Goal: Task Accomplishment & Management: Use online tool/utility

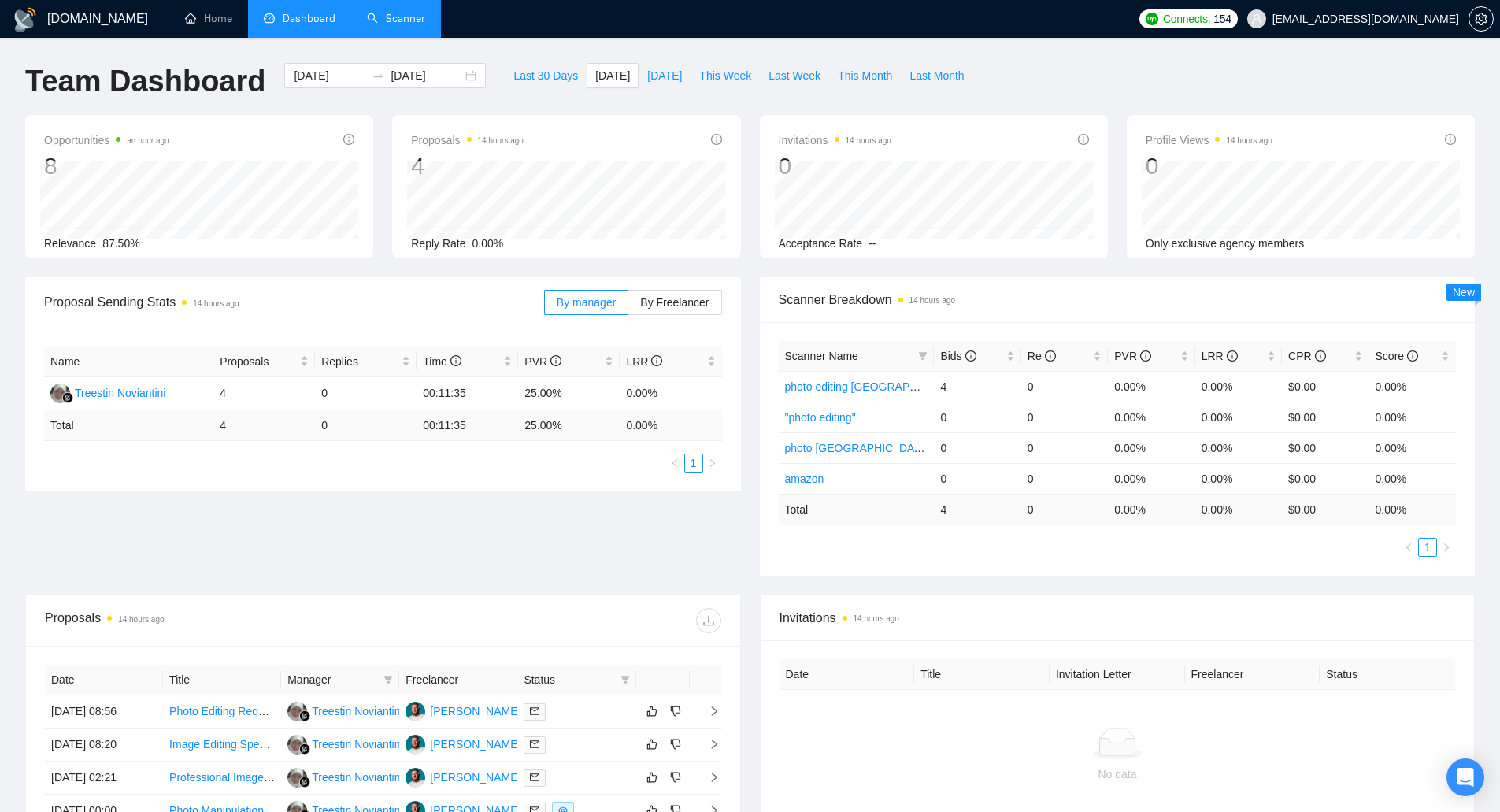
click at [408, 13] on link "Scanner" at bounding box center [396, 18] width 58 height 14
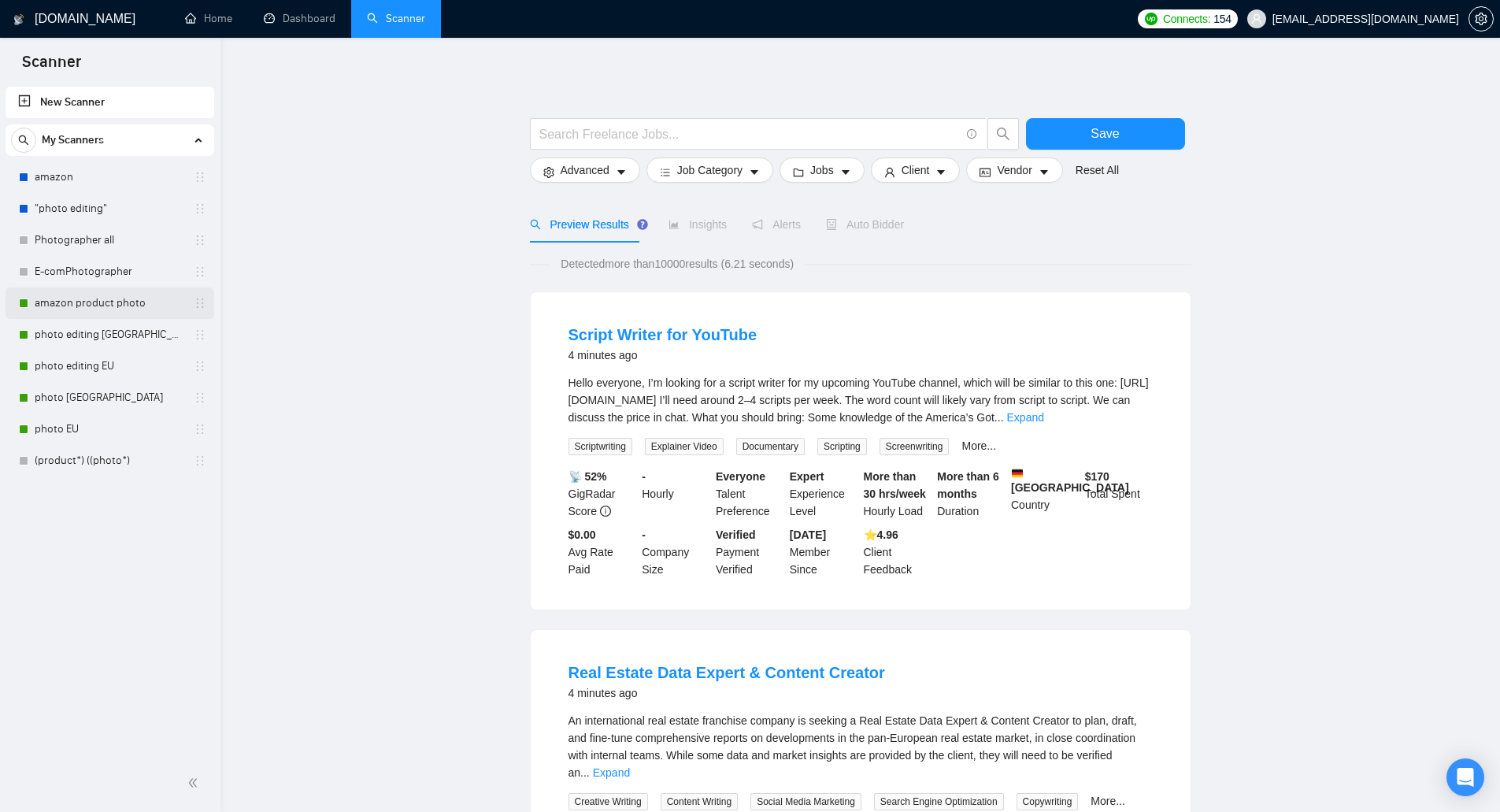
click at [124, 299] on link "amazon product photo" at bounding box center [109, 303] width 149 height 32
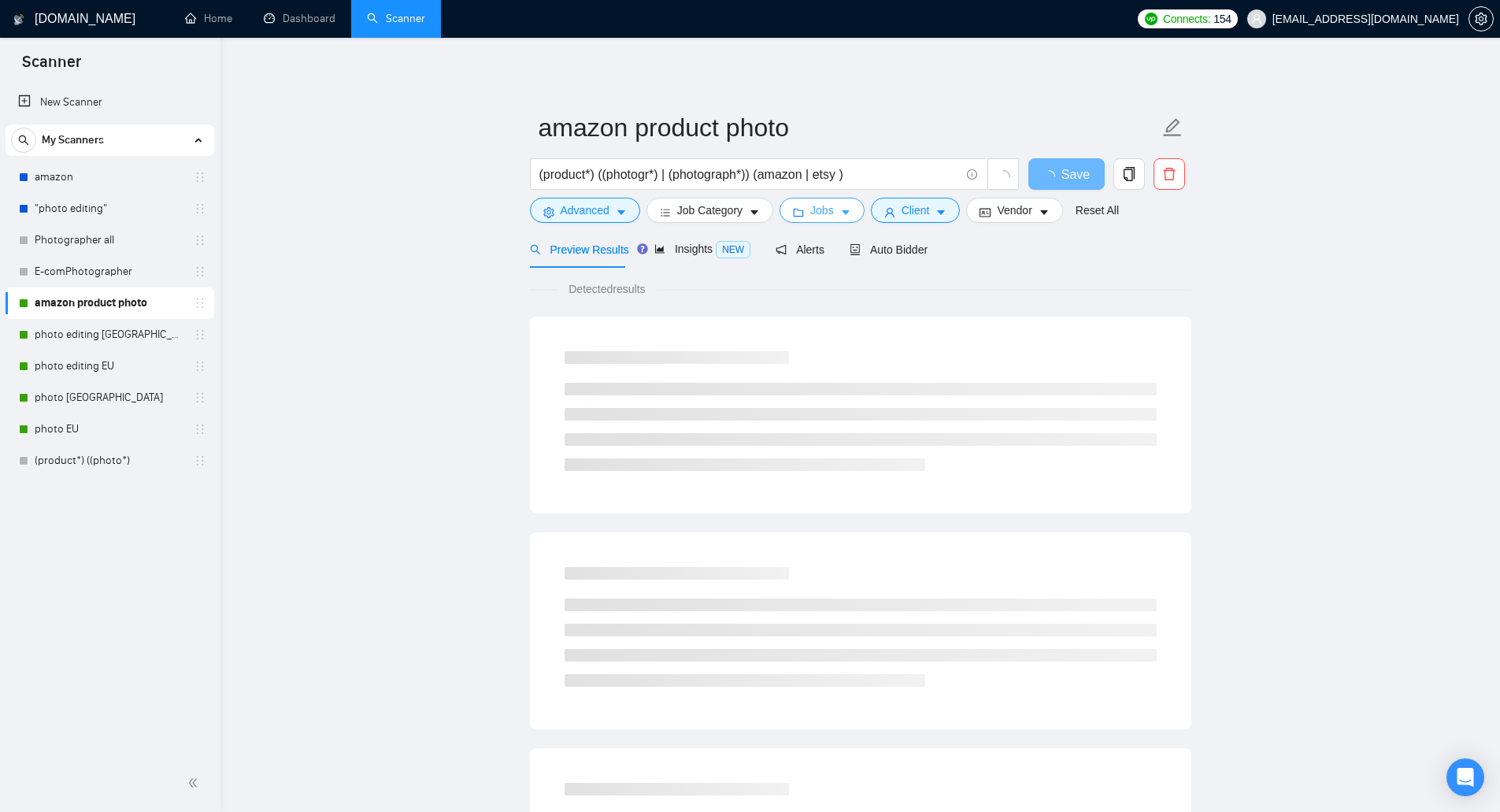
click at [803, 209] on button "Jobs" at bounding box center [821, 211] width 85 height 26
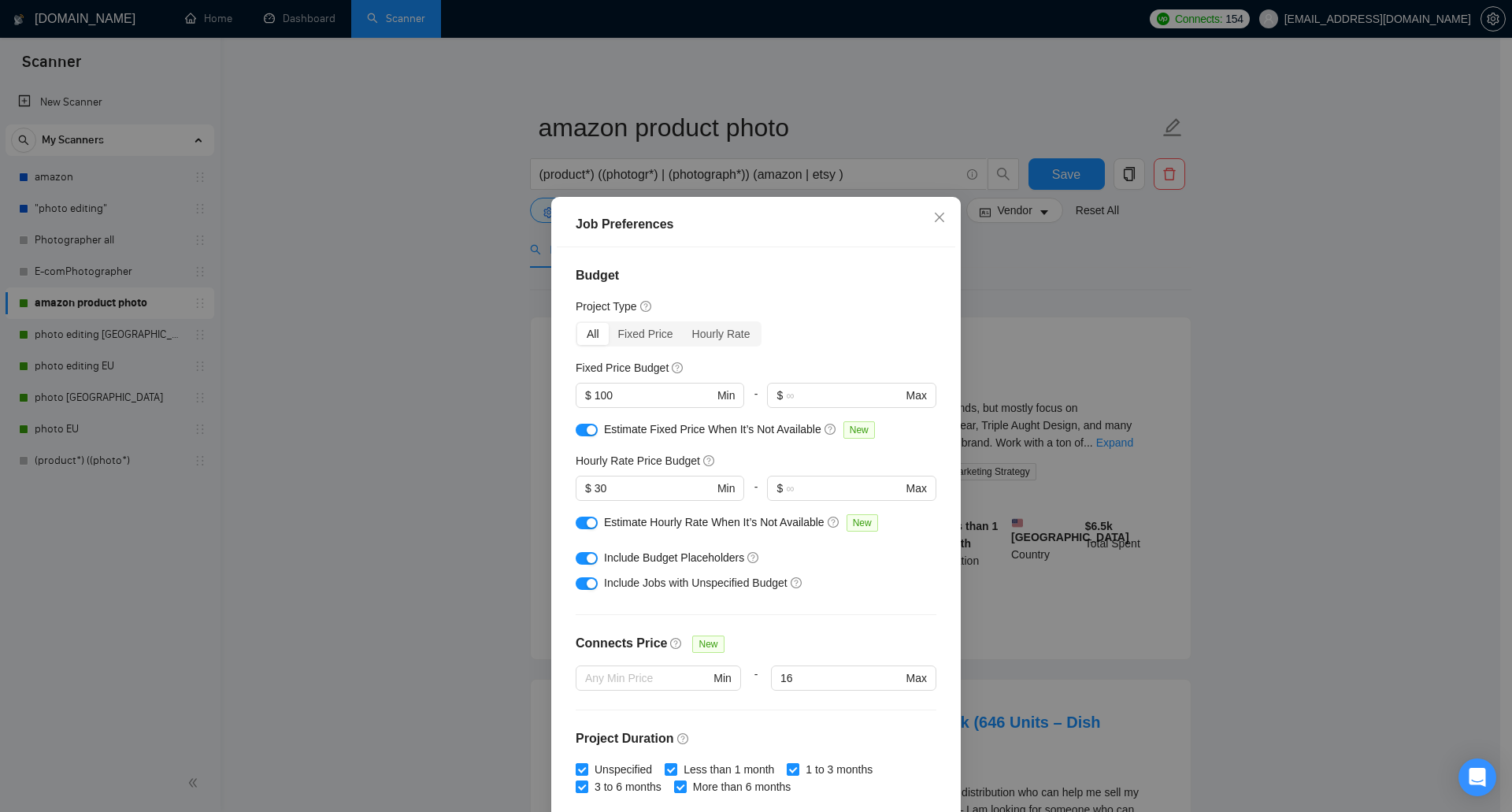
click at [577, 525] on button "button" at bounding box center [587, 523] width 22 height 13
click at [588, 426] on div "button" at bounding box center [591, 430] width 9 height 9
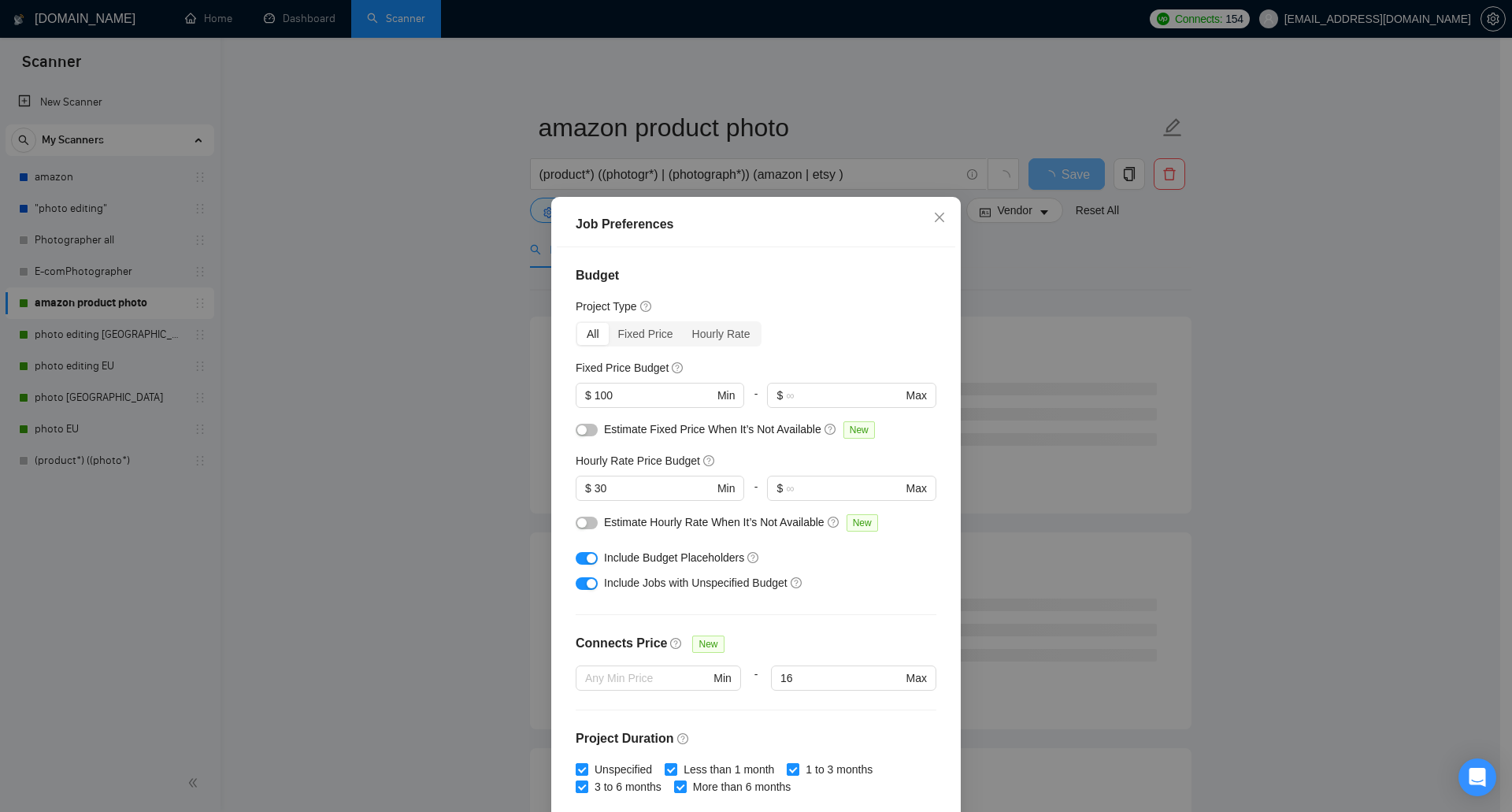
click at [587, 557] on div "button" at bounding box center [591, 558] width 9 height 9
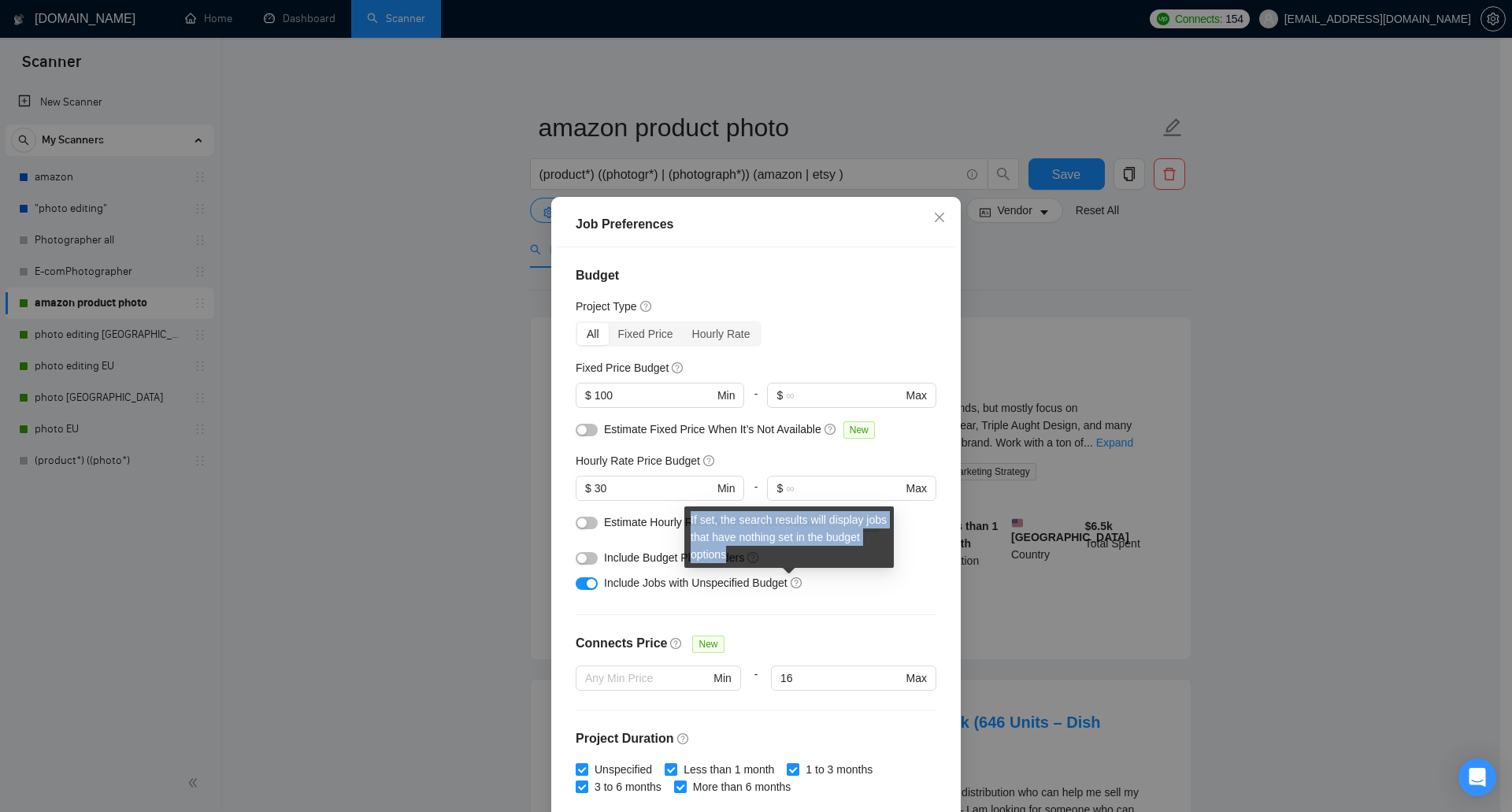
drag, startPoint x: 712, startPoint y: 551, endPoint x: 689, endPoint y: 518, distance: 40.2
click at [689, 518] on div "If set, the search results will display jobs that have nothing set in the budge…" at bounding box center [789, 537] width 210 height 61
click at [579, 587] on button "button" at bounding box center [587, 583] width 22 height 13
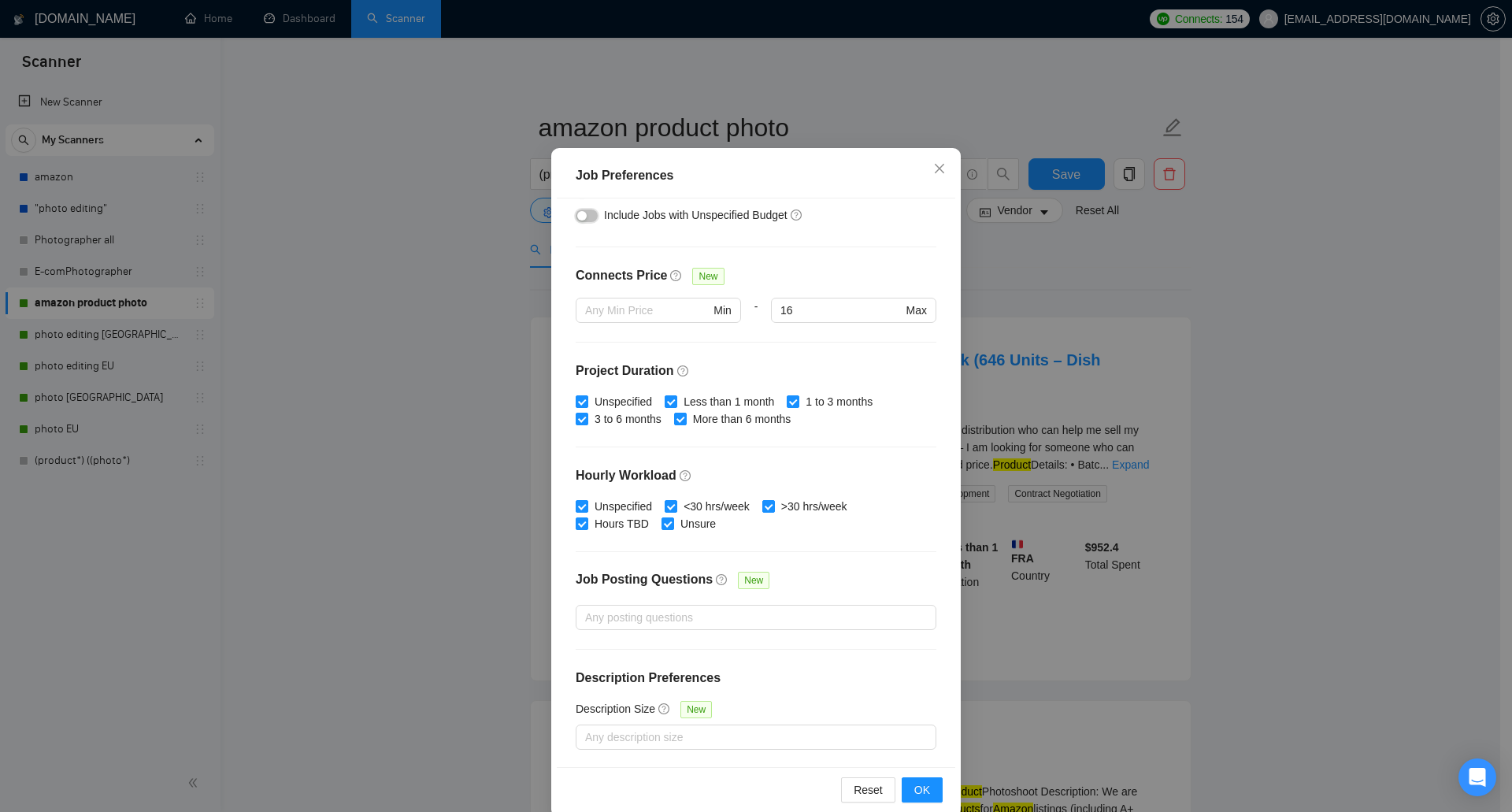
scroll to position [73, 0]
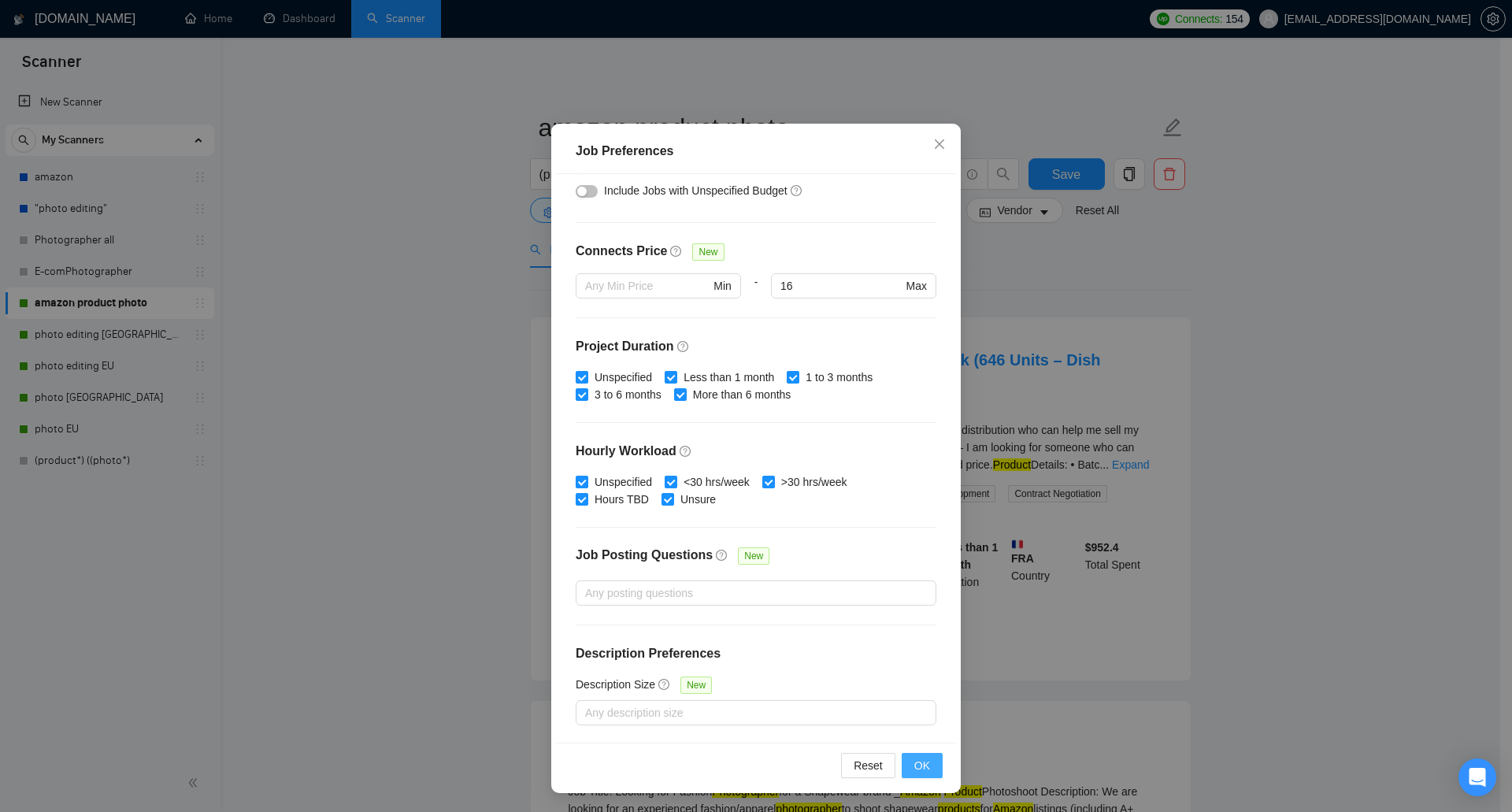
click at [914, 763] on span "OK" at bounding box center [921, 765] width 15 height 17
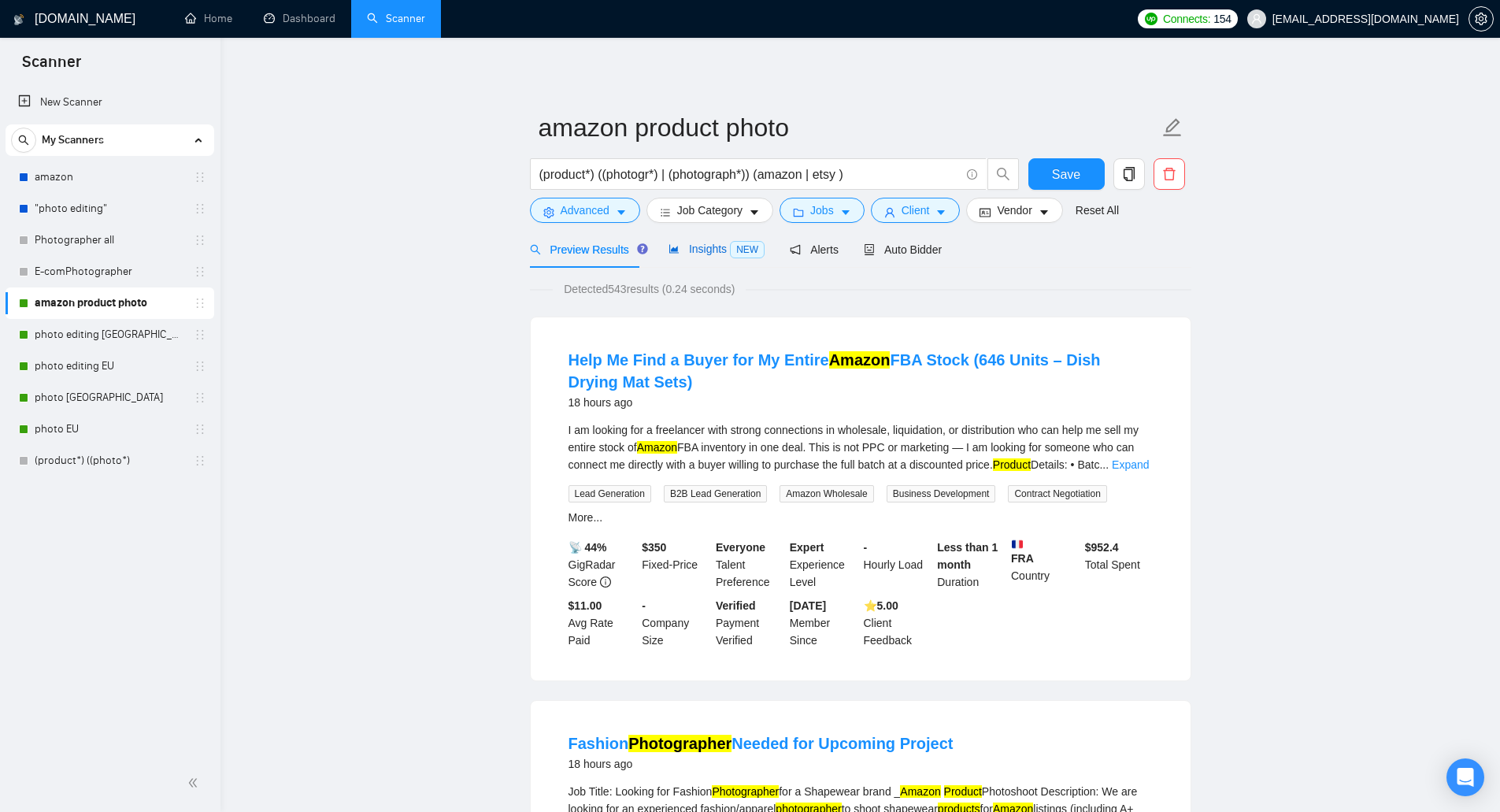
click at [710, 247] on span "Insights NEW" at bounding box center [715, 249] width 96 height 13
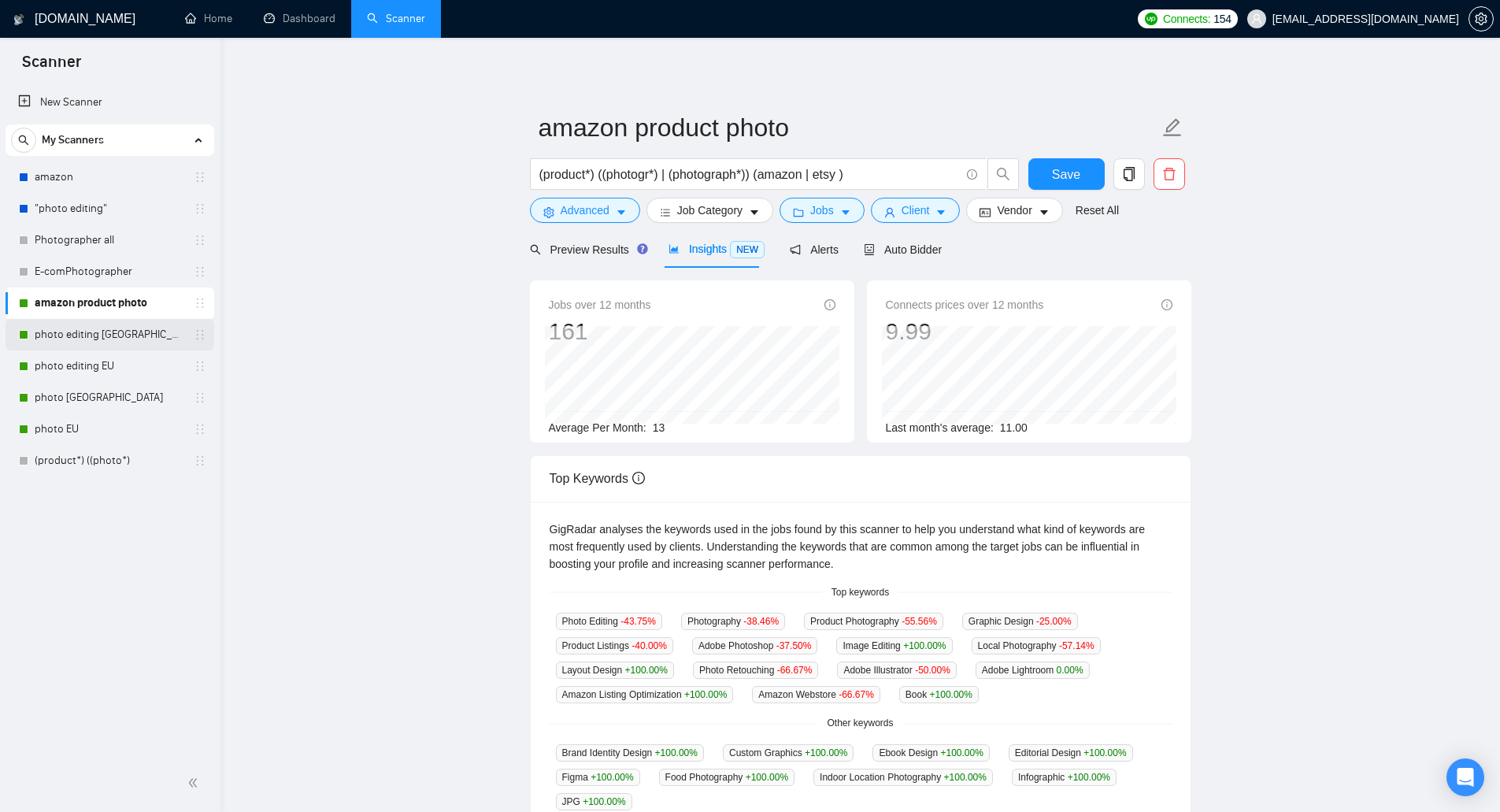
click at [104, 334] on link "photo editing [GEOGRAPHIC_DATA]" at bounding box center [109, 334] width 149 height 32
click at [1063, 178] on span "Save" at bounding box center [1065, 175] width 28 height 20
click at [99, 334] on link "photo editing [GEOGRAPHIC_DATA]" at bounding box center [109, 334] width 149 height 32
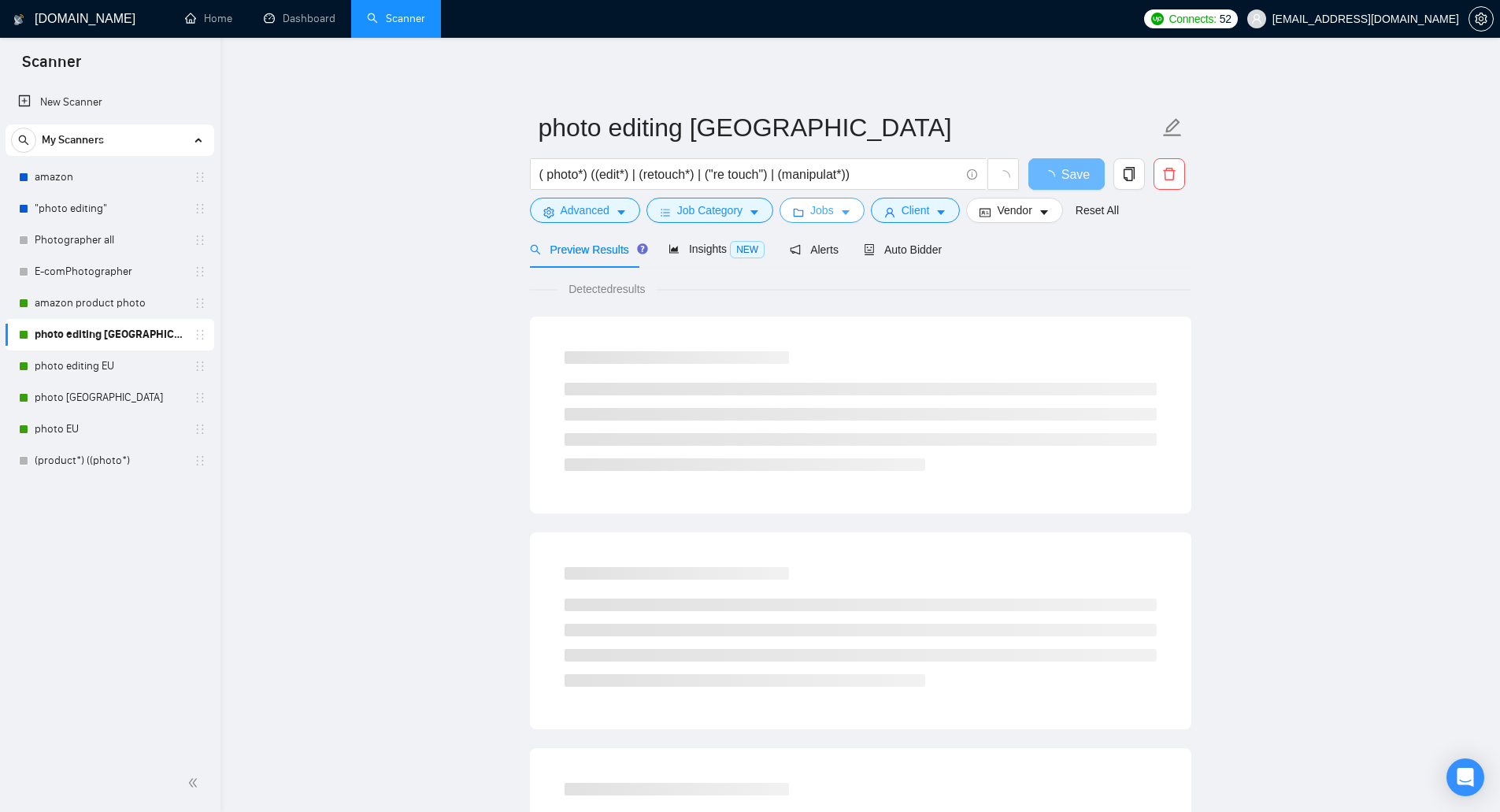
click at [814, 205] on span "Jobs" at bounding box center [822, 210] width 24 height 17
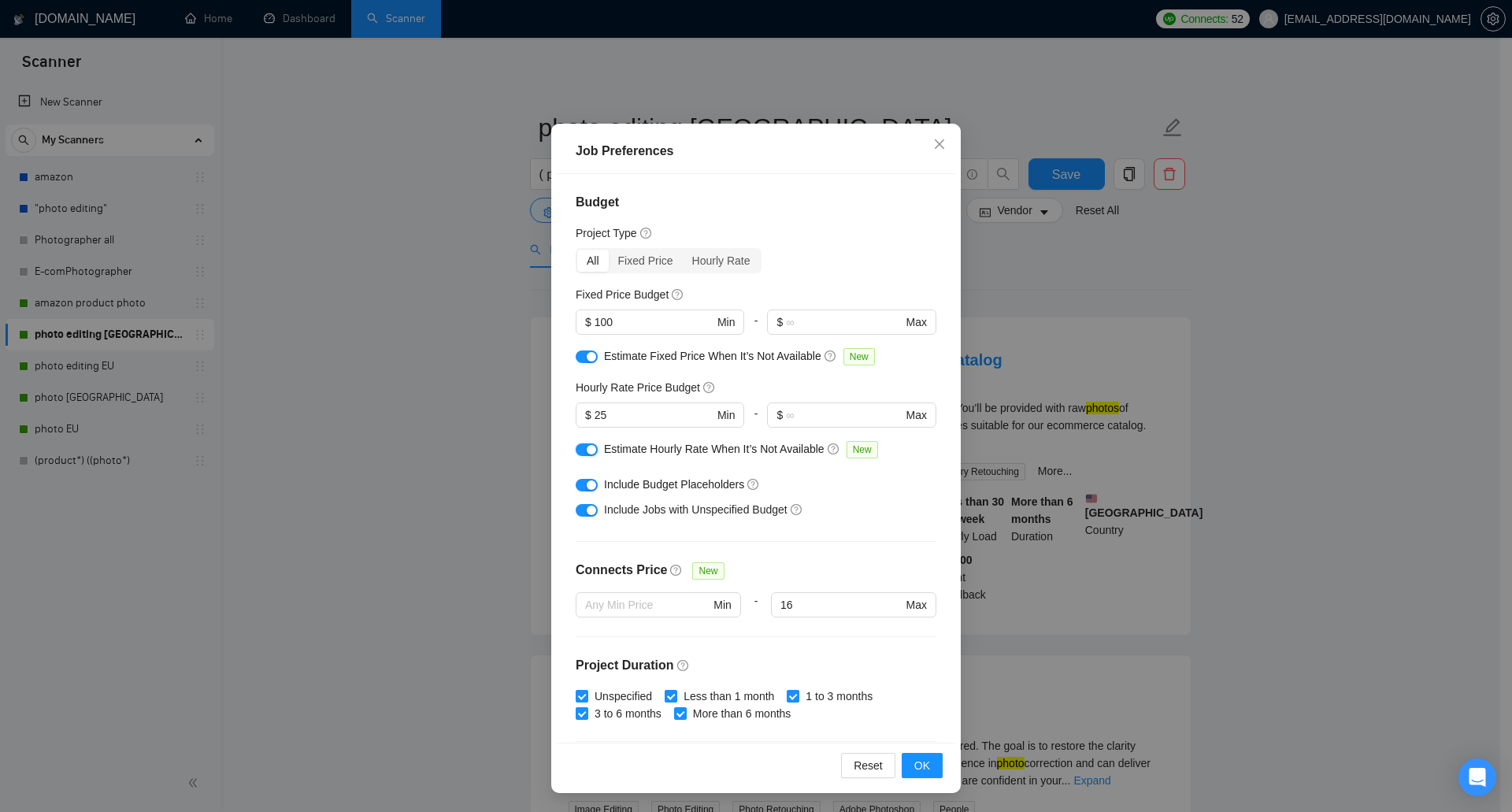
drag, startPoint x: 572, startPoint y: 450, endPoint x: 580, endPoint y: 479, distance: 30.1
click at [576, 450] on button "button" at bounding box center [587, 449] width 22 height 13
click at [587, 482] on div "button" at bounding box center [591, 485] width 9 height 9
click at [580, 510] on button "button" at bounding box center [587, 510] width 22 height 13
click at [587, 352] on div "button" at bounding box center [591, 356] width 9 height 9
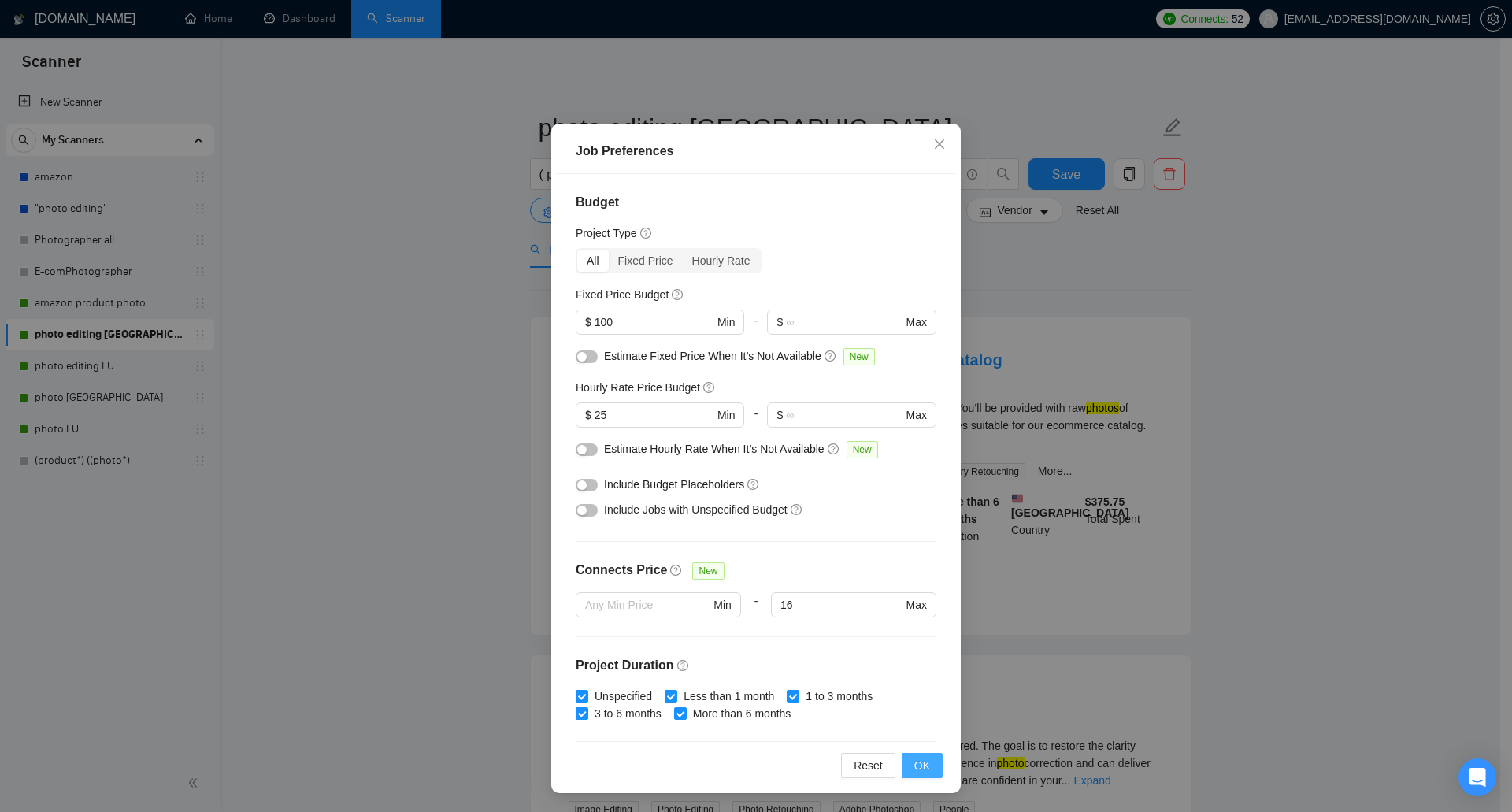
click at [915, 766] on span "OK" at bounding box center [921, 765] width 15 height 17
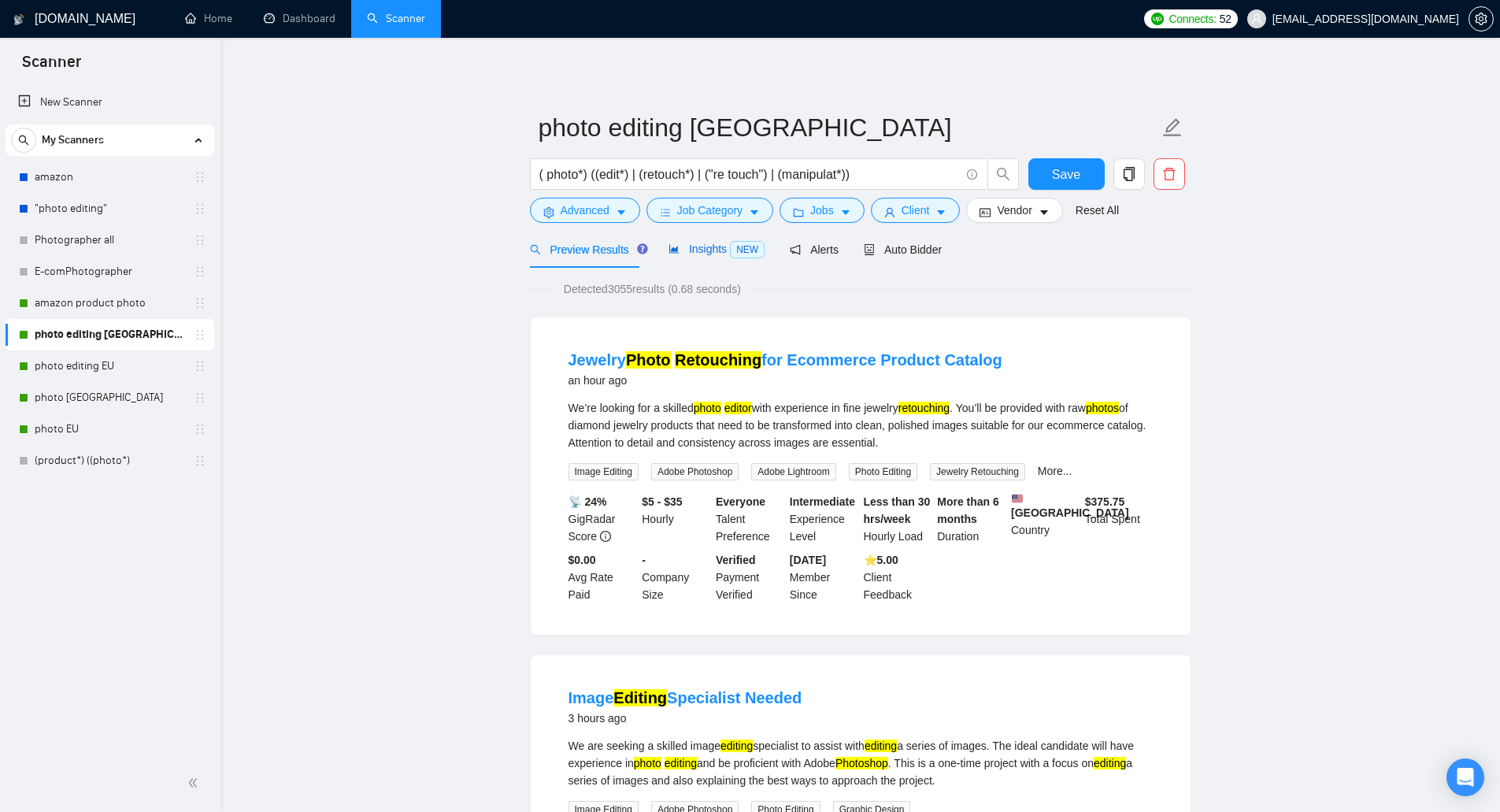
click at [736, 254] on span "NEW" at bounding box center [747, 249] width 35 height 17
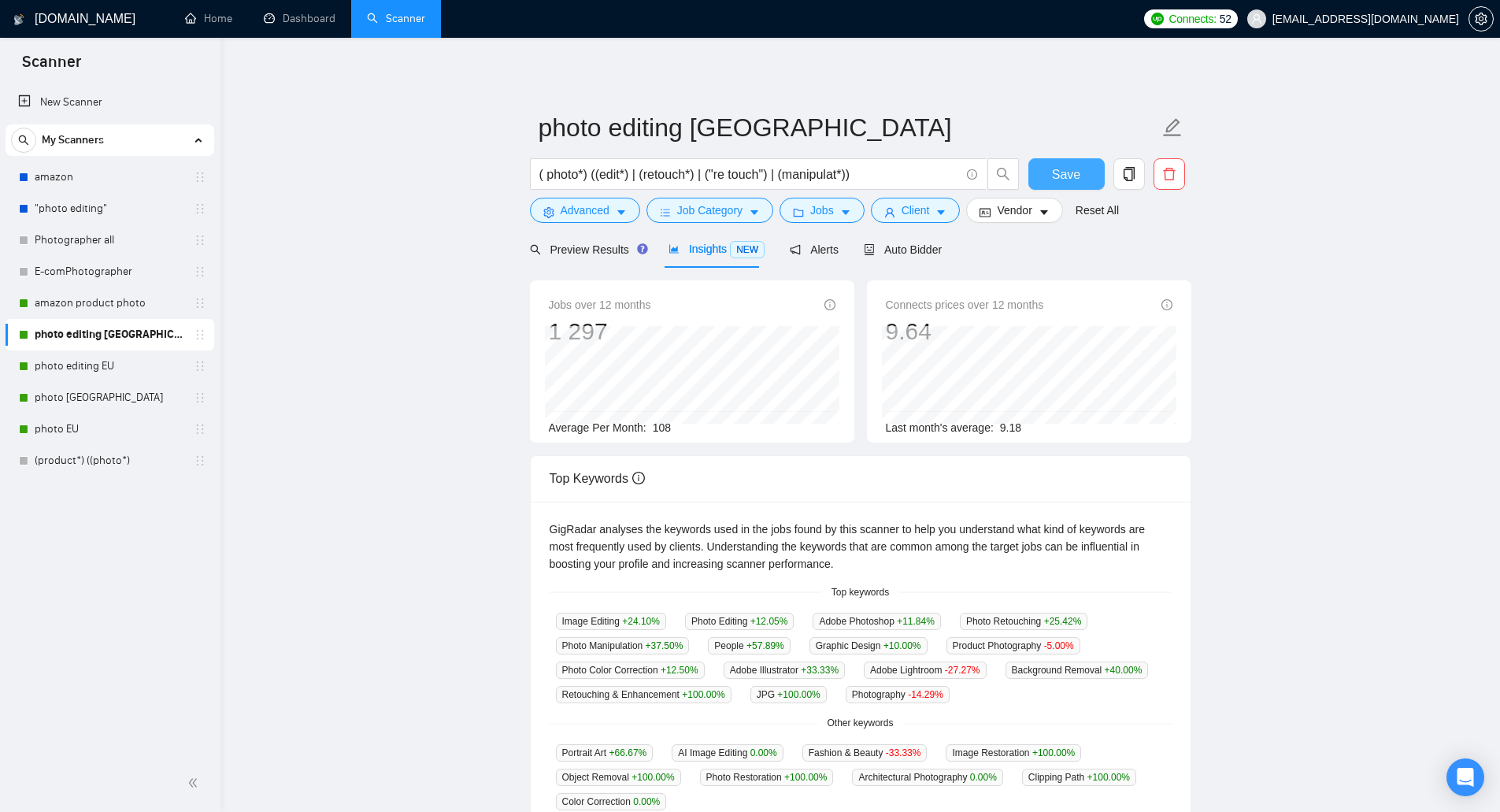
click at [1077, 177] on span "Save" at bounding box center [1065, 175] width 28 height 20
click at [130, 365] on link "photo editing EU" at bounding box center [109, 365] width 149 height 32
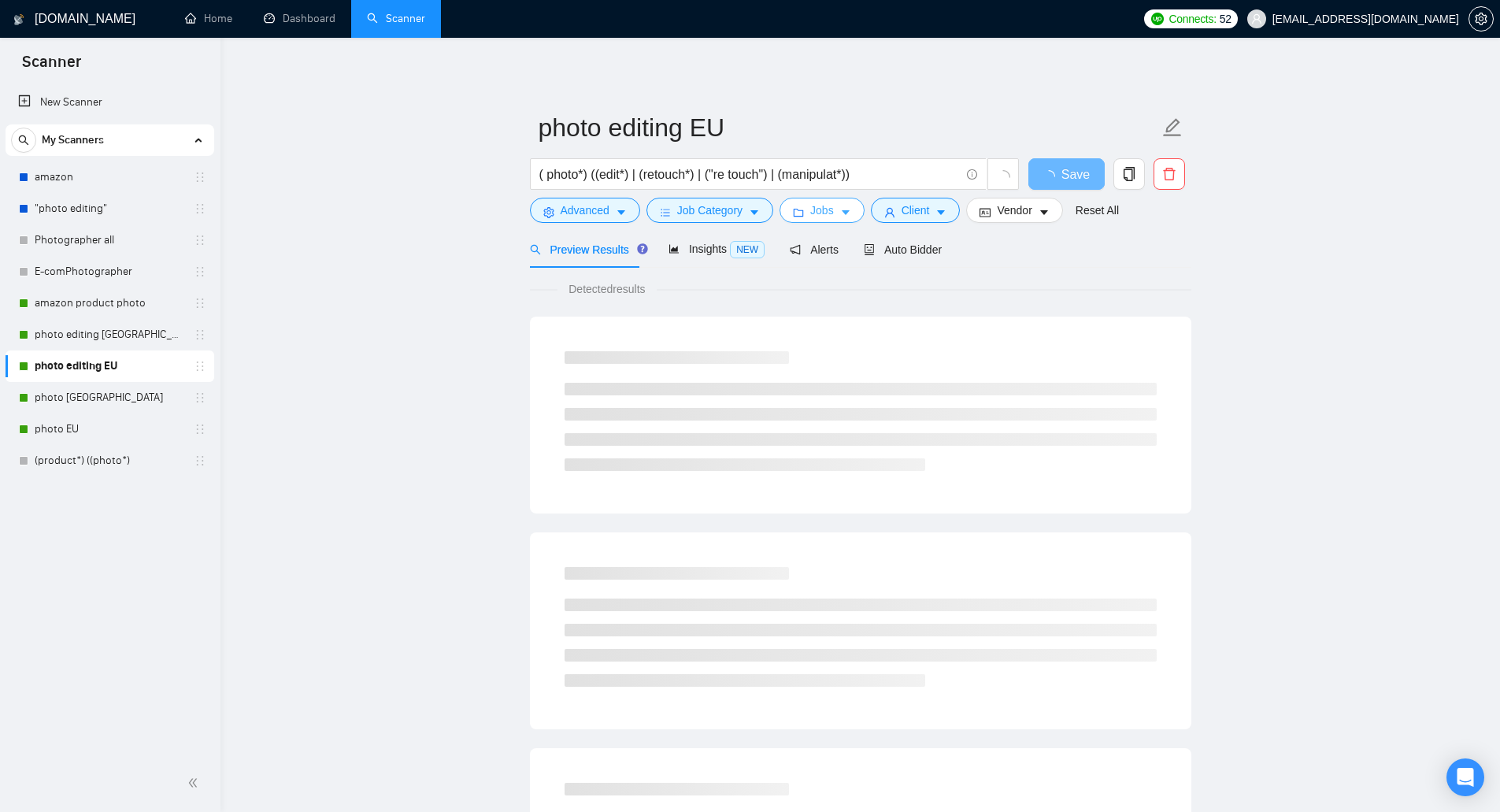
click at [804, 209] on button "Jobs" at bounding box center [821, 211] width 85 height 26
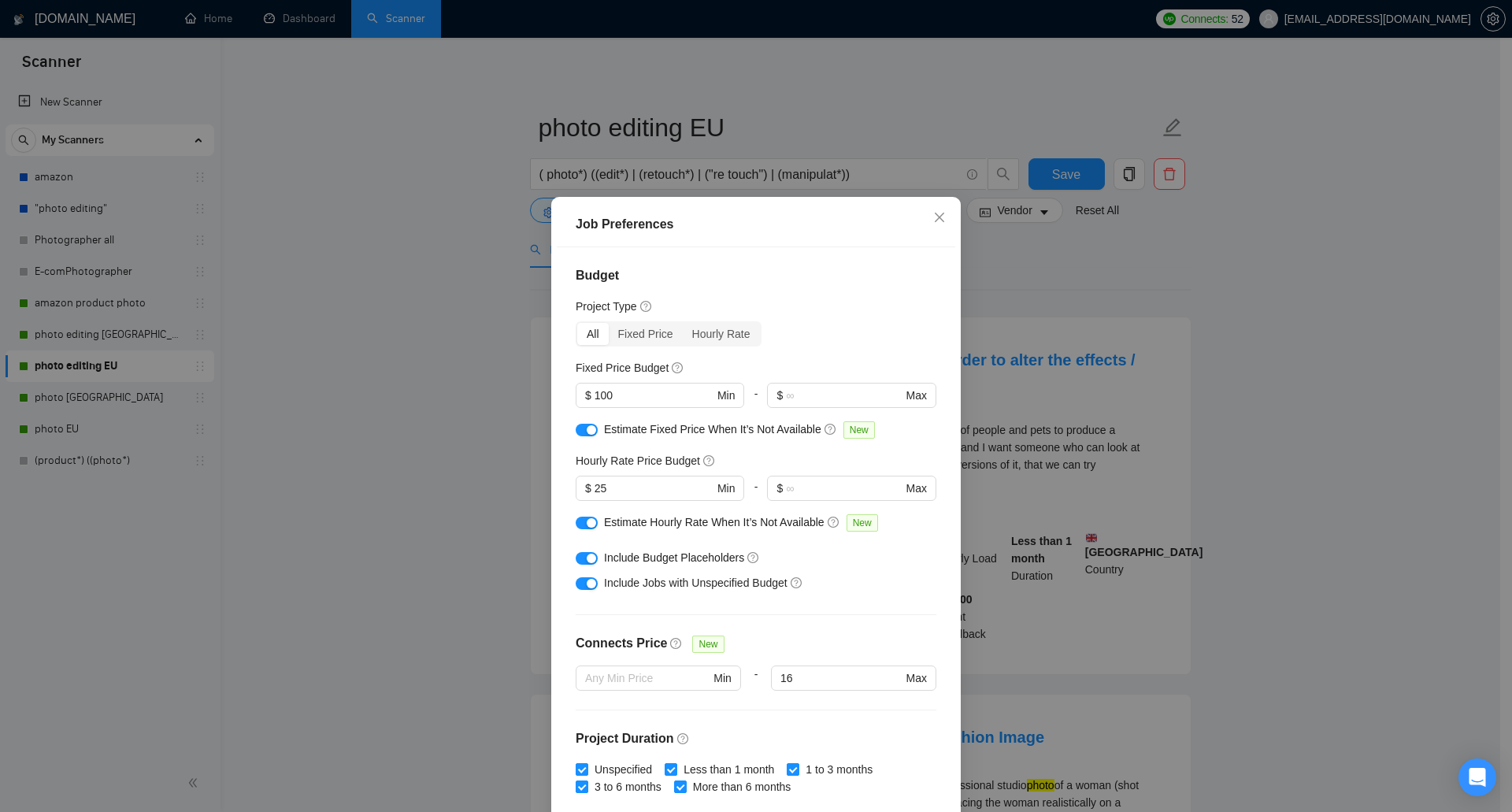
click at [576, 437] on div at bounding box center [587, 428] width 22 height 17
drag, startPoint x: 582, startPoint y: 426, endPoint x: 566, endPoint y: 529, distance: 104.2
click at [587, 426] on div "button" at bounding box center [591, 430] width 9 height 9
click at [579, 523] on button "button" at bounding box center [587, 523] width 22 height 13
click at [579, 559] on button "button" at bounding box center [587, 559] width 22 height 13
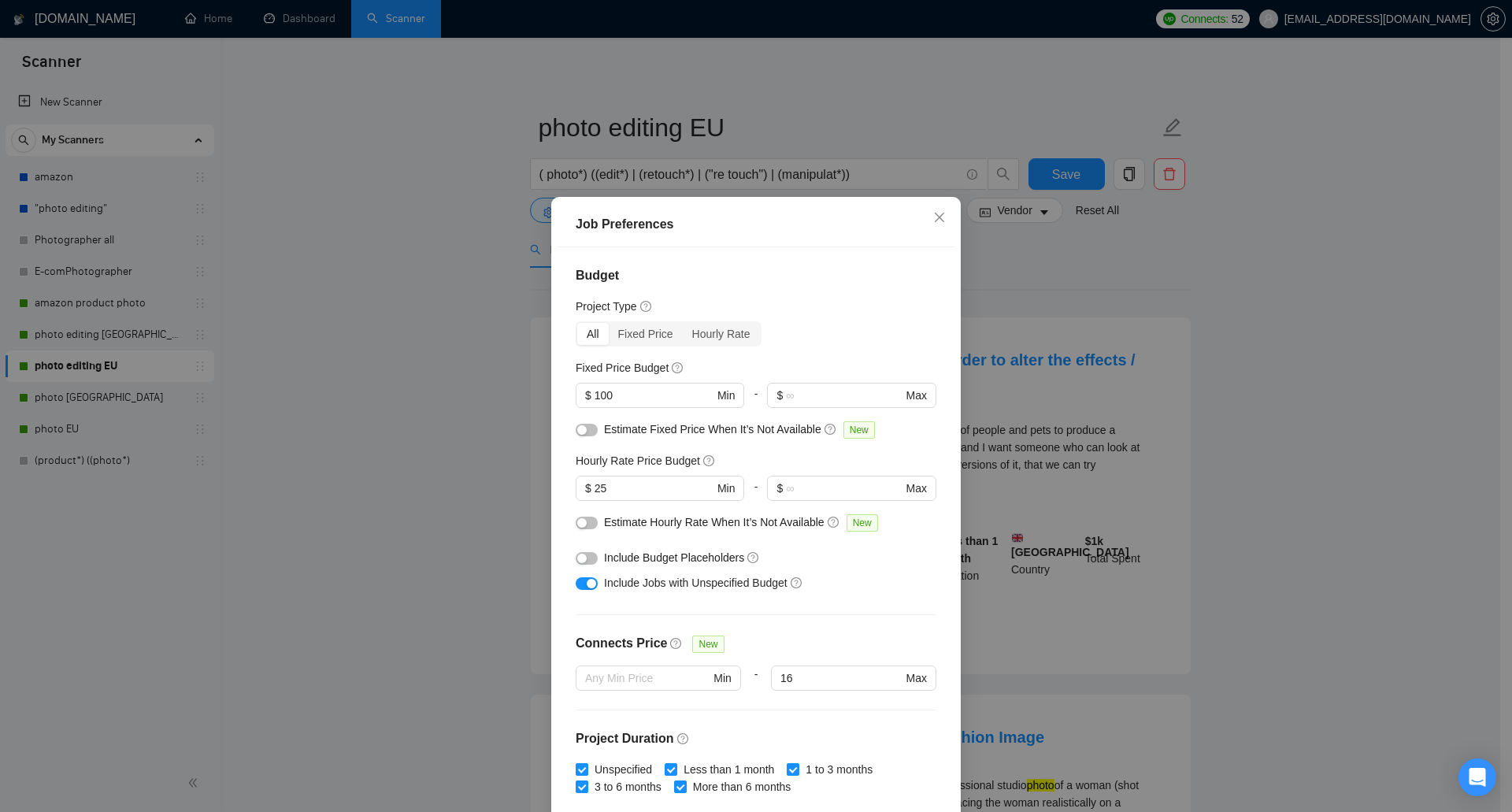
click at [587, 582] on div "button" at bounding box center [591, 583] width 9 height 9
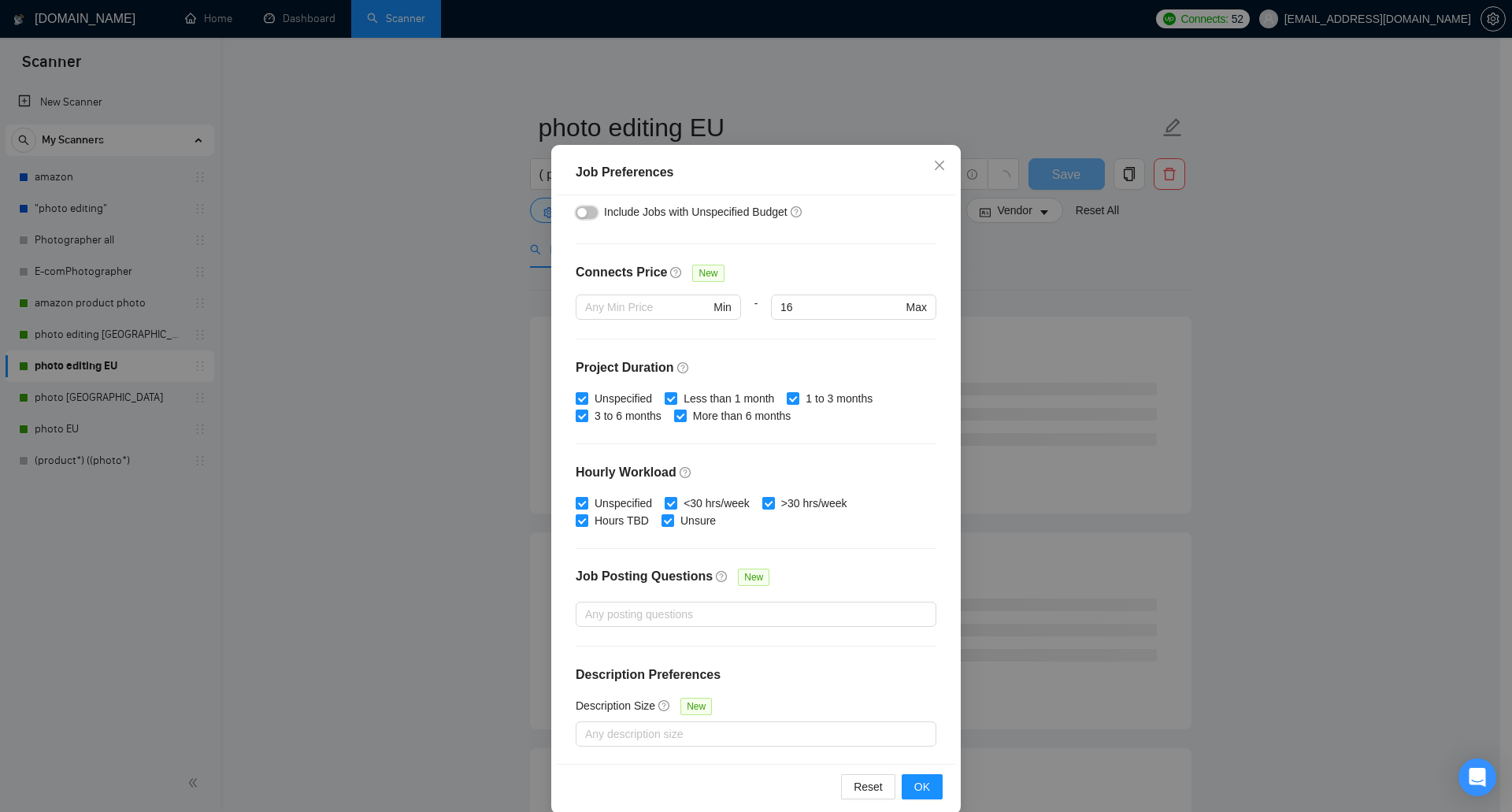
scroll to position [73, 0]
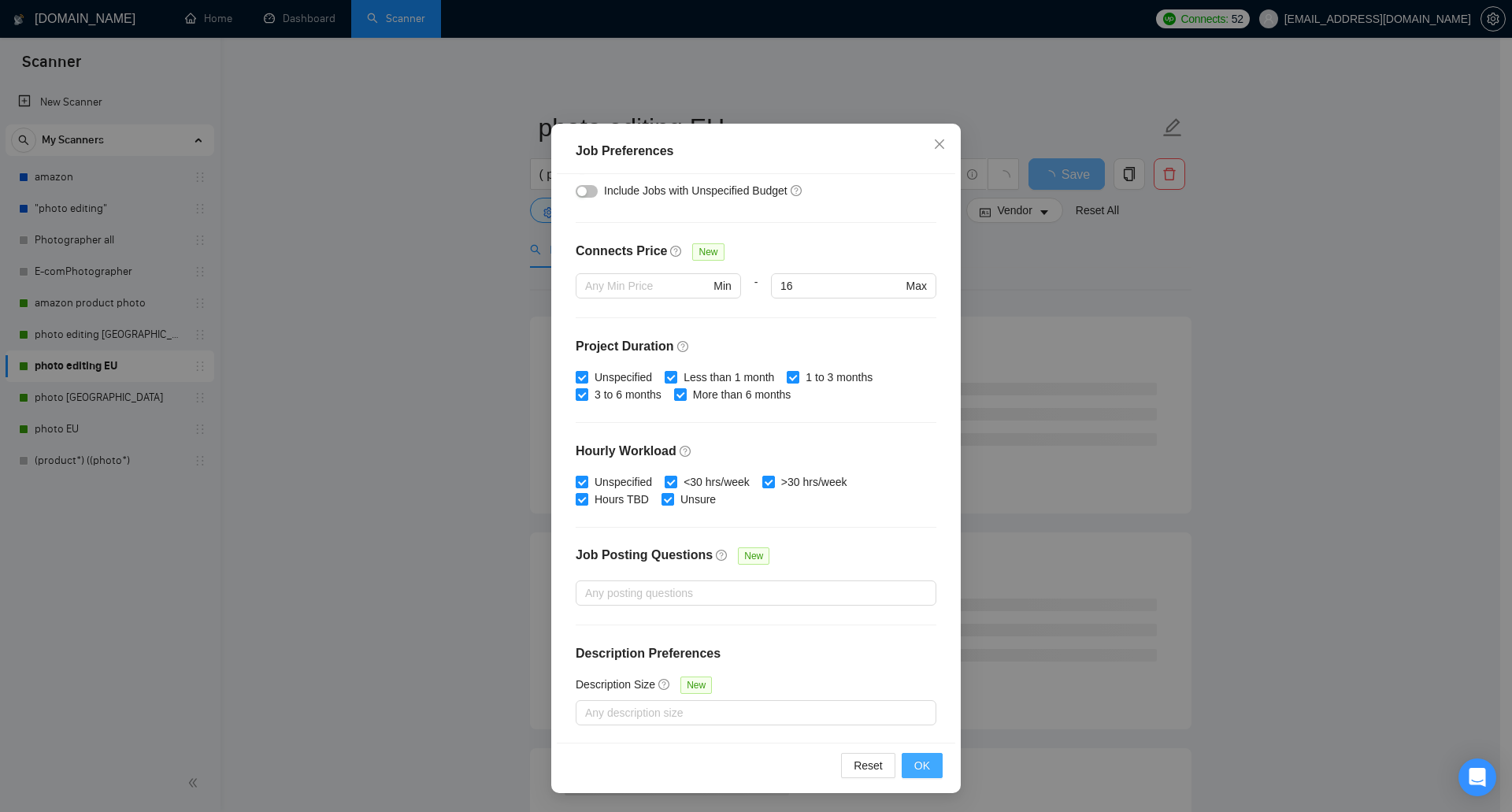
click at [920, 761] on span "OK" at bounding box center [921, 765] width 15 height 17
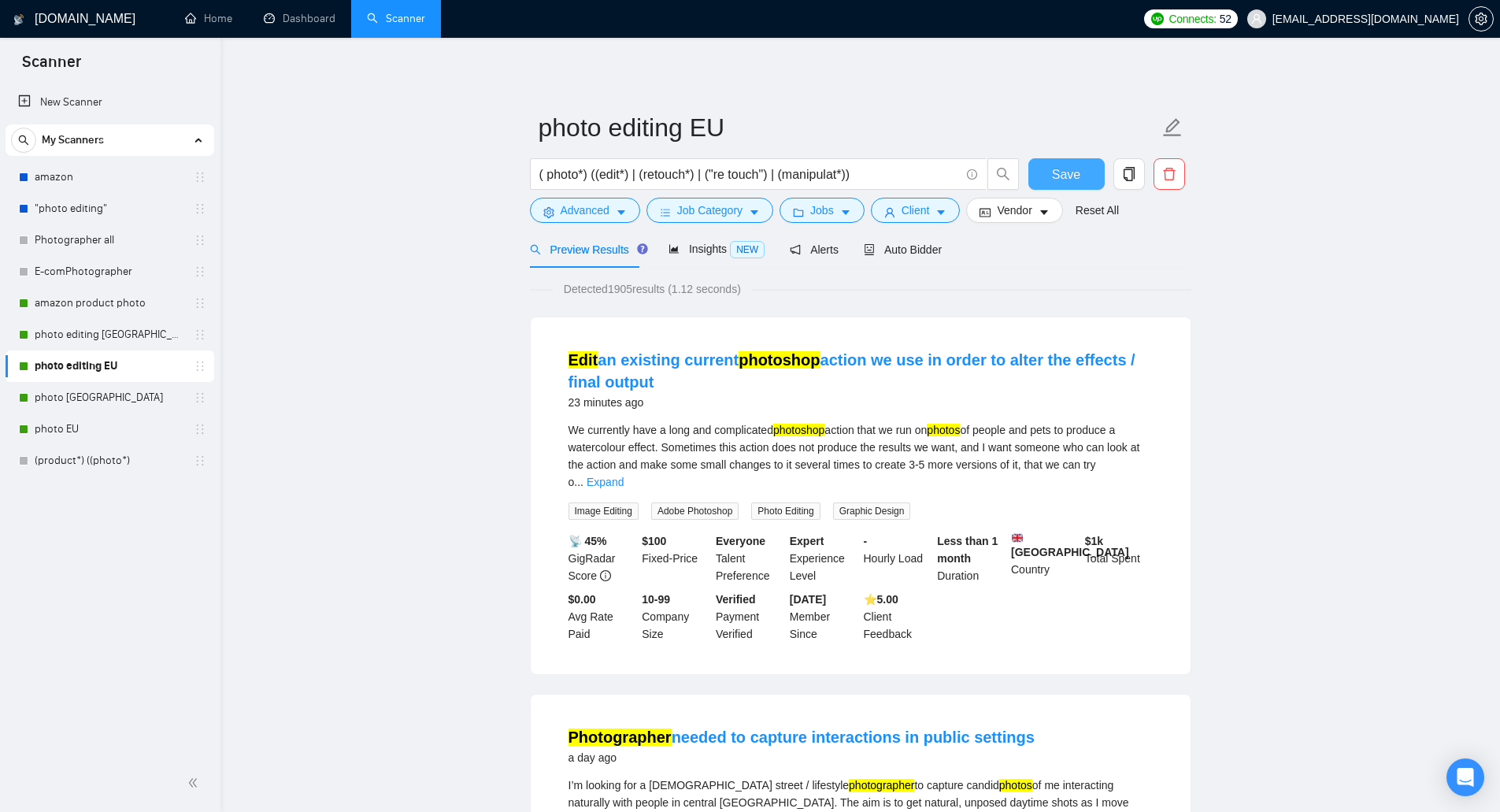
click at [1085, 180] on button "Save" at bounding box center [1066, 174] width 77 height 32
click at [130, 391] on link "photo [GEOGRAPHIC_DATA]" at bounding box center [109, 397] width 149 height 32
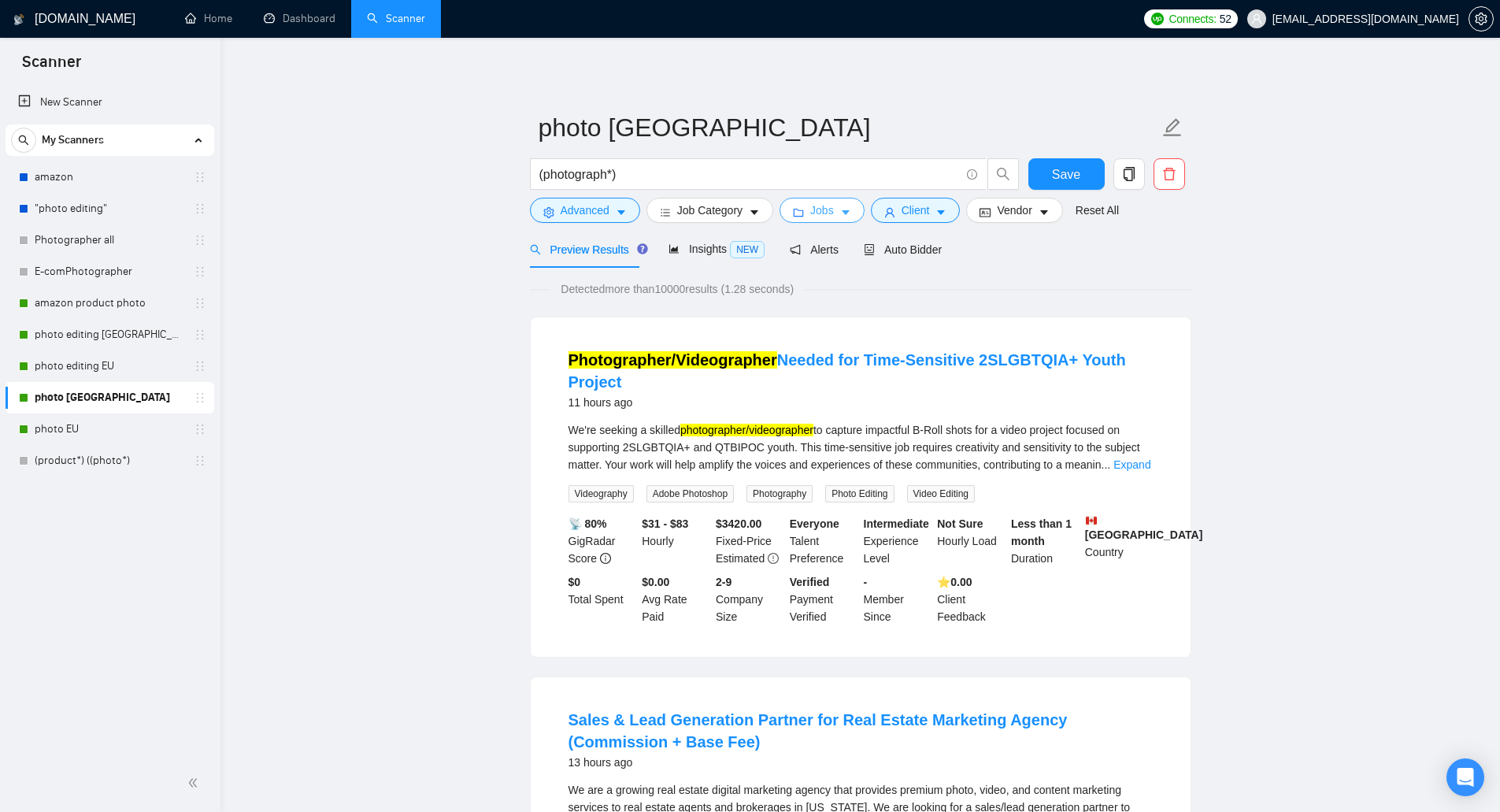
click at [810, 214] on span "Jobs" at bounding box center [822, 210] width 24 height 17
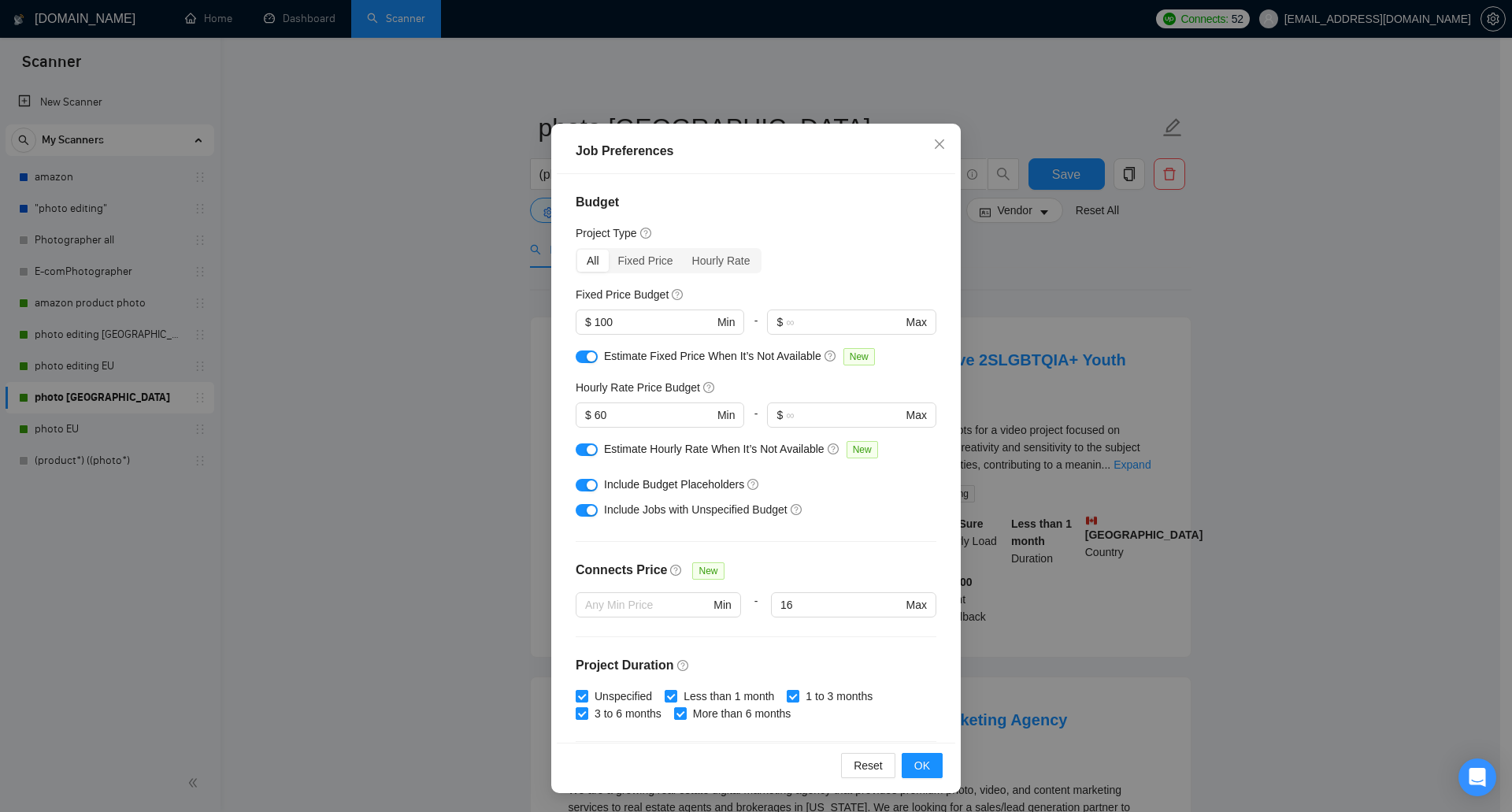
click at [587, 358] on div "button" at bounding box center [591, 356] width 9 height 9
click at [579, 460] on div at bounding box center [587, 453] width 22 height 26
click at [578, 459] on div at bounding box center [587, 453] width 22 height 26
drag, startPoint x: 579, startPoint y: 452, endPoint x: 577, endPoint y: 488, distance: 36.1
click at [580, 451] on button "button" at bounding box center [587, 449] width 22 height 13
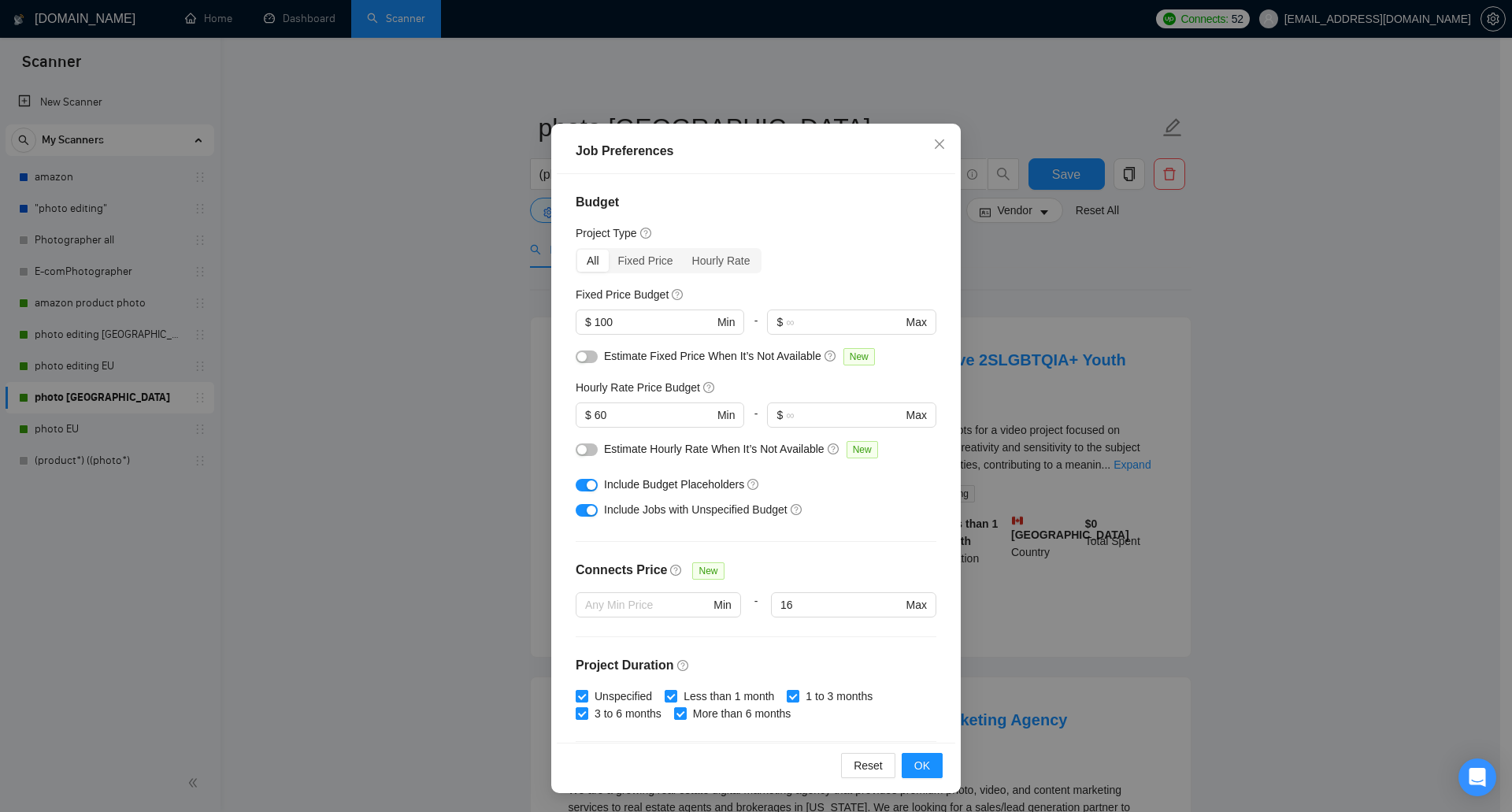
click at [577, 488] on button "button" at bounding box center [587, 485] width 22 height 13
click at [587, 512] on div "button" at bounding box center [591, 510] width 9 height 9
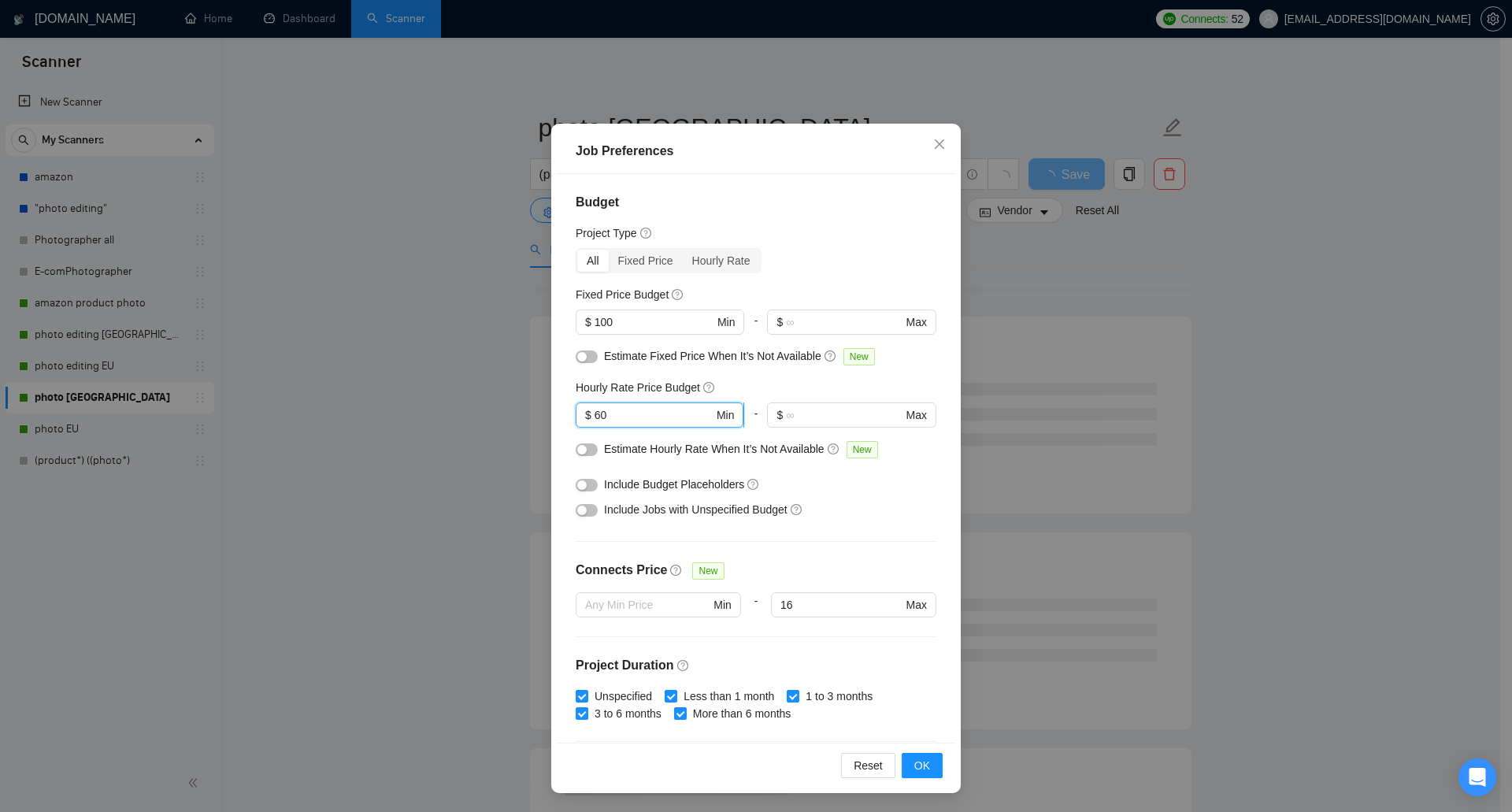
drag, startPoint x: 609, startPoint y: 414, endPoint x: 581, endPoint y: 419, distance: 28.4
click at [581, 419] on span "$ 60 Min" at bounding box center [660, 415] width 168 height 26
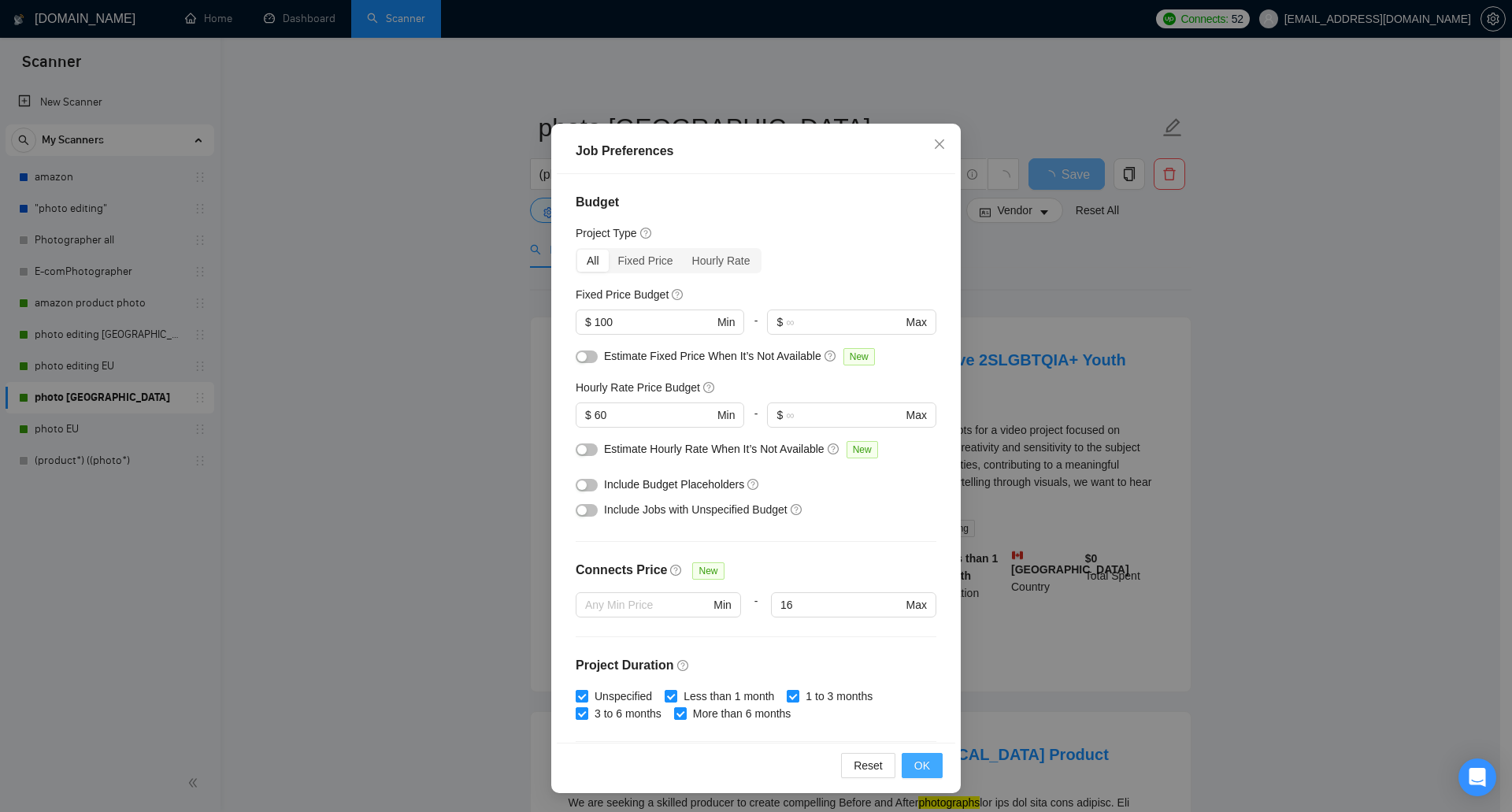
click at [921, 765] on span "OK" at bounding box center [921, 765] width 15 height 17
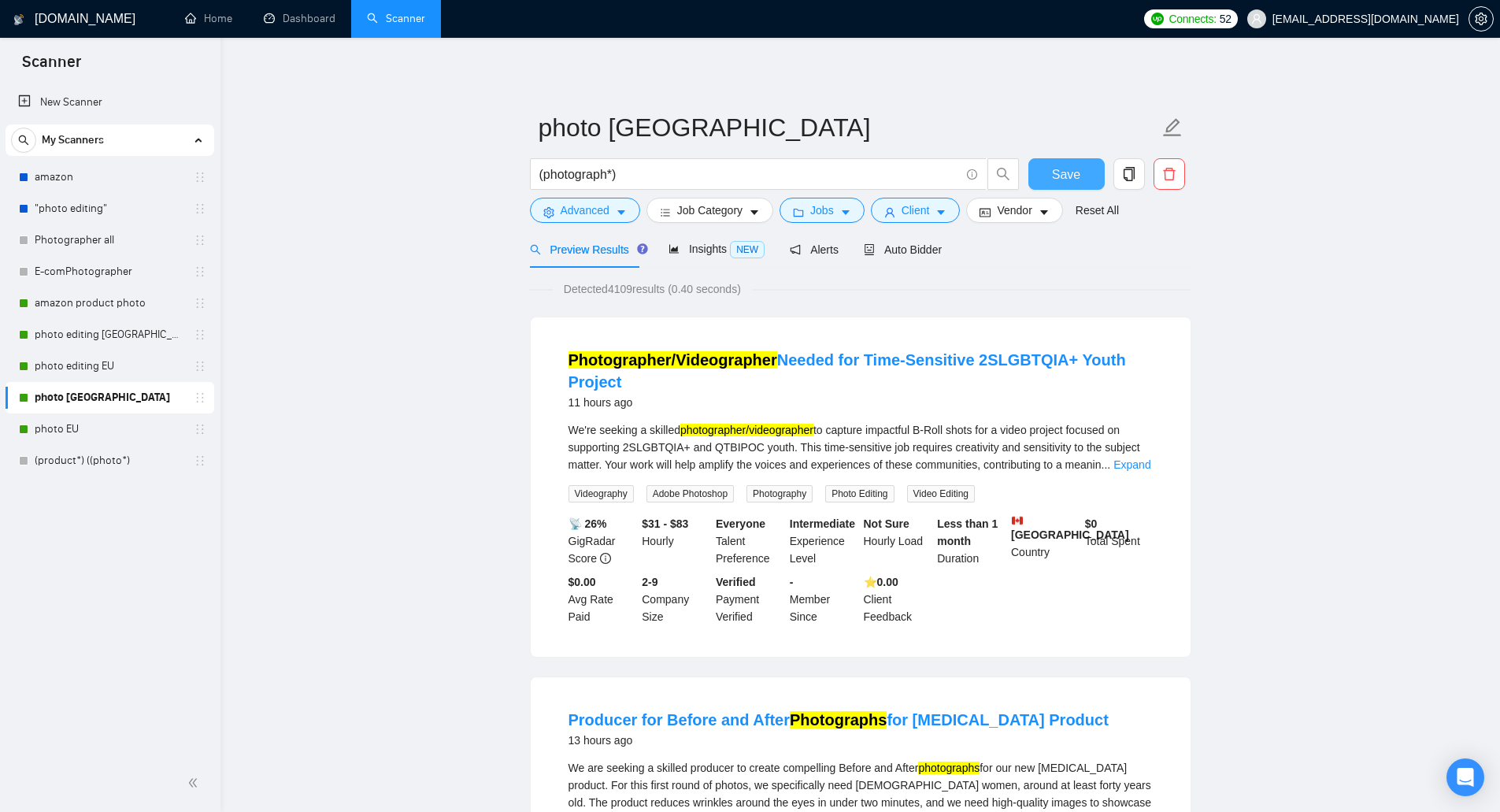
click at [1072, 176] on span "Save" at bounding box center [1065, 175] width 28 height 20
click at [711, 246] on span "Insights NEW" at bounding box center [715, 249] width 96 height 13
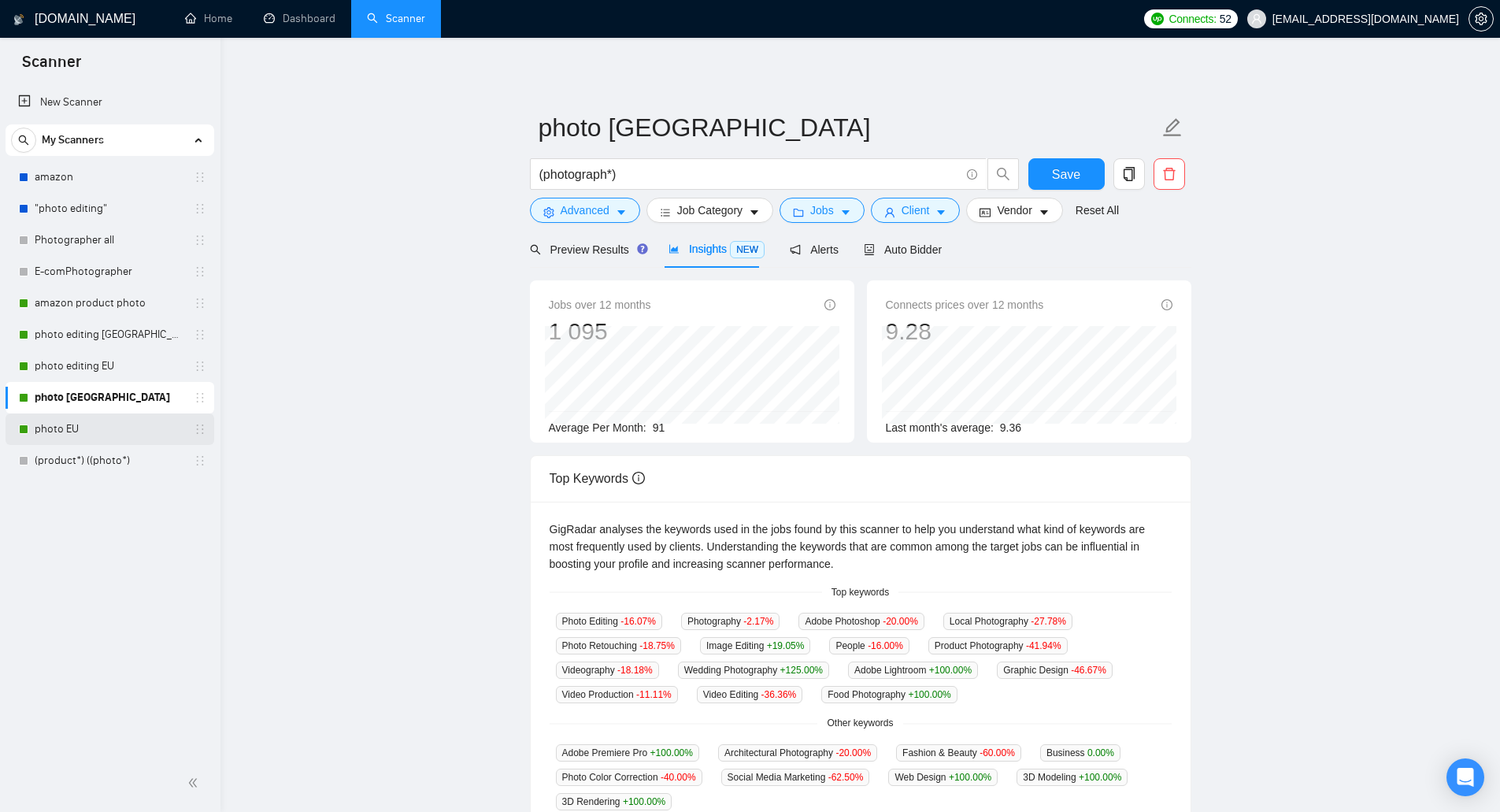
click at [111, 424] on link "photo EU" at bounding box center [109, 429] width 149 height 32
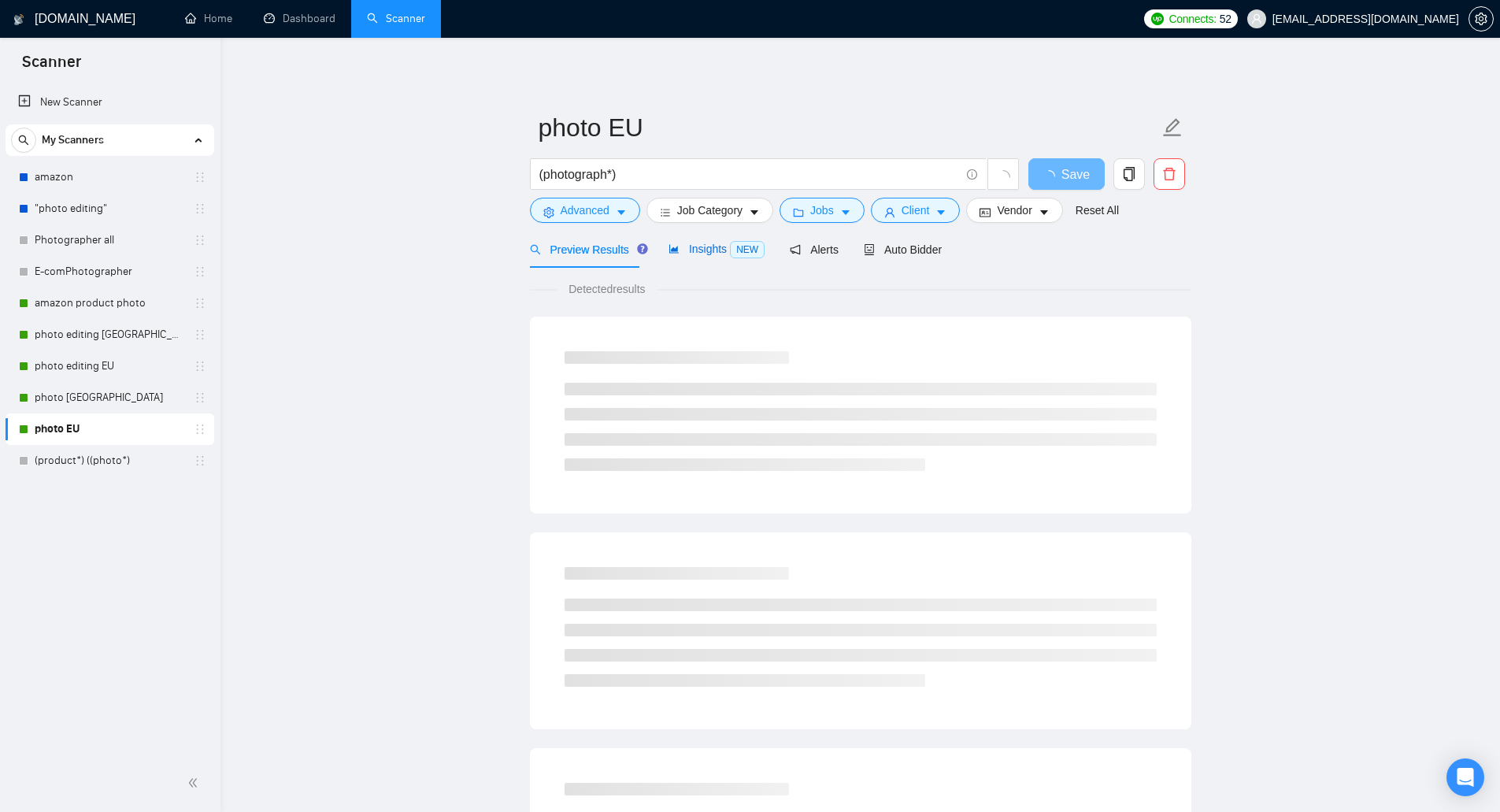
click at [730, 248] on span "NEW" at bounding box center [747, 249] width 35 height 17
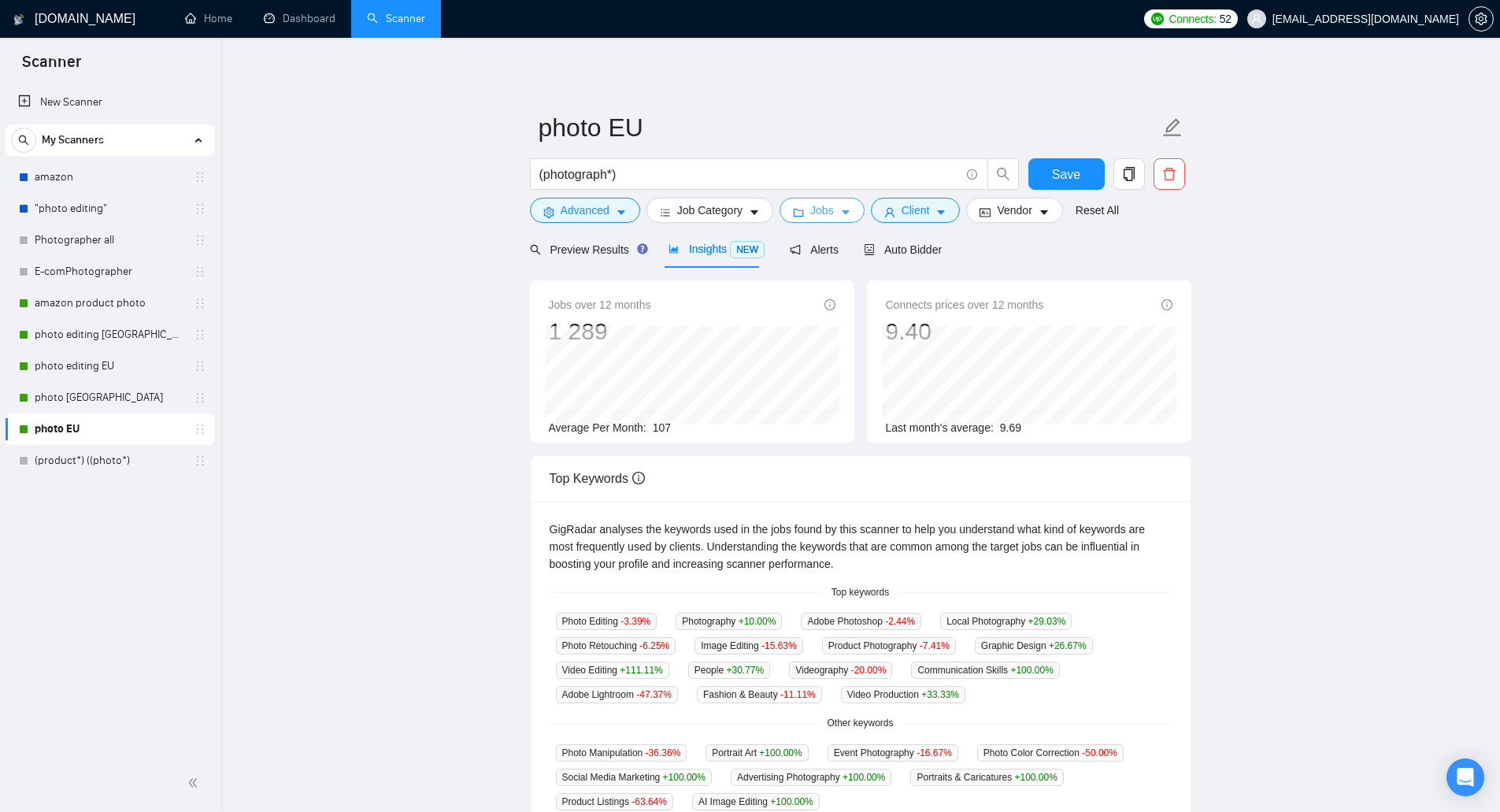
click at [819, 205] on span "Jobs" at bounding box center [822, 210] width 24 height 17
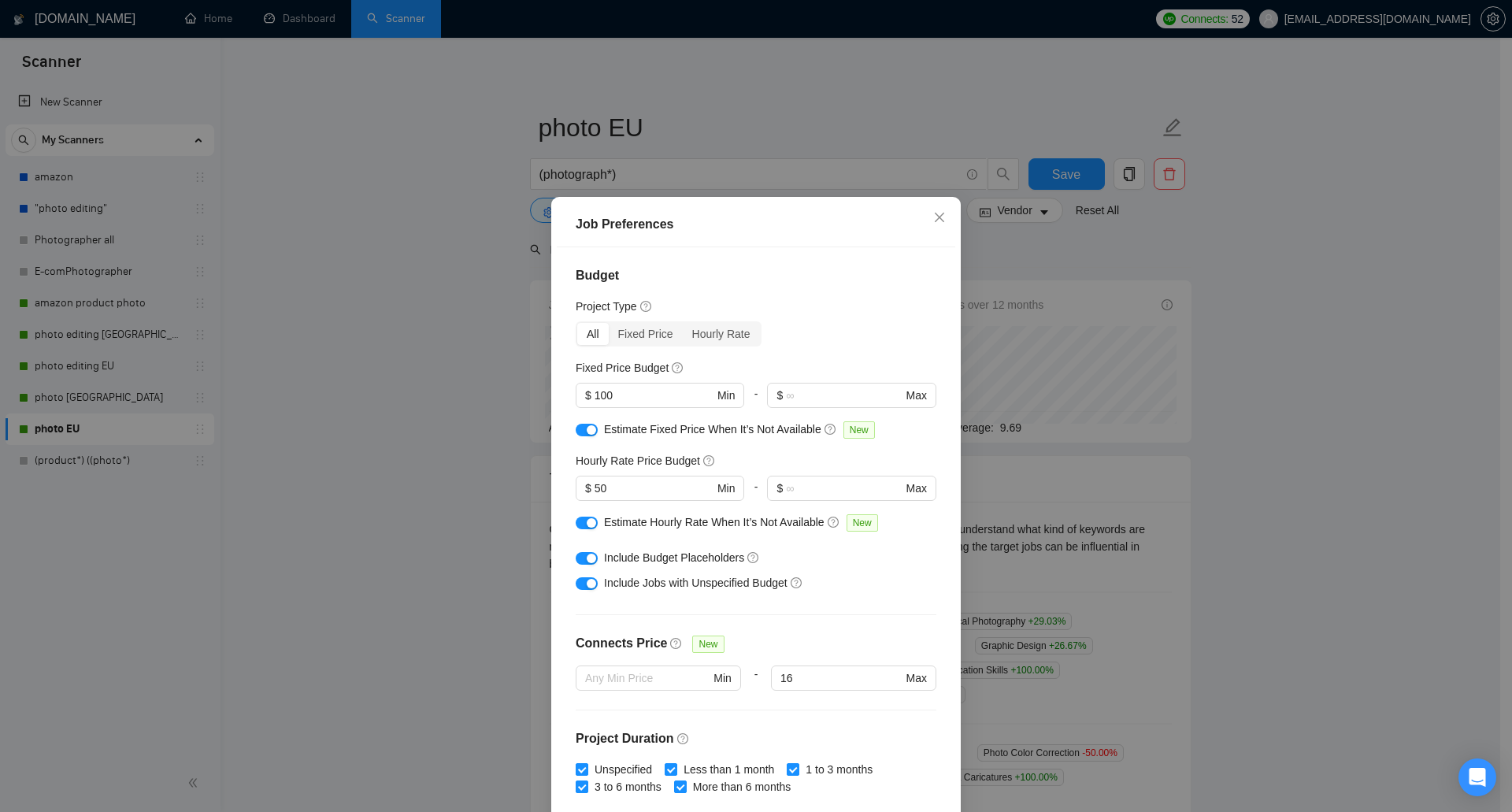
click at [587, 525] on div "button" at bounding box center [591, 522] width 9 height 9
drag, startPoint x: 582, startPoint y: 562, endPoint x: 579, endPoint y: 576, distance: 14.3
click at [587, 563] on div "button" at bounding box center [591, 558] width 9 height 9
click at [587, 587] on div "button" at bounding box center [591, 583] width 9 height 9
click at [587, 431] on div "button" at bounding box center [591, 430] width 9 height 9
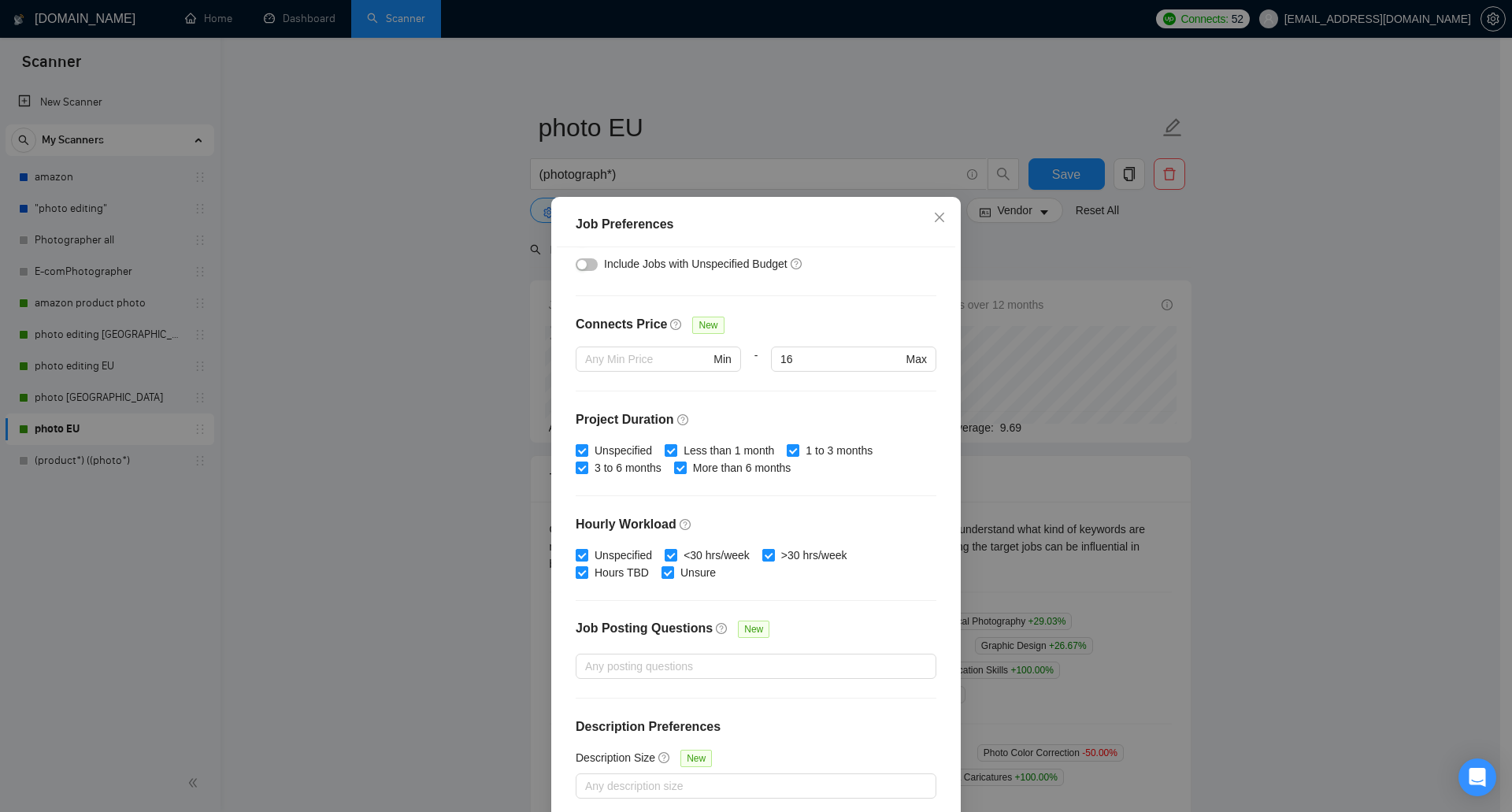
scroll to position [73, 0]
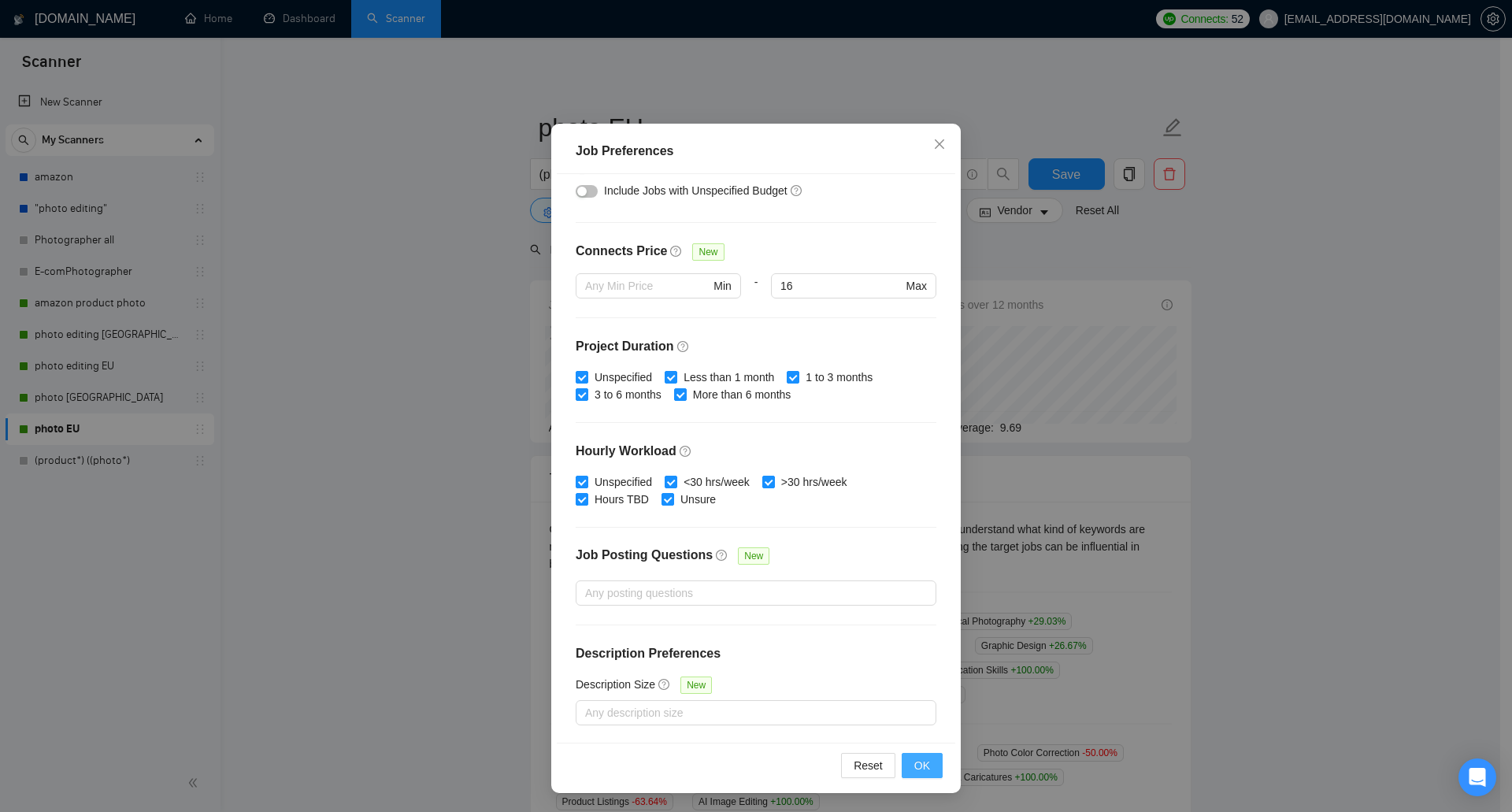
click at [920, 766] on span "OK" at bounding box center [921, 765] width 15 height 17
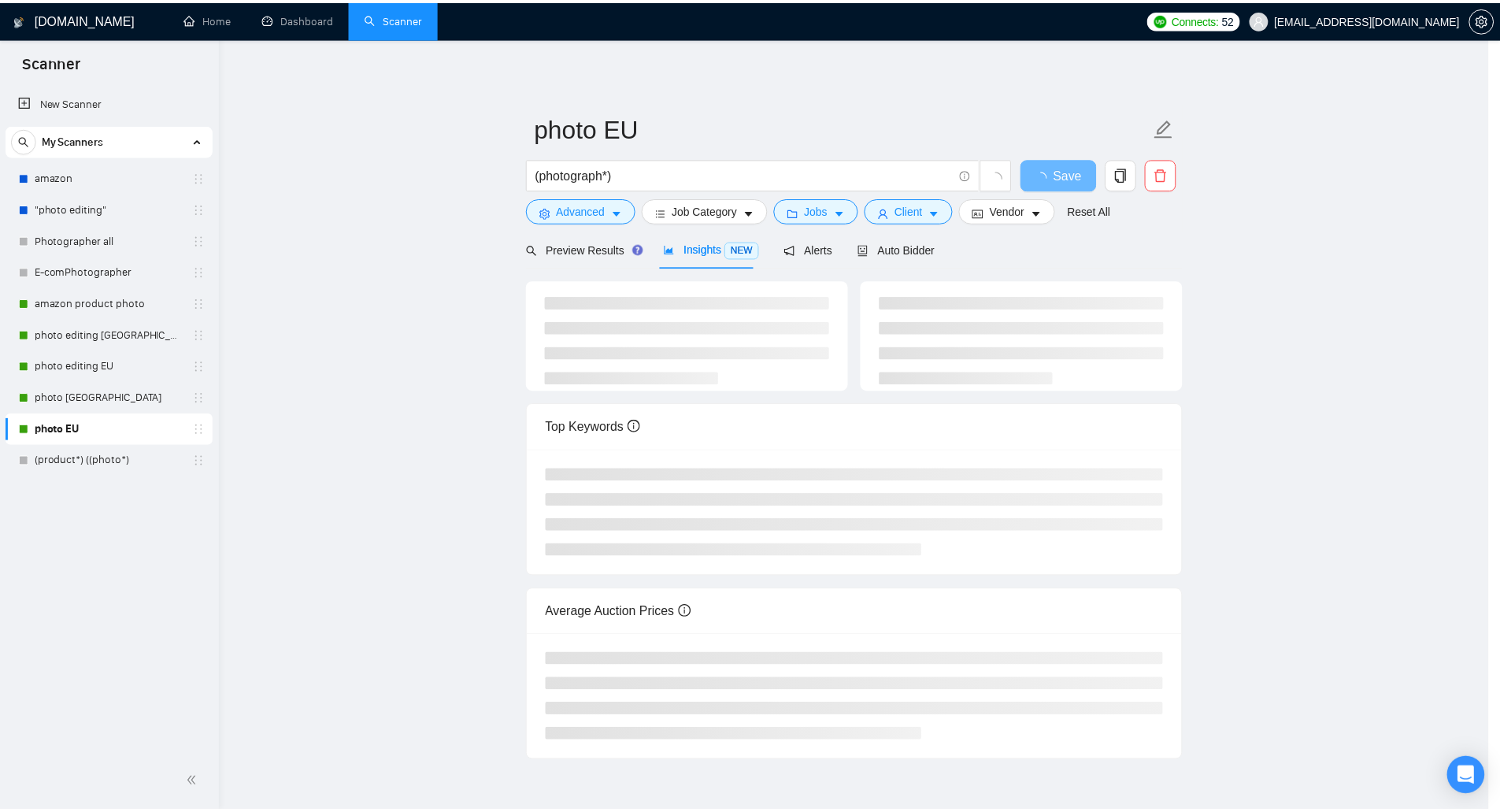
scroll to position [0, 0]
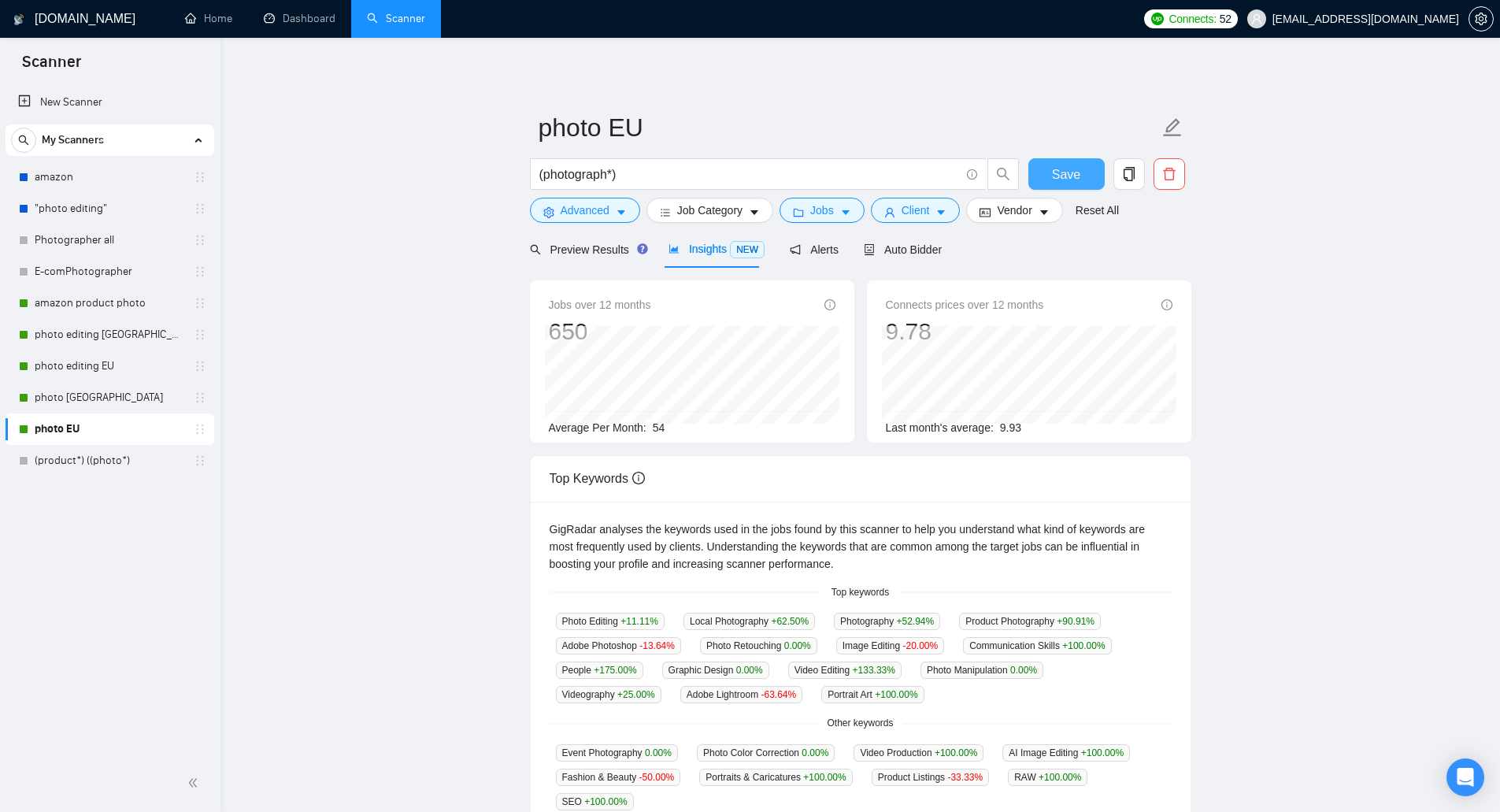
click at [1065, 171] on span "Save" at bounding box center [1065, 175] width 28 height 20
click at [318, 12] on link "Dashboard" at bounding box center [299, 18] width 72 height 14
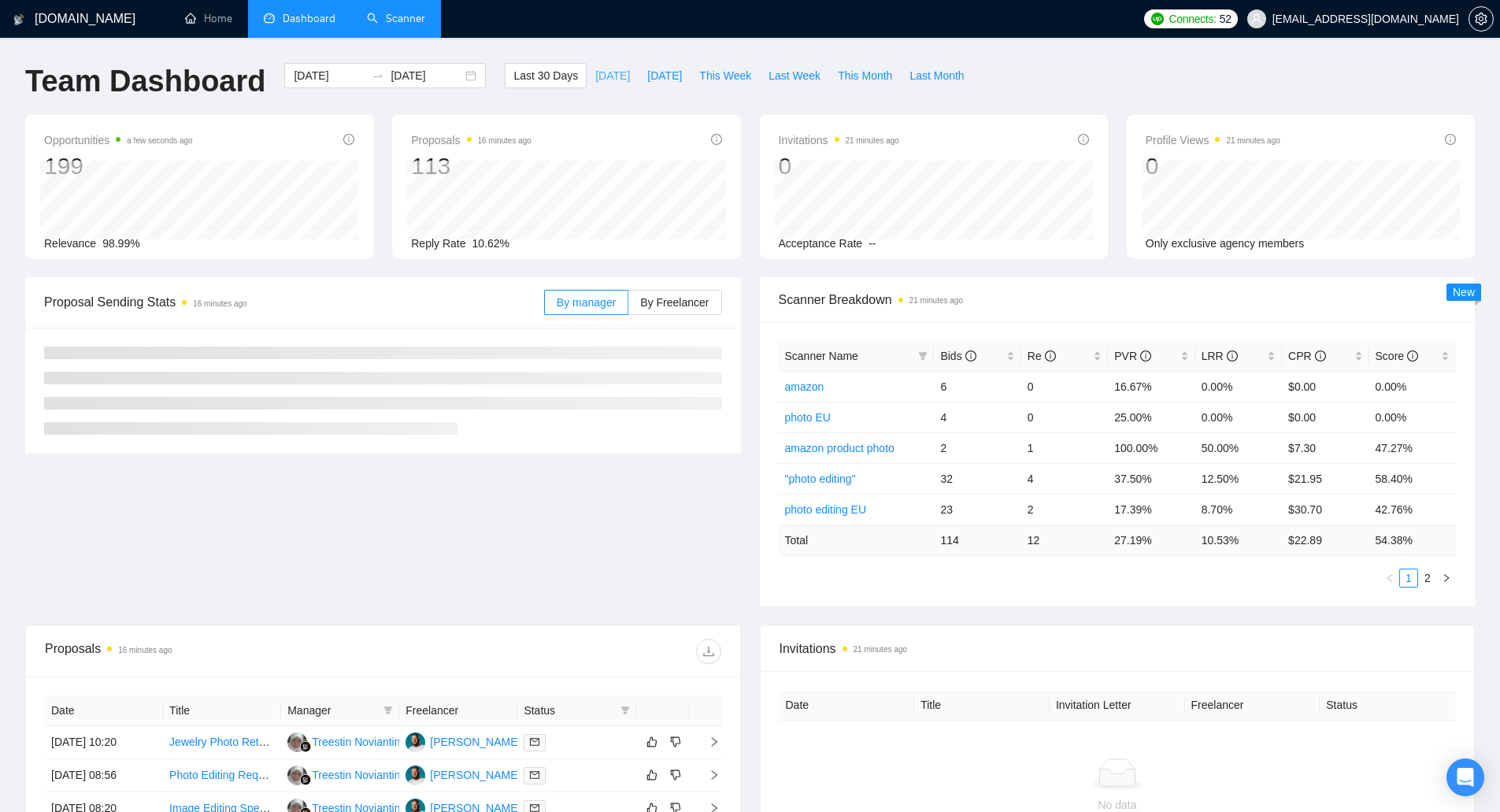
click at [595, 76] on span "[DATE]" at bounding box center [612, 75] width 35 height 17
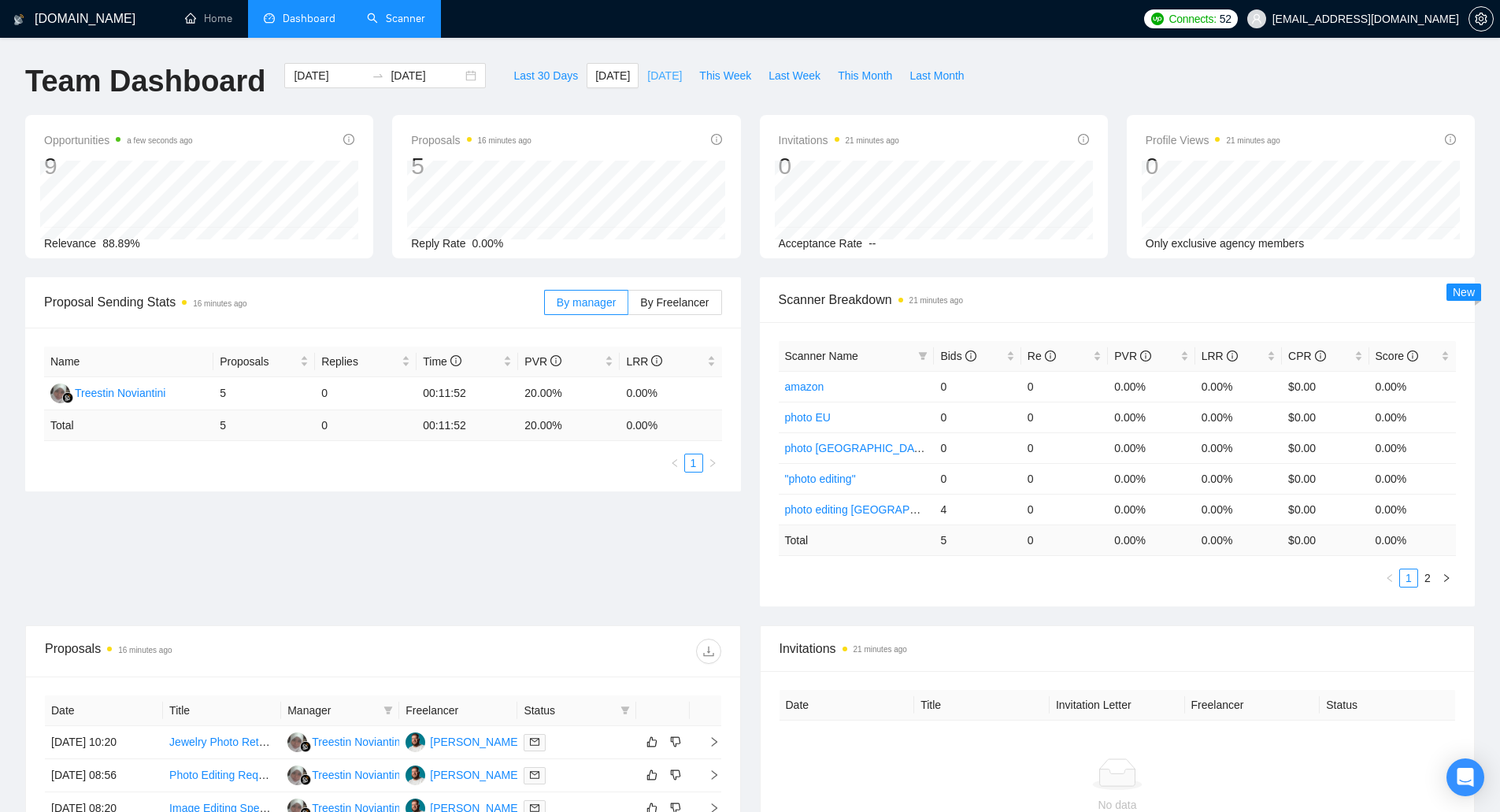
click at [647, 78] on span "[DATE]" at bounding box center [664, 75] width 35 height 17
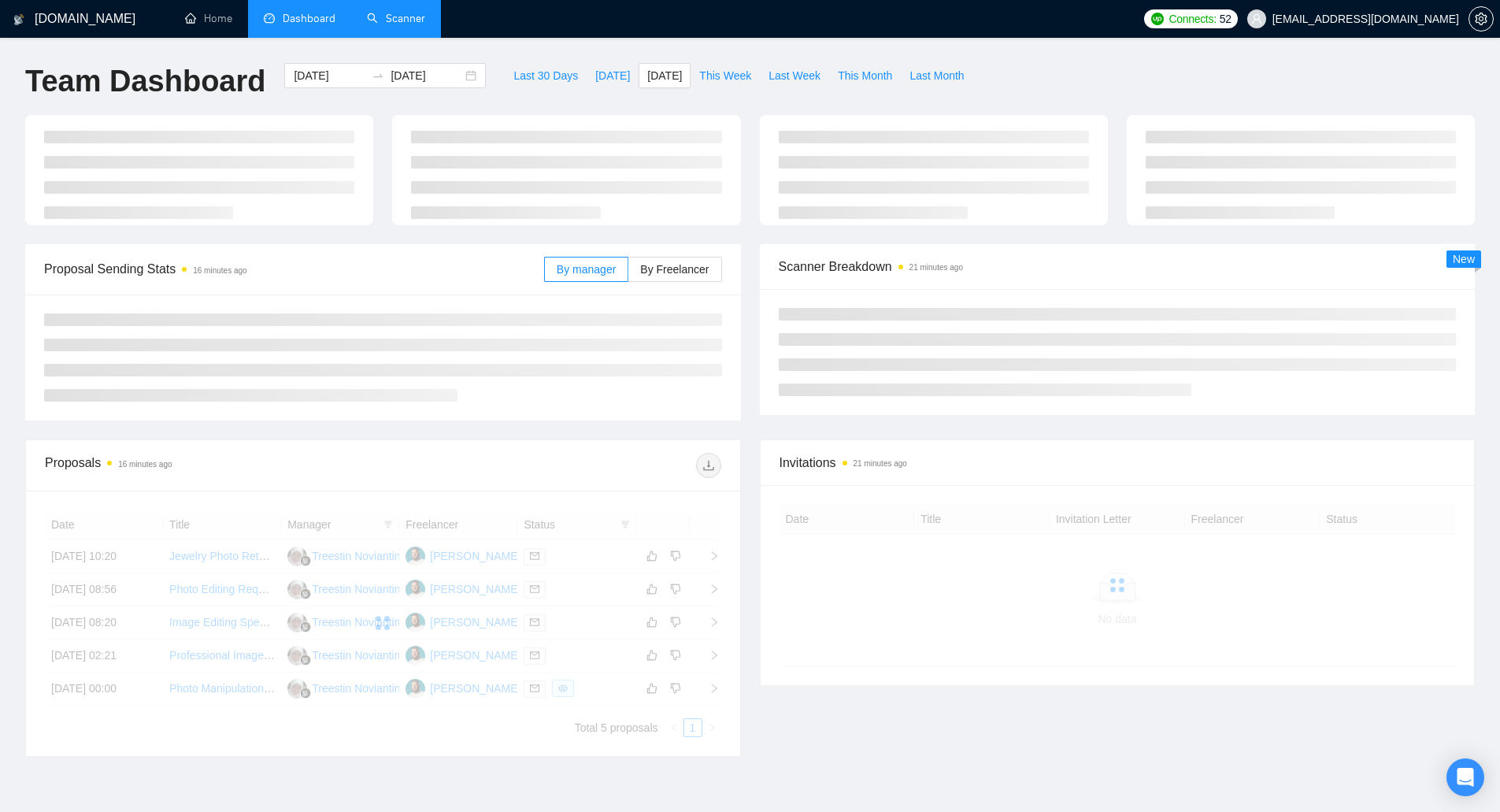
type input "[DATE]"
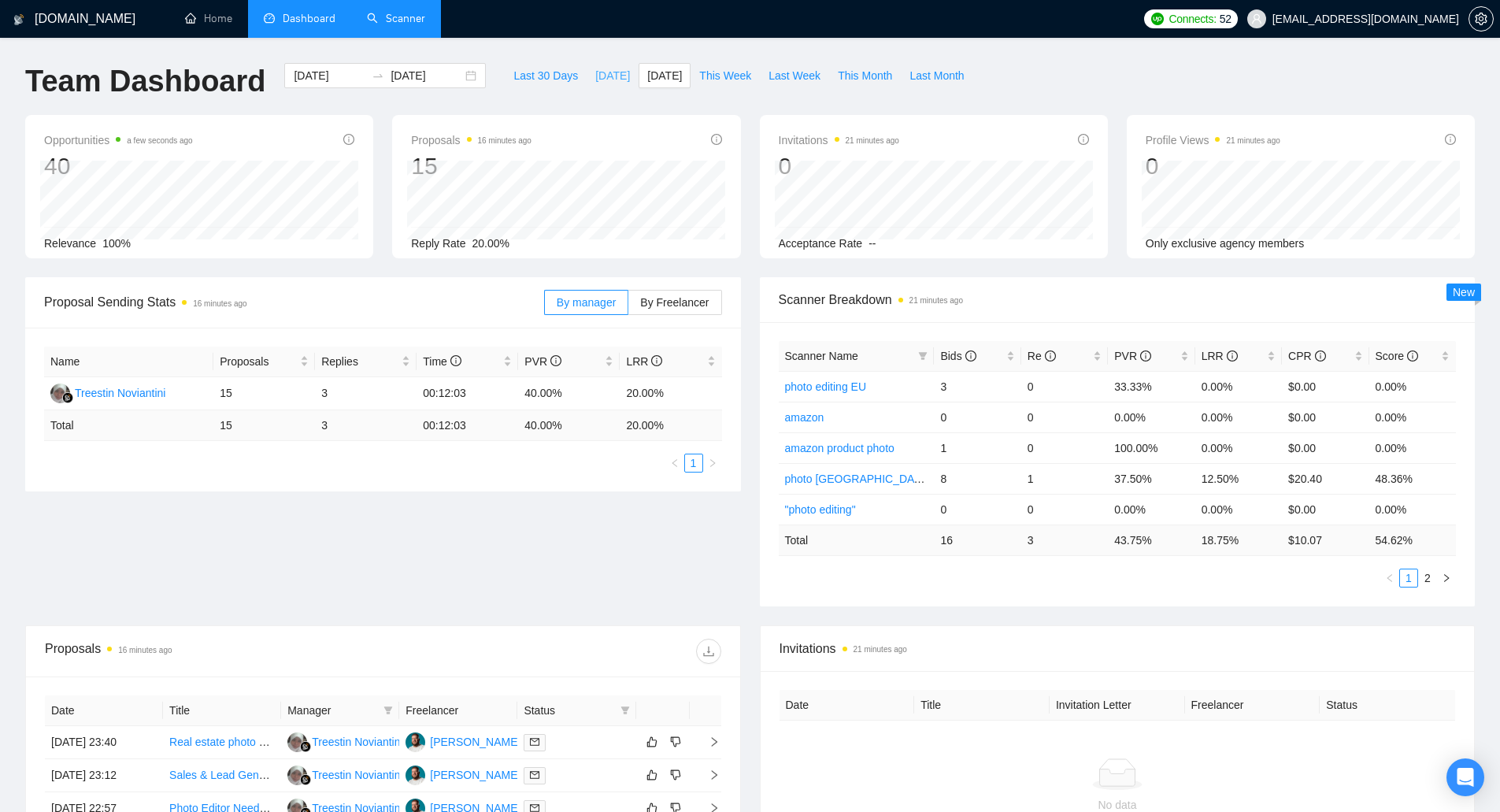
click at [597, 74] on span "[DATE]" at bounding box center [612, 75] width 35 height 17
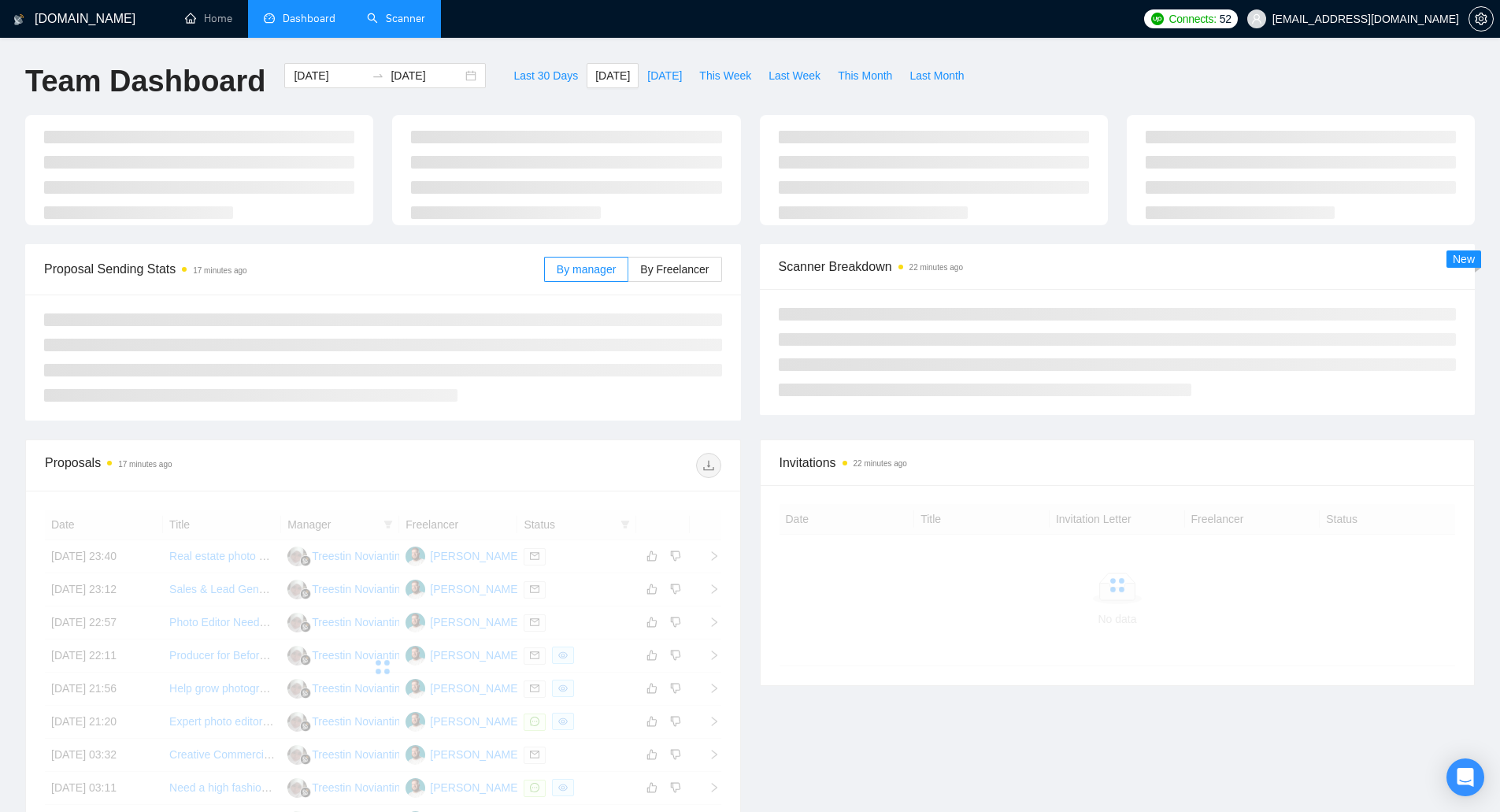
type input "[DATE]"
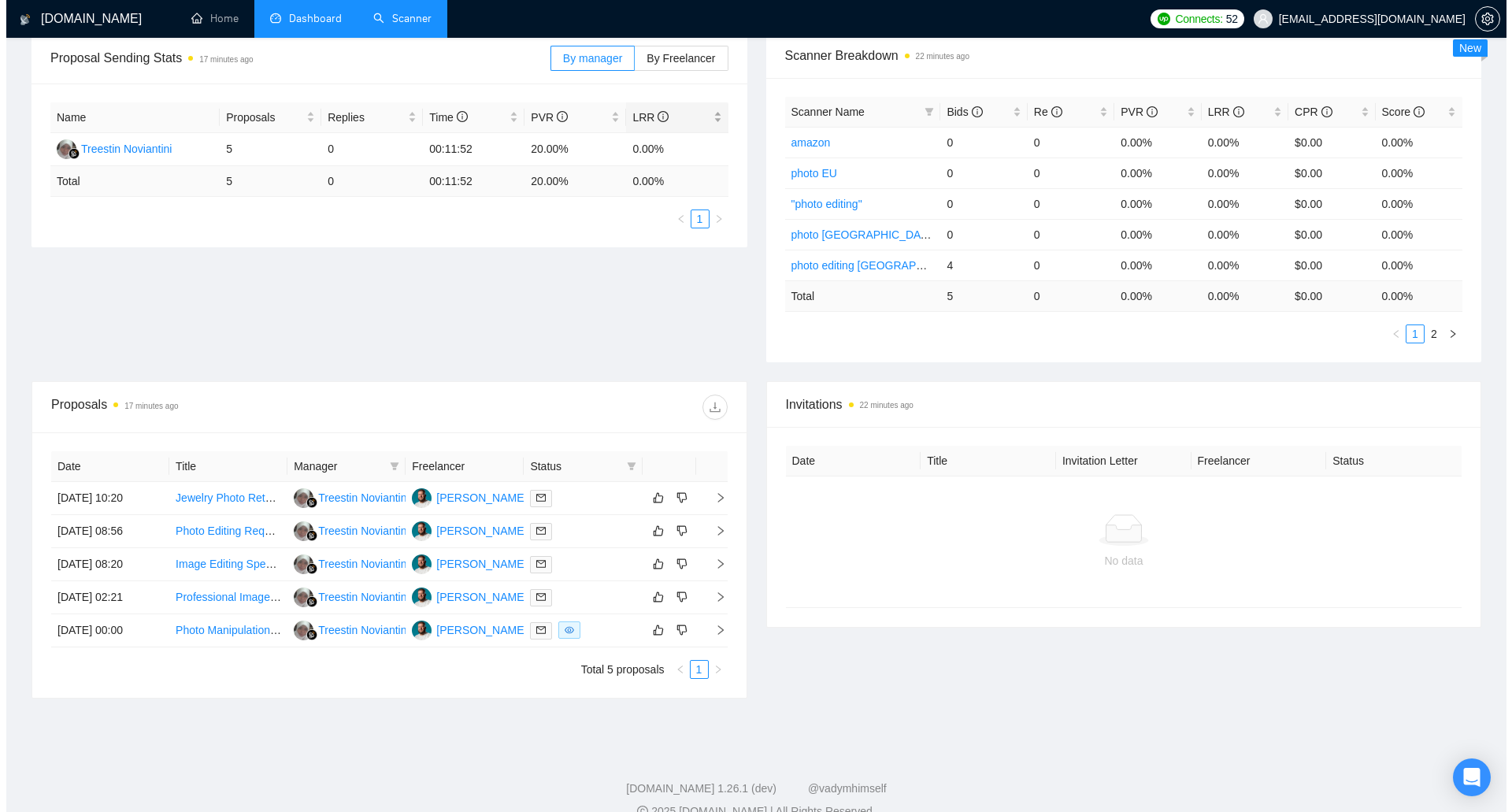
scroll to position [271, 0]
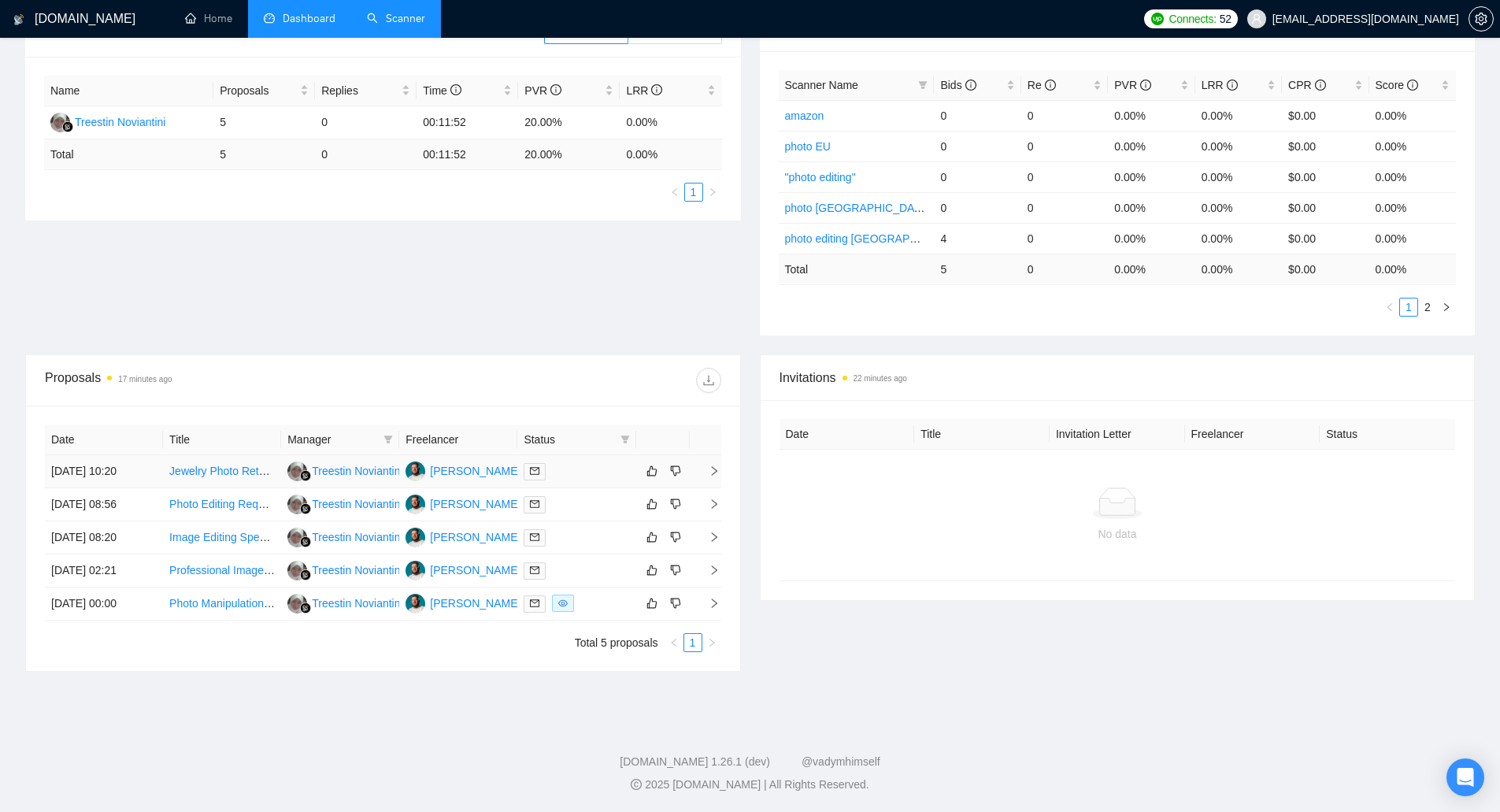
click at [110, 468] on td "[DATE] 10:20" at bounding box center [104, 471] width 118 height 33
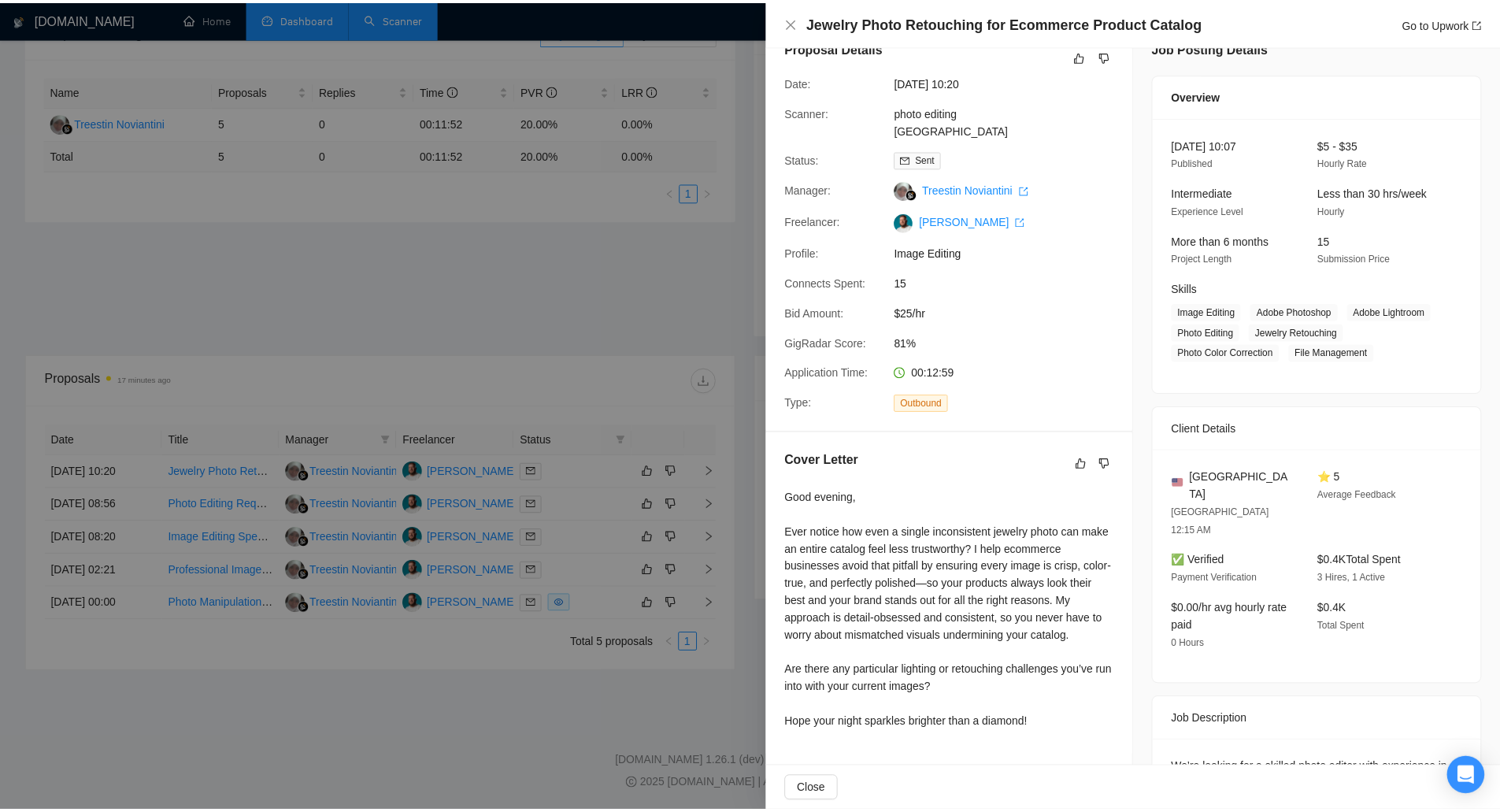
scroll to position [0, 0]
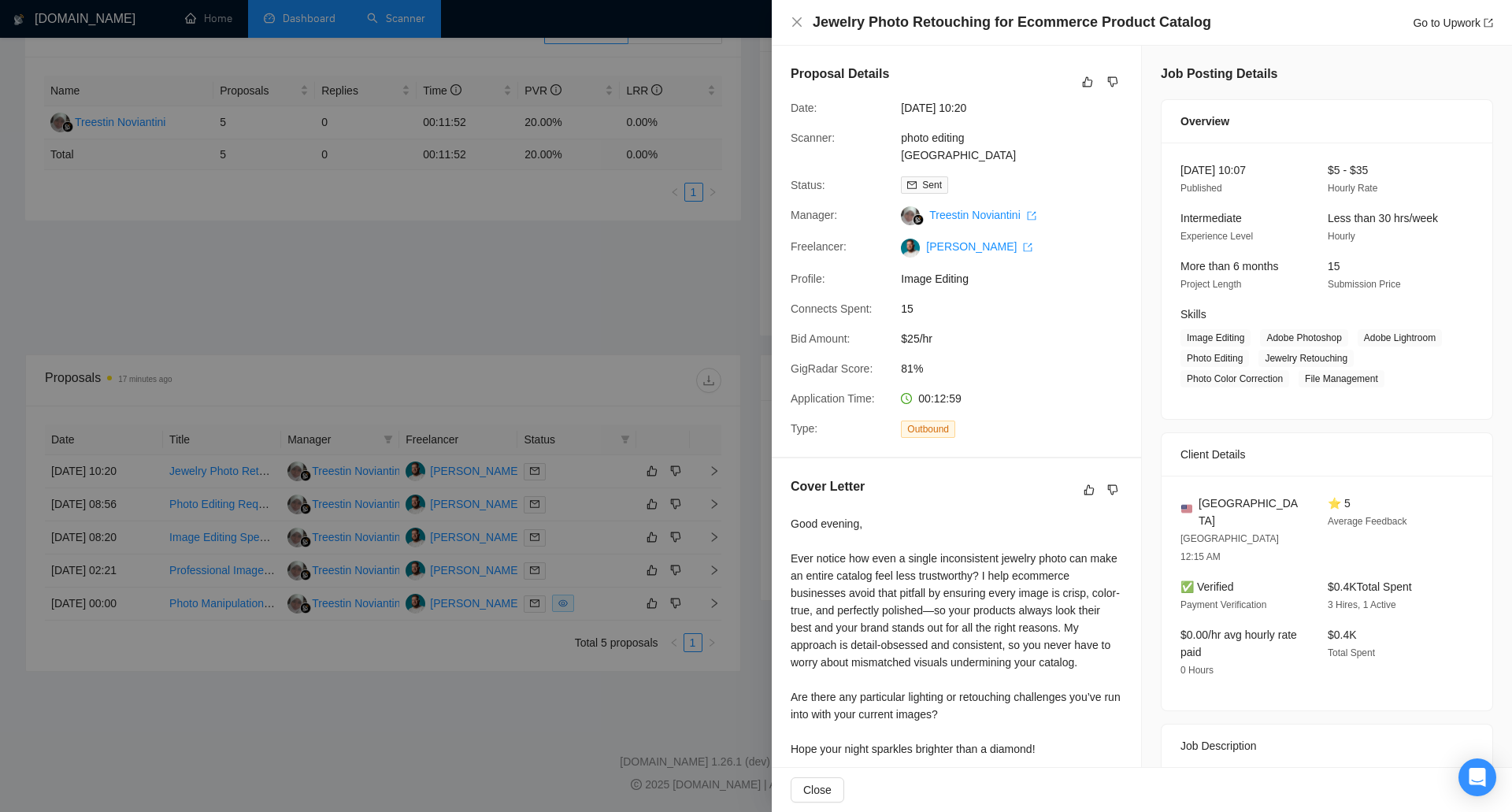
click at [617, 484] on div at bounding box center [756, 406] width 1512 height 812
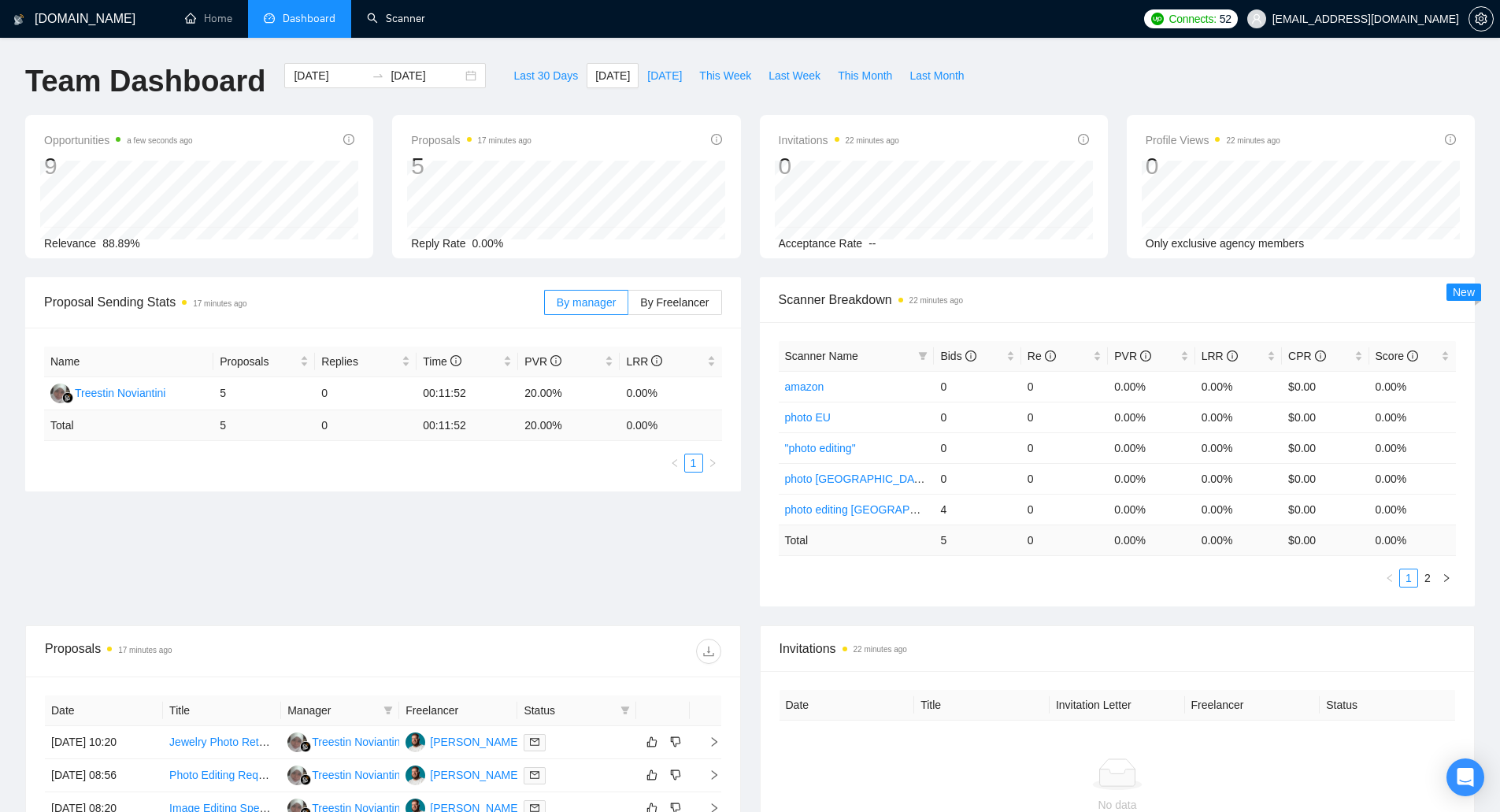
drag, startPoint x: 400, startPoint y: 14, endPoint x: 375, endPoint y: 173, distance: 161.0
click at [400, 14] on link "Scanner" at bounding box center [396, 18] width 58 height 14
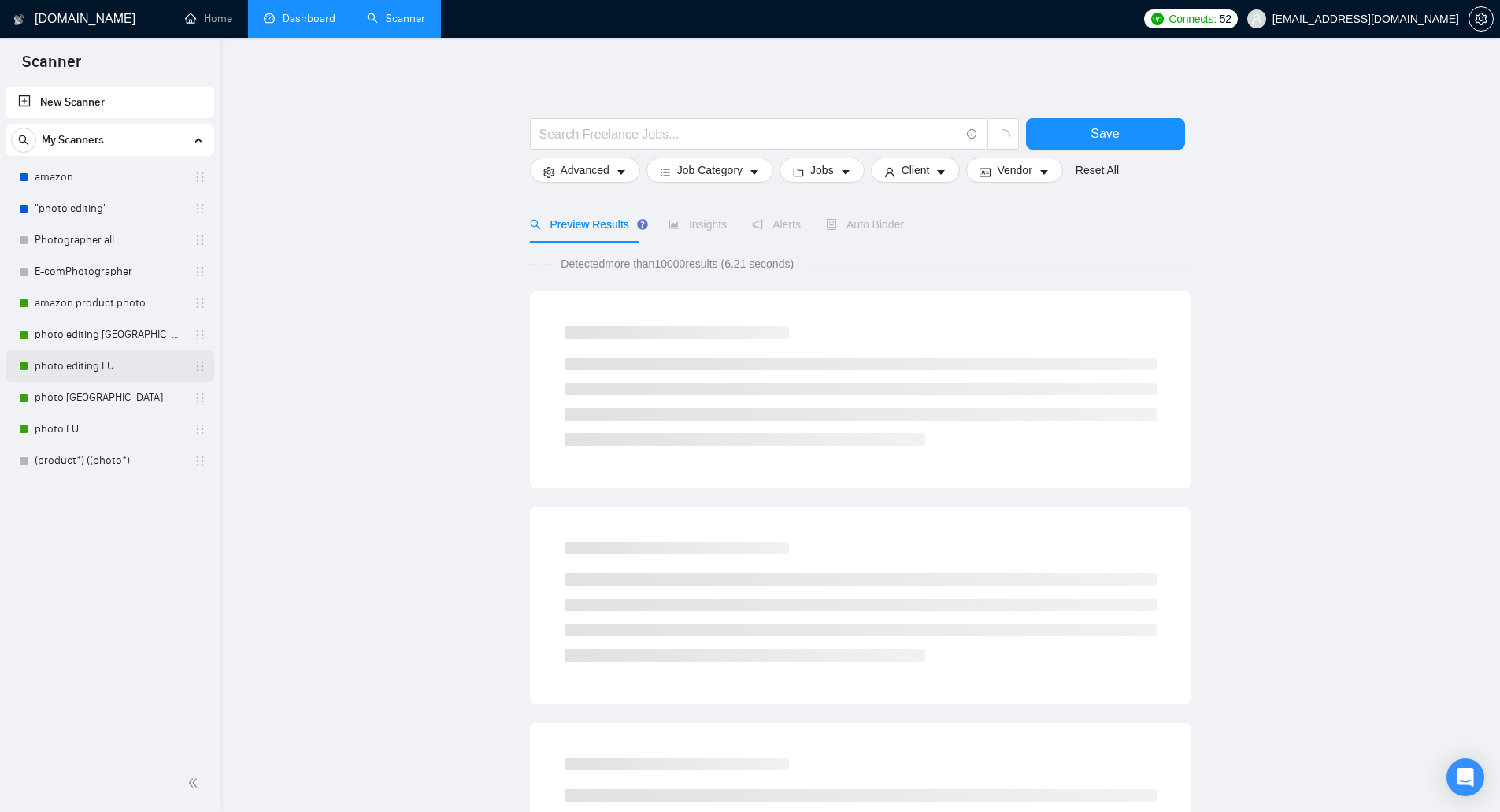
click at [108, 369] on link "photo editing EU" at bounding box center [109, 365] width 149 height 32
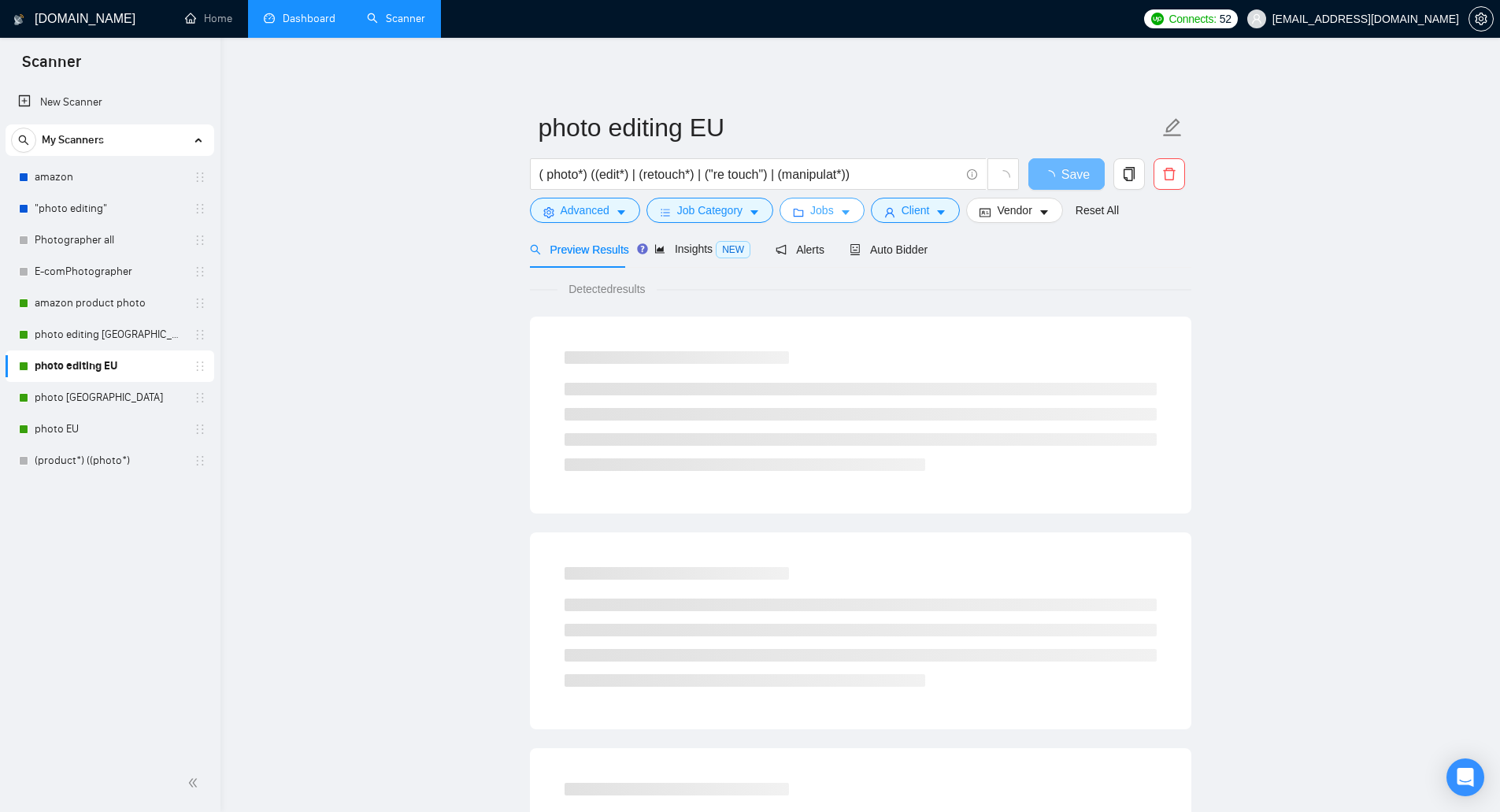
click at [811, 215] on span "Jobs" at bounding box center [822, 210] width 24 height 17
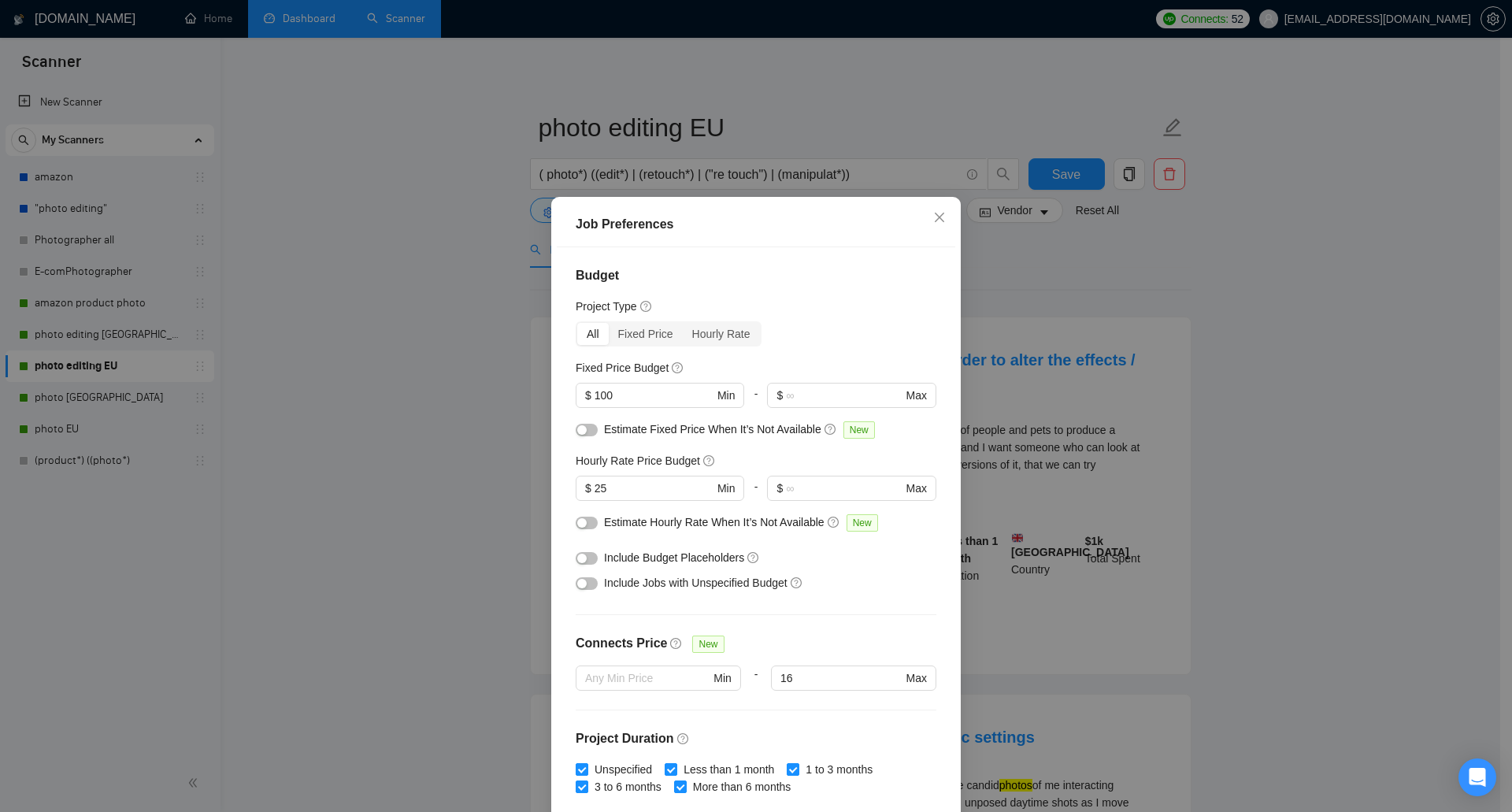
click at [1050, 272] on div "Job Preferences Budget Project Type All Fixed Price Hourly Rate Fixed Price Bud…" at bounding box center [756, 406] width 1512 height 812
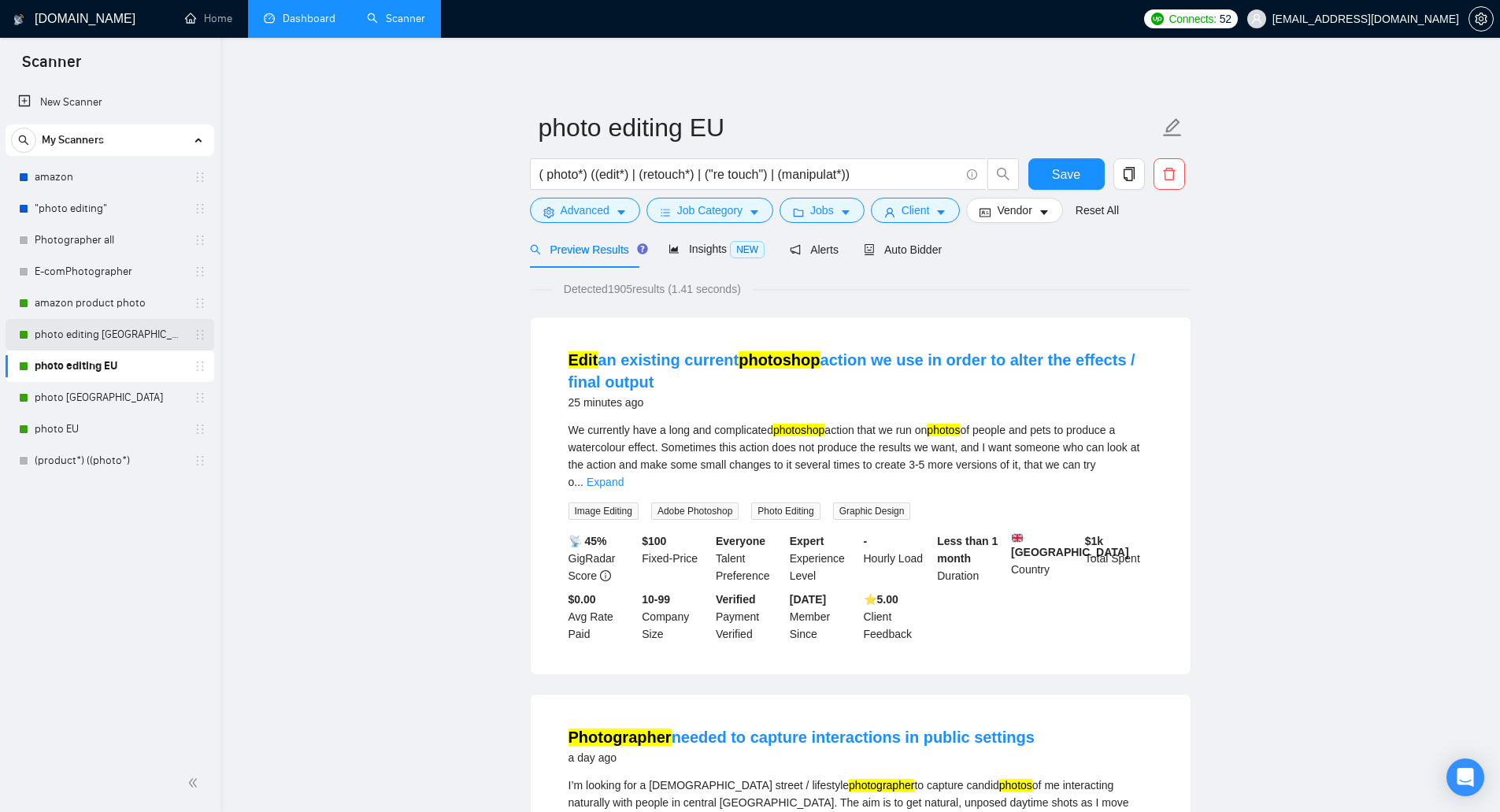
click at [123, 330] on link "photo editing [GEOGRAPHIC_DATA]" at bounding box center [109, 334] width 149 height 32
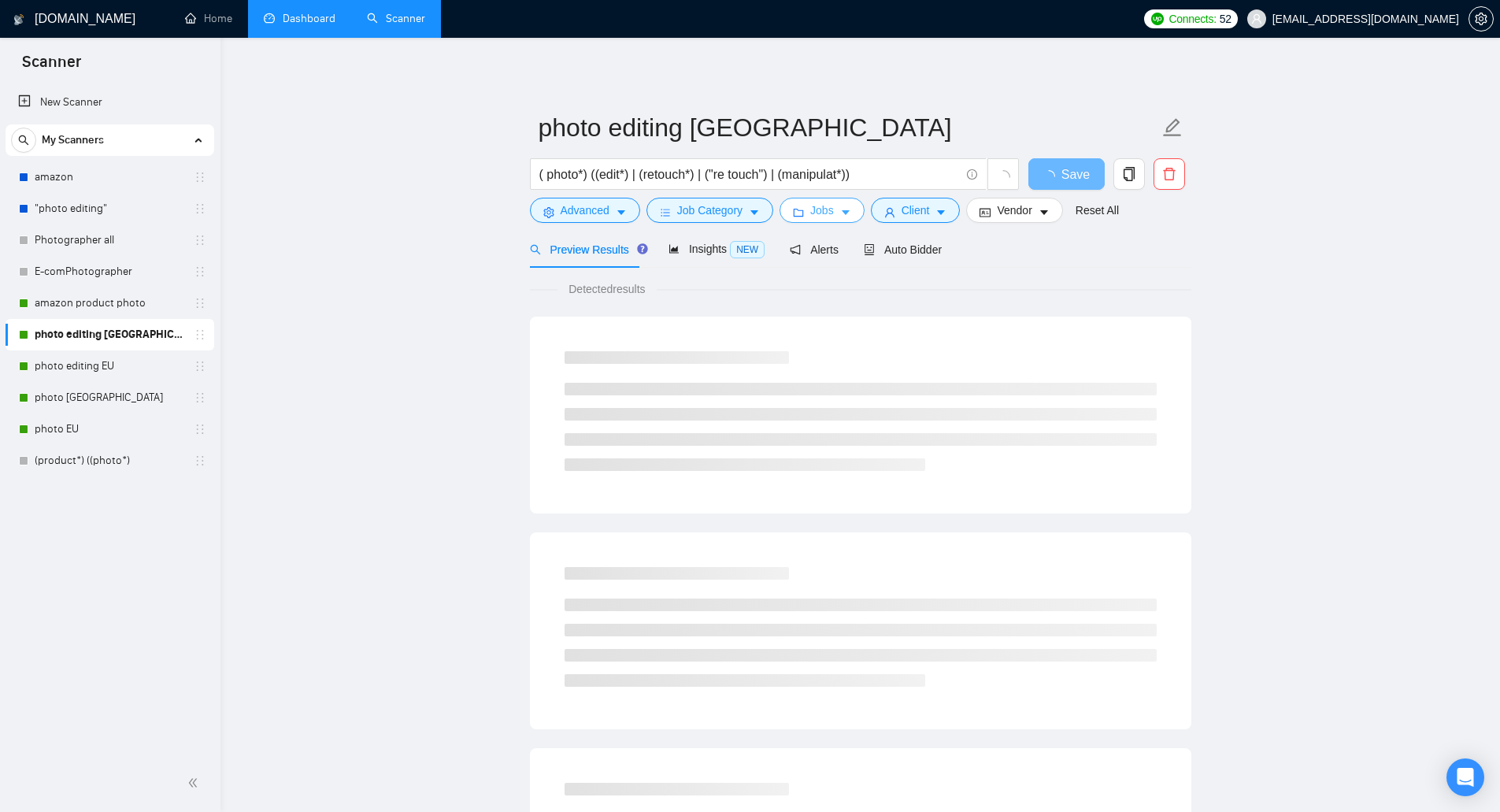
click at [828, 211] on span "Jobs" at bounding box center [822, 210] width 24 height 17
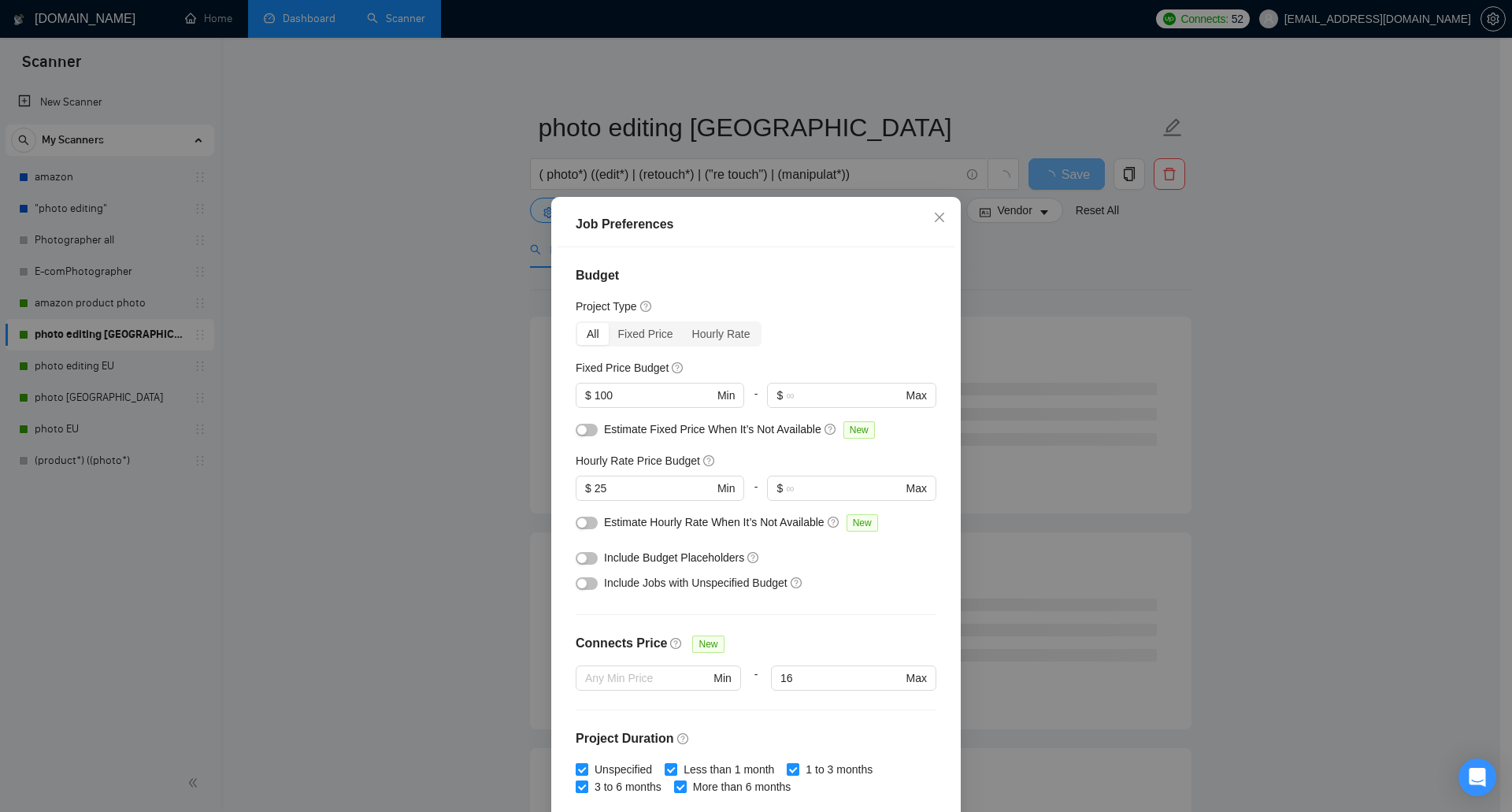
click at [1043, 290] on div "Job Preferences Budget Project Type All Fixed Price Hourly Rate Fixed Price Bud…" at bounding box center [756, 406] width 1512 height 812
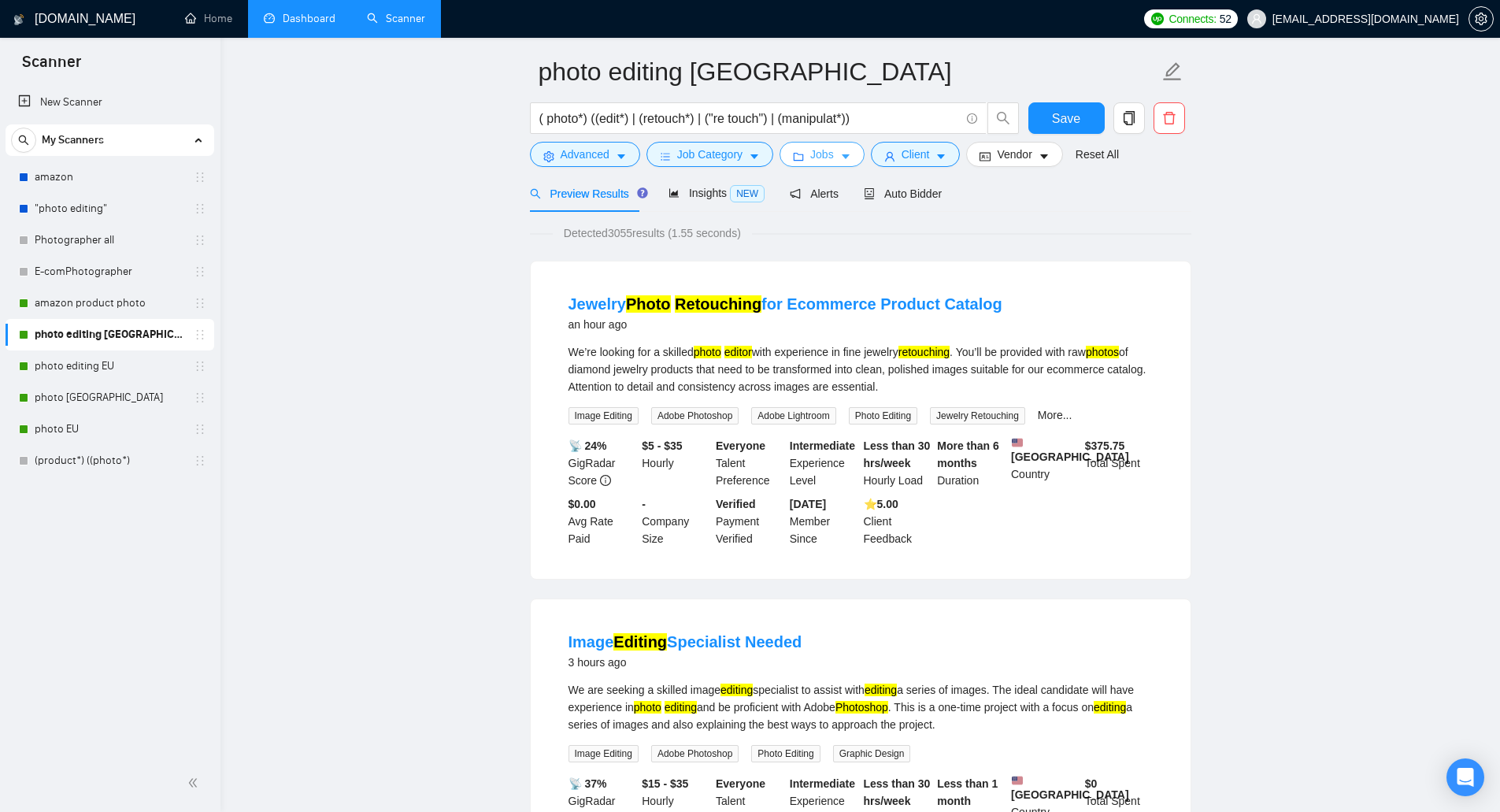
scroll to position [158, 0]
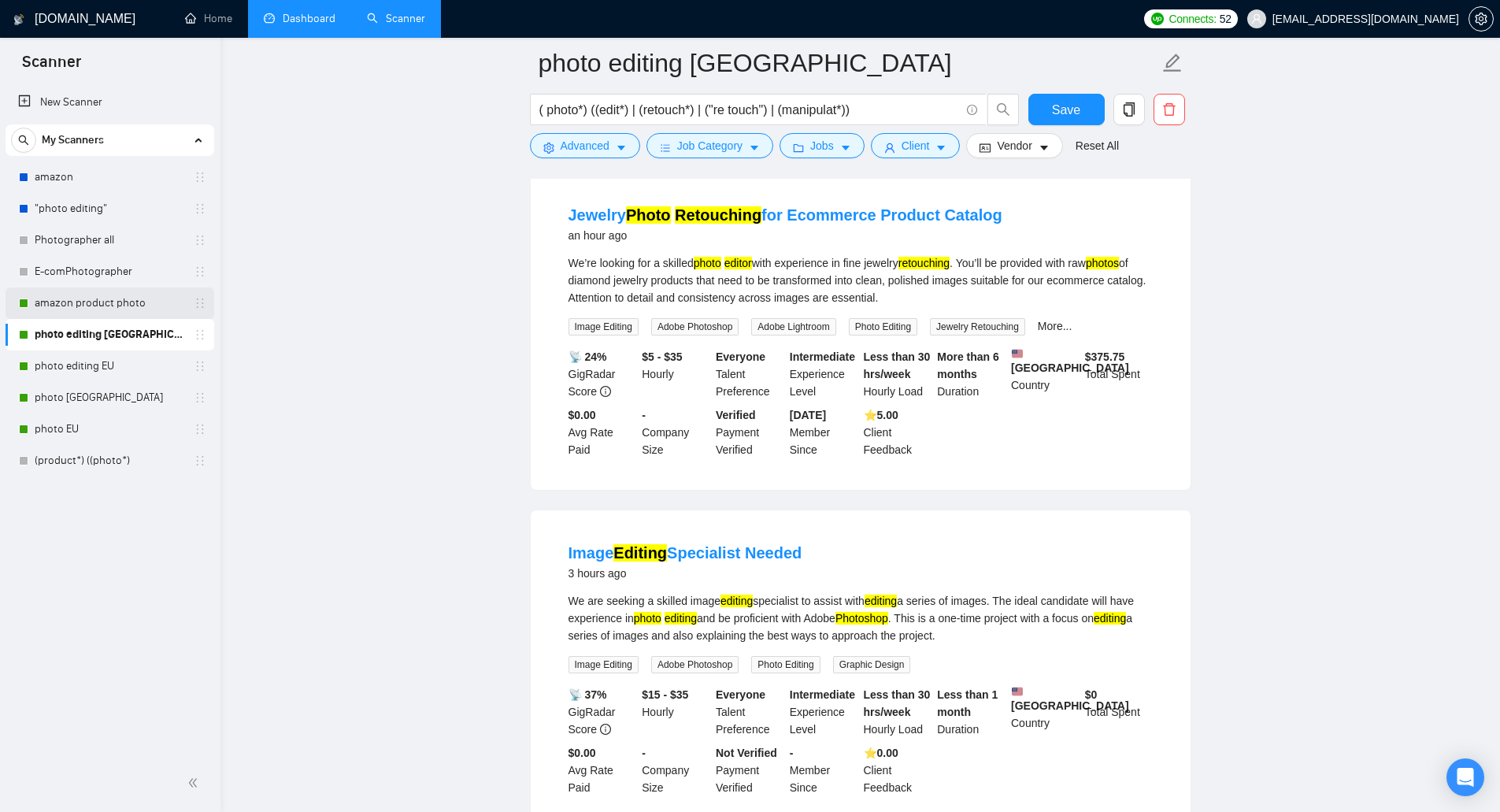
click at [122, 299] on link "amazon product photo" at bounding box center [109, 303] width 149 height 32
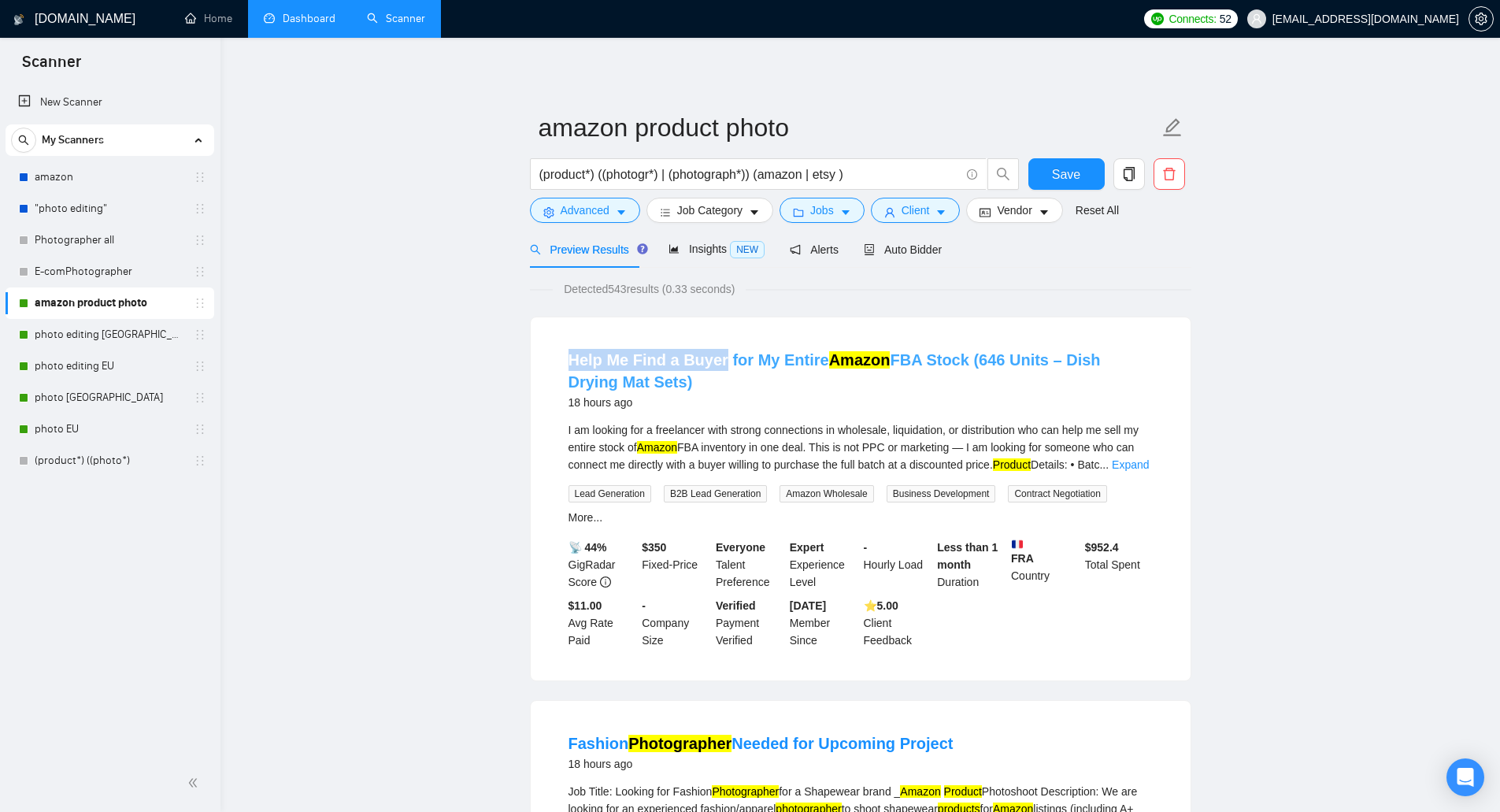
drag, startPoint x: 542, startPoint y: 367, endPoint x: 721, endPoint y: 366, distance: 179.0
click at [721, 366] on div "Help Me Find a Buyer for My Entire Amazon FBA Stock (646 Units – Dish Drying Ma…" at bounding box center [860, 499] width 660 height 363
copy link "Help Me Find a Buyer"
click at [588, 209] on span "Advanced" at bounding box center [585, 210] width 49 height 17
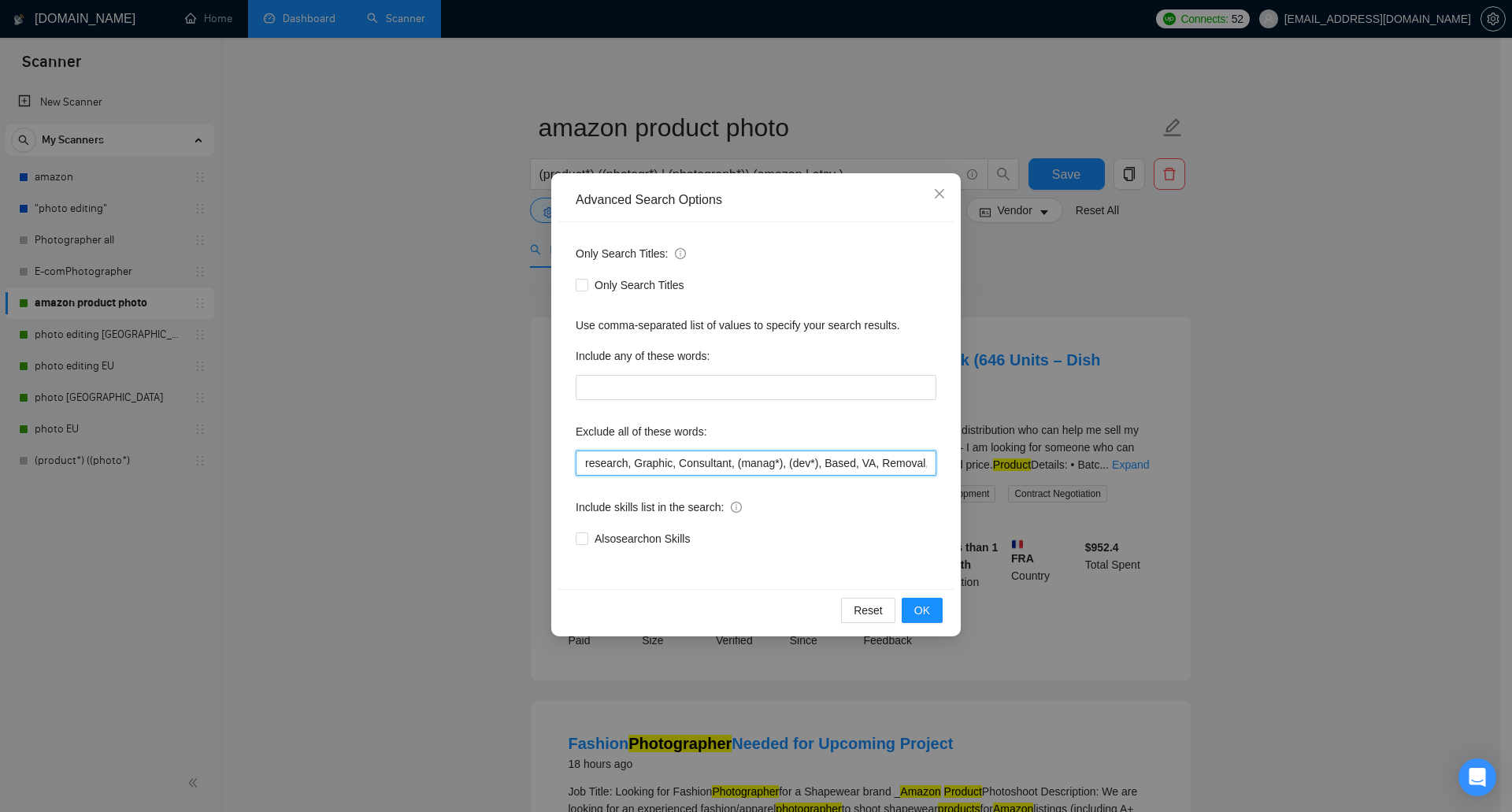
click at [584, 460] on input "research, Graphic, Consultant, (manag*), (dev*), Based, VA, Removal, 3D Renderi…" at bounding box center [756, 463] width 361 height 26
paste input "Help Me Find a Buyer"
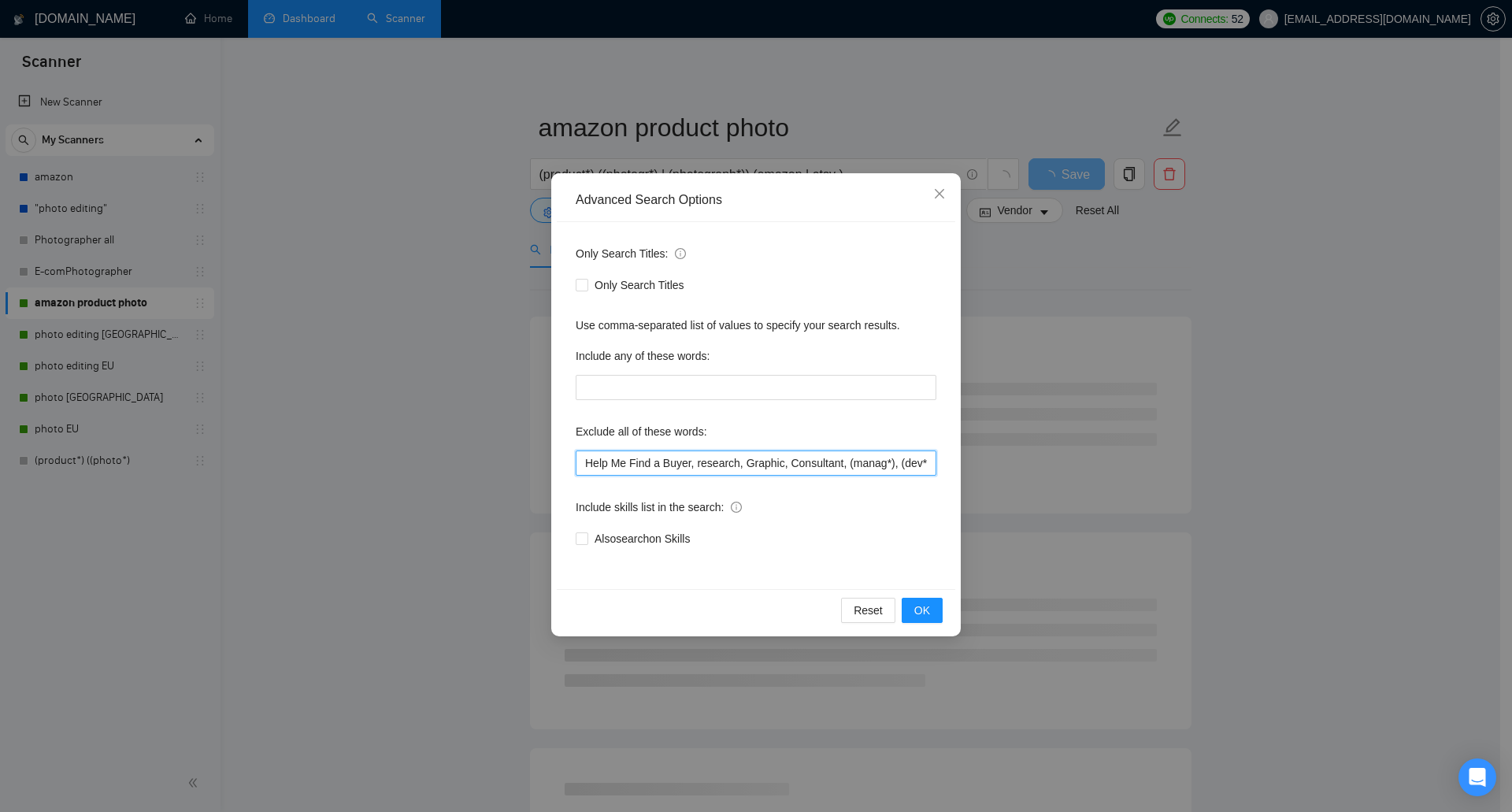
drag, startPoint x: 662, startPoint y: 465, endPoint x: 484, endPoint y: 467, distance: 178.0
click at [484, 467] on div "Advanced Search Options Only Search Titles: Only Search Titles Use comma-separa…" at bounding box center [756, 406] width 1512 height 812
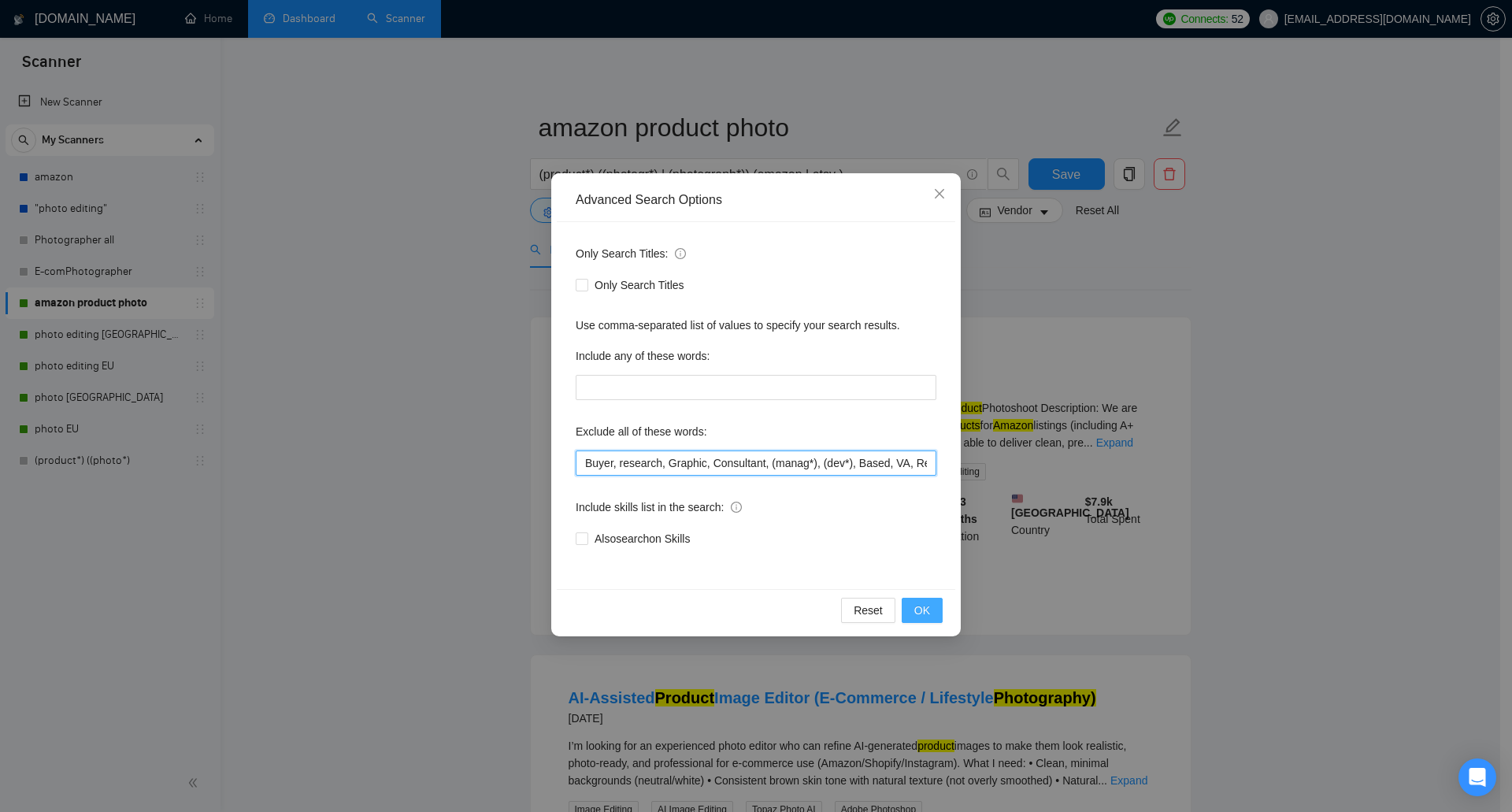
type input "Buyer, research, Graphic, Consultant, (manag*), (dev*), Based, VA, Removal, 3D …"
click at [929, 599] on button "OK" at bounding box center [921, 611] width 41 height 26
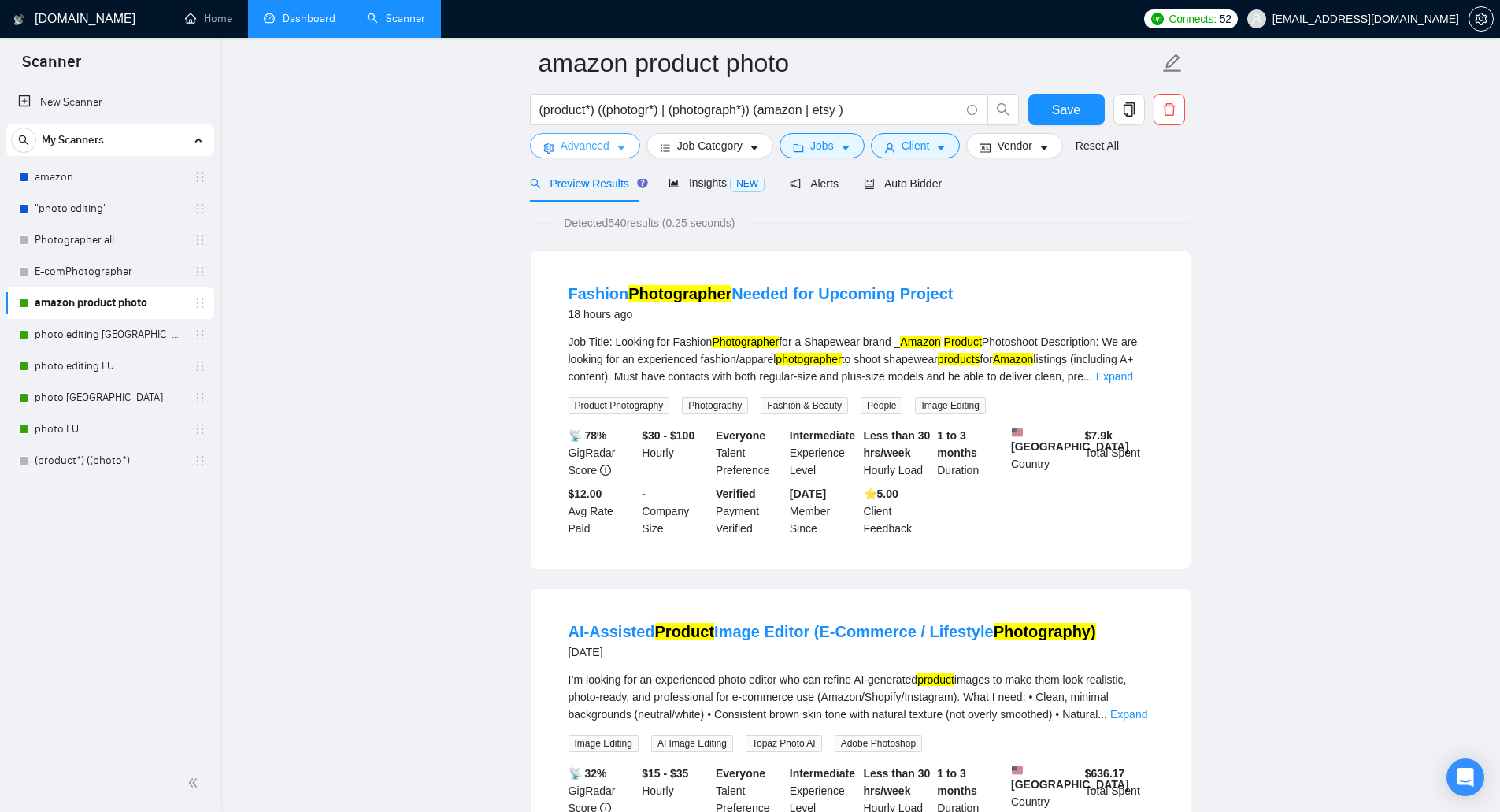
scroll to position [158, 0]
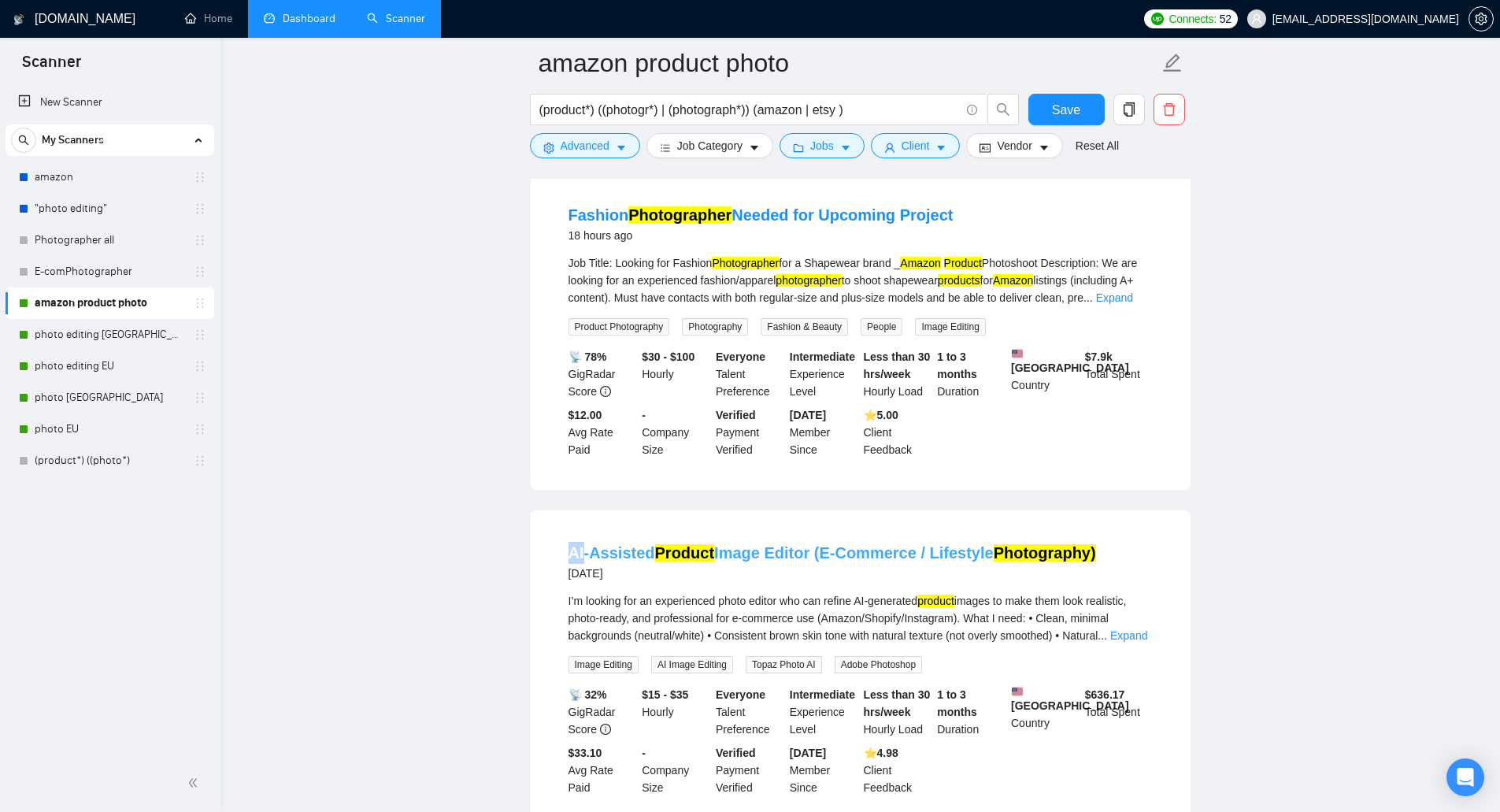
click at [586, 555] on li "AI-Assisted Product Image Editor (E-Commerce / Lifestyle Photography) [DATE] I’…" at bounding box center [860, 669] width 622 height 280
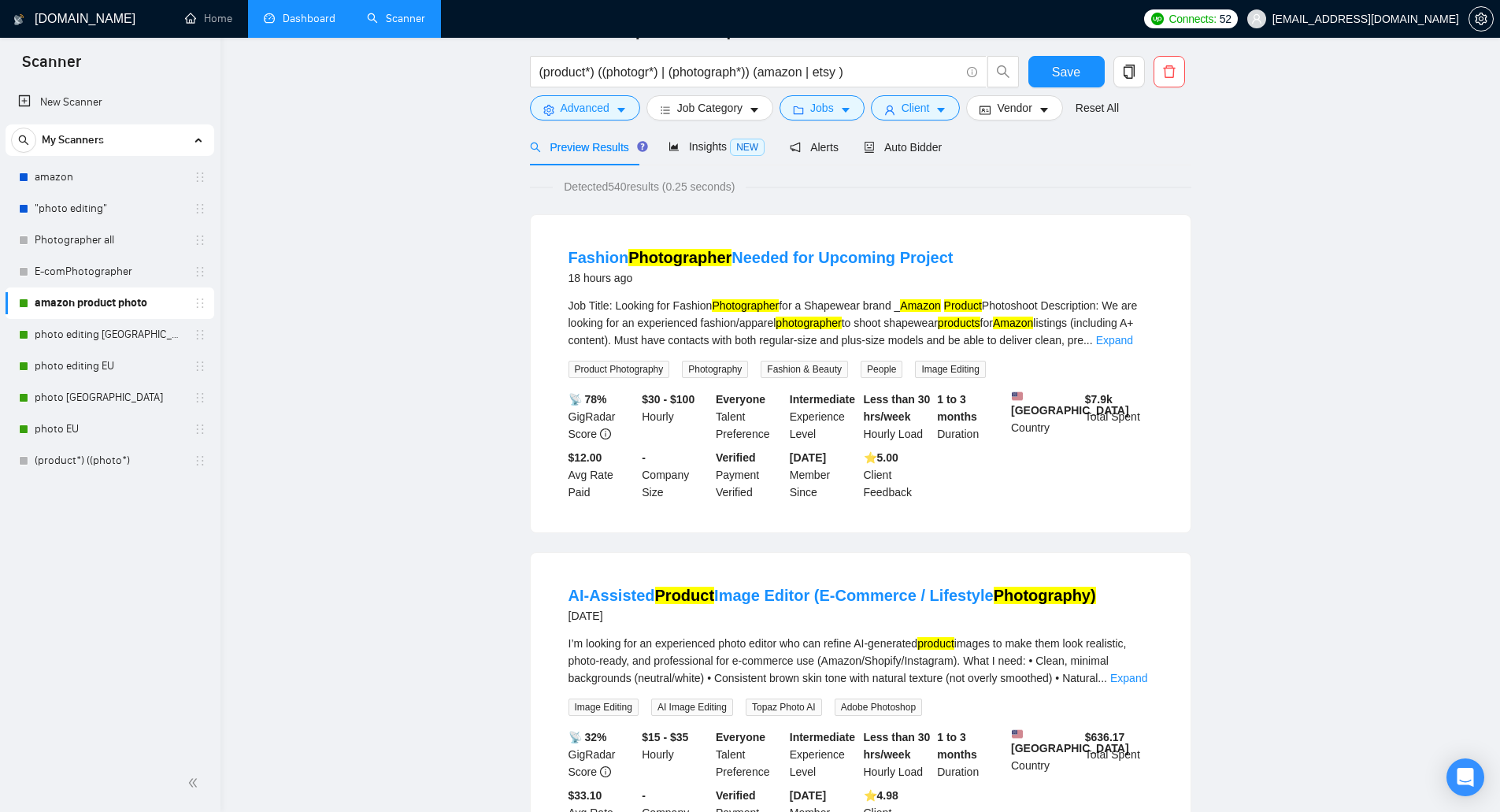
scroll to position [0, 0]
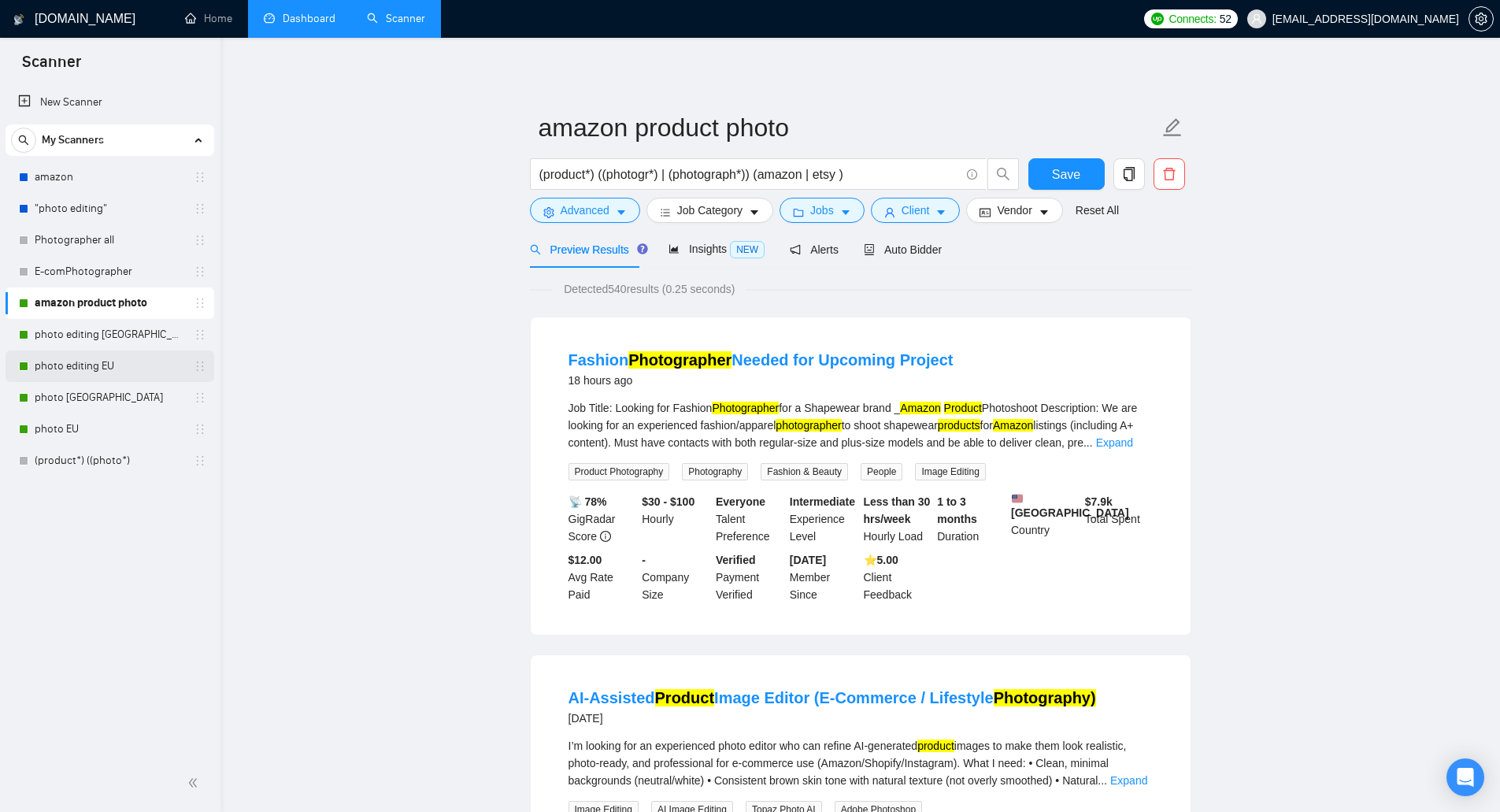
click at [137, 369] on link "photo editing EU" at bounding box center [109, 365] width 149 height 32
drag, startPoint x: 1055, startPoint y: 167, endPoint x: 1031, endPoint y: 174, distance: 25.0
click at [1056, 168] on span "Save" at bounding box center [1065, 175] width 28 height 20
click at [139, 353] on link "photo editing EU" at bounding box center [109, 365] width 149 height 32
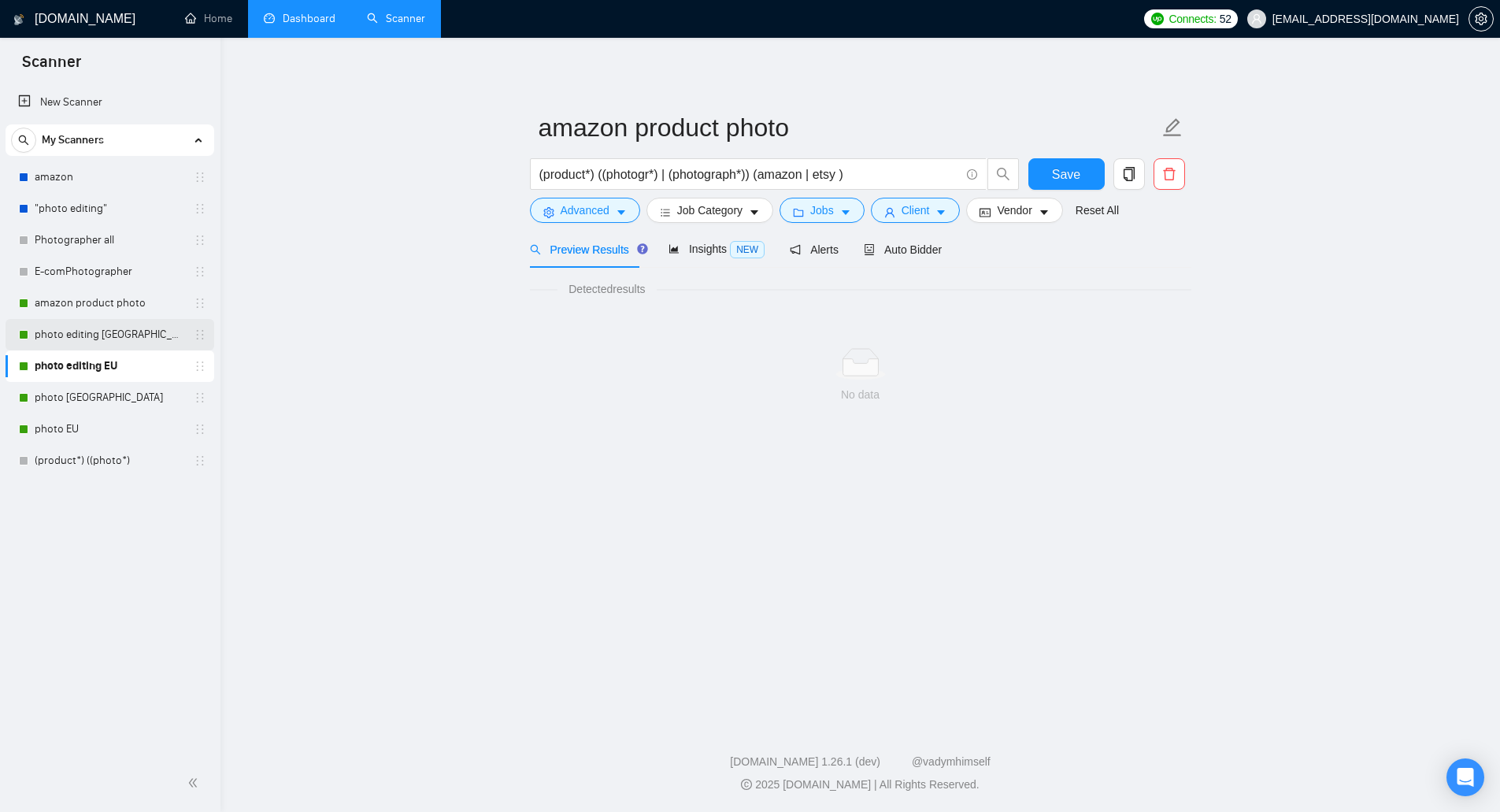
click at [138, 342] on link "photo editing [GEOGRAPHIC_DATA]" at bounding box center [109, 334] width 149 height 32
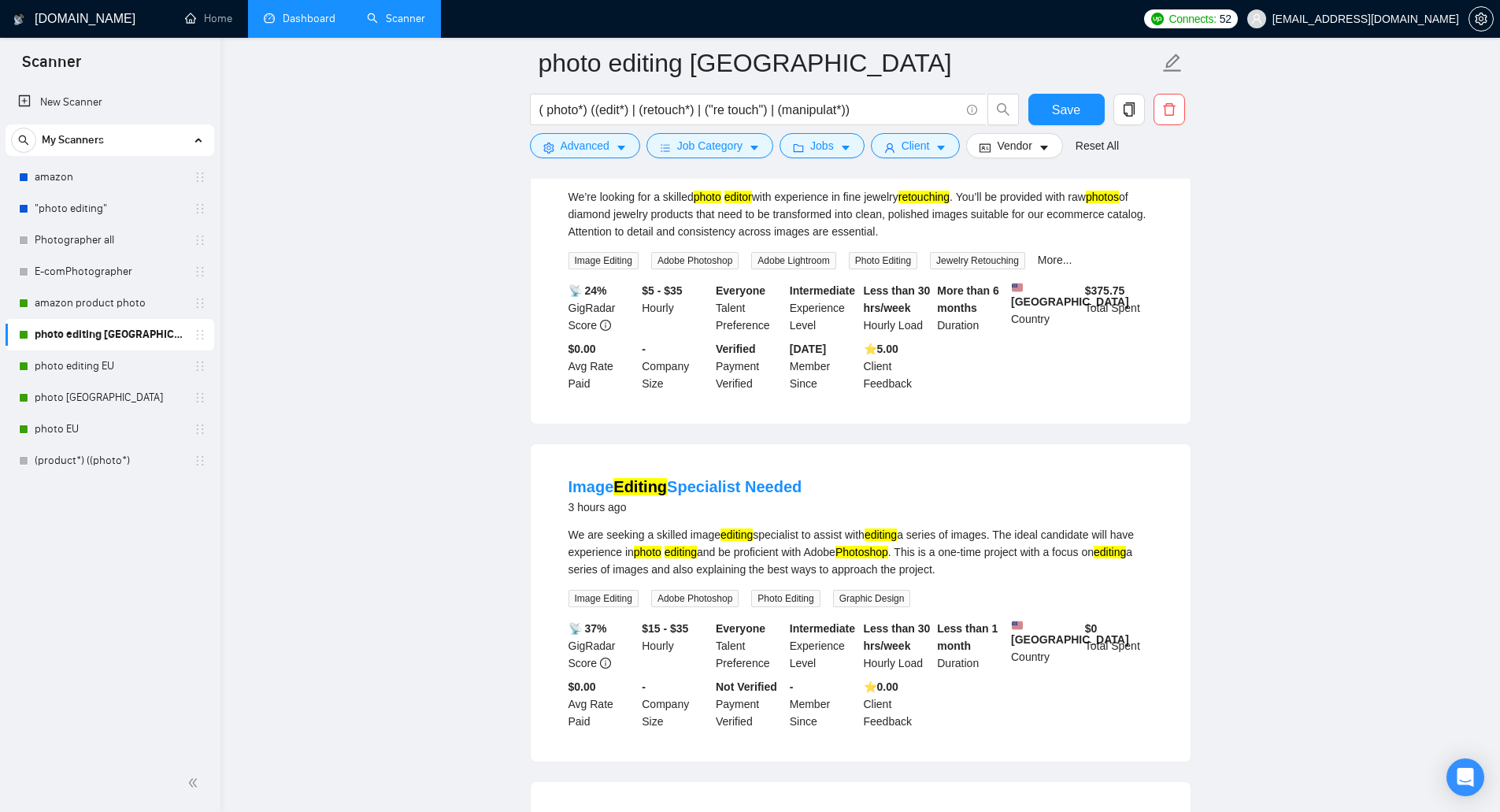
scroll to position [236, 0]
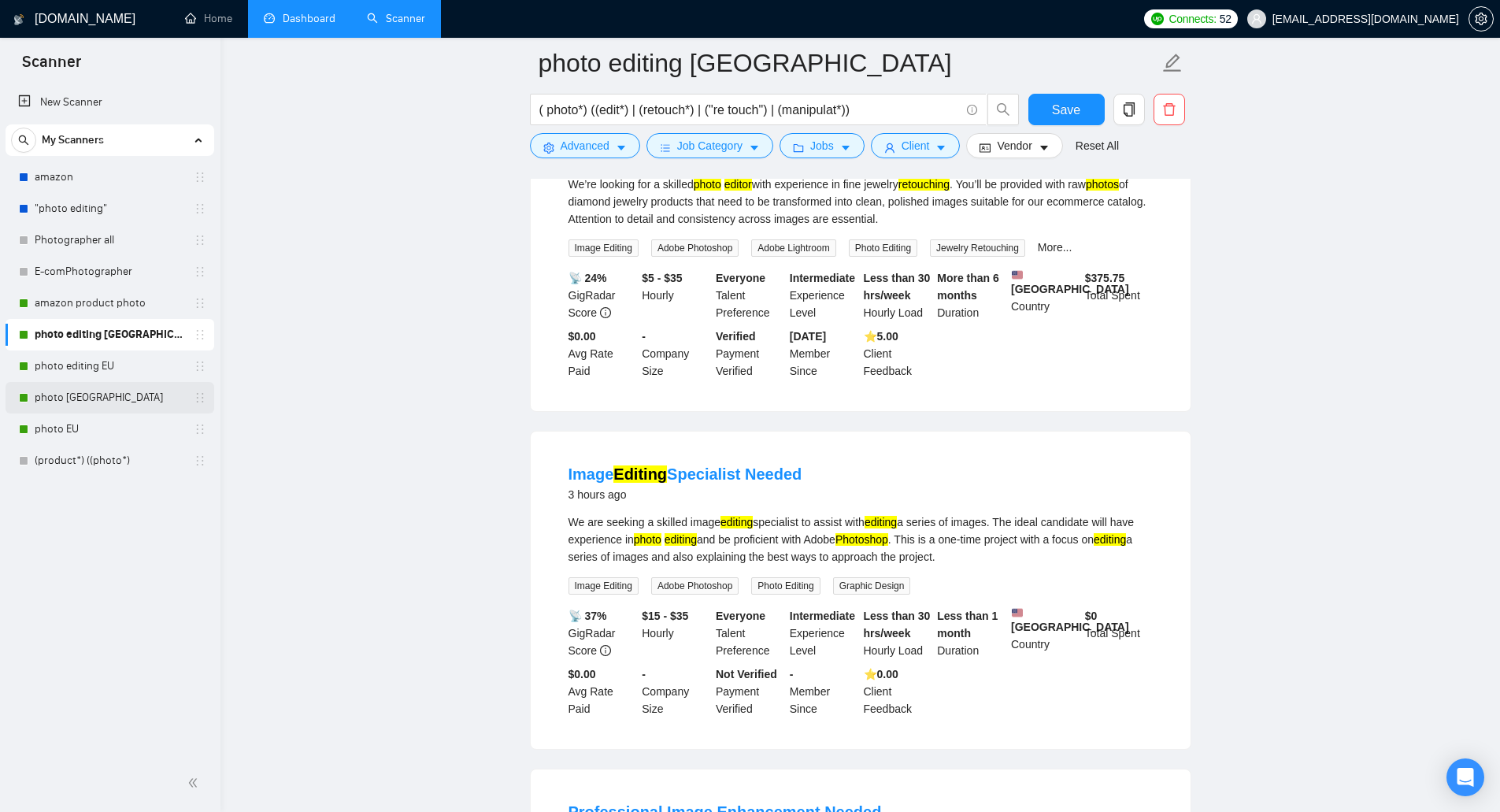
click at [117, 394] on link "photo [GEOGRAPHIC_DATA]" at bounding box center [109, 397] width 149 height 32
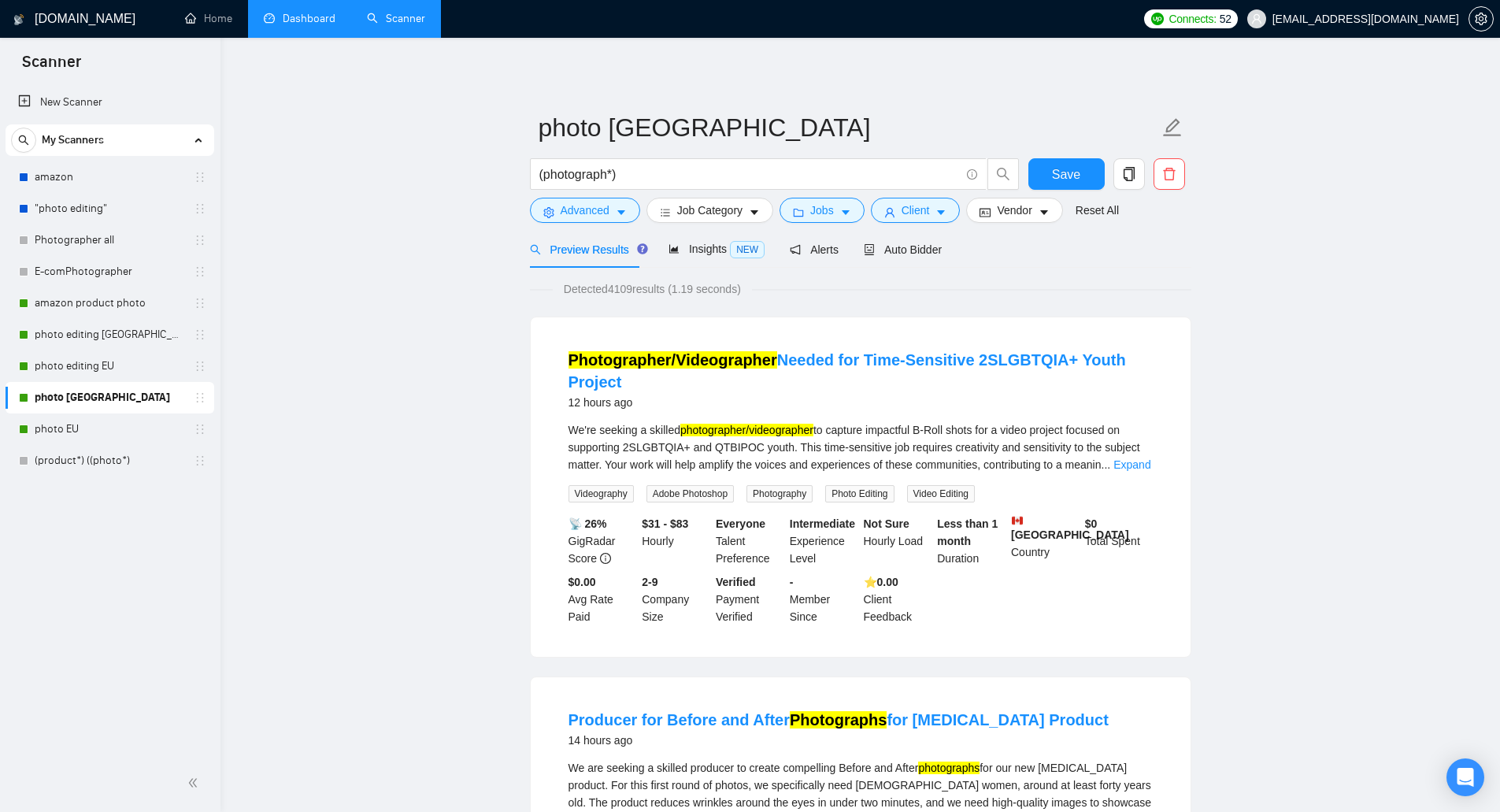
click at [307, 25] on link "Dashboard" at bounding box center [299, 18] width 72 height 14
